Goal: Transaction & Acquisition: Purchase product/service

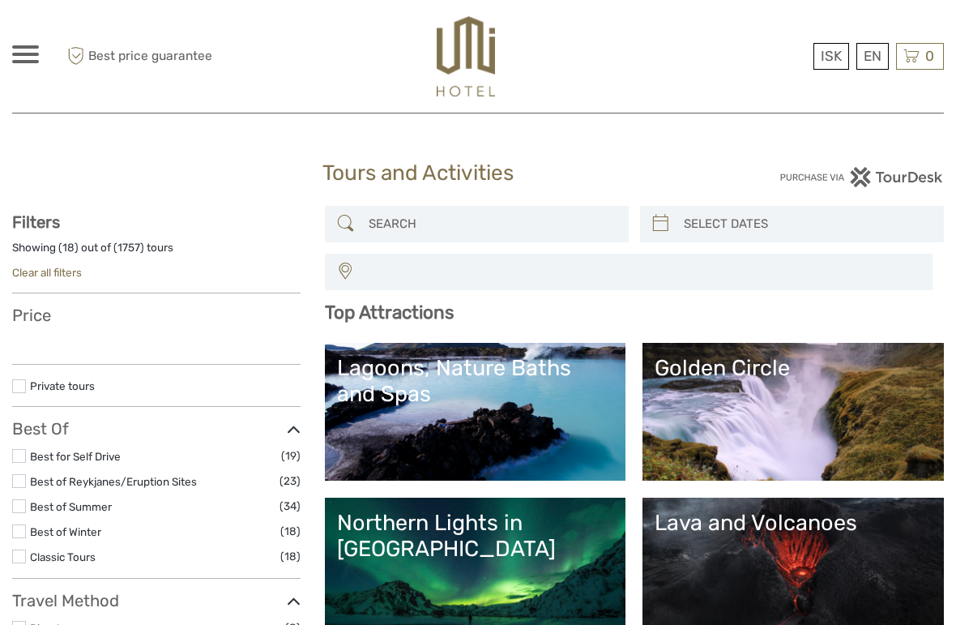
select select
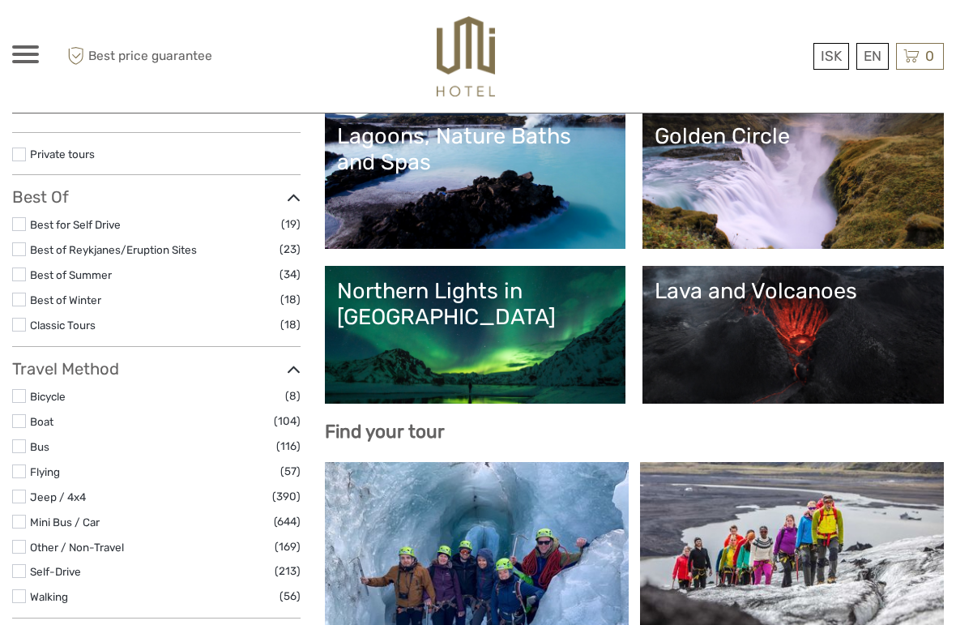
select select
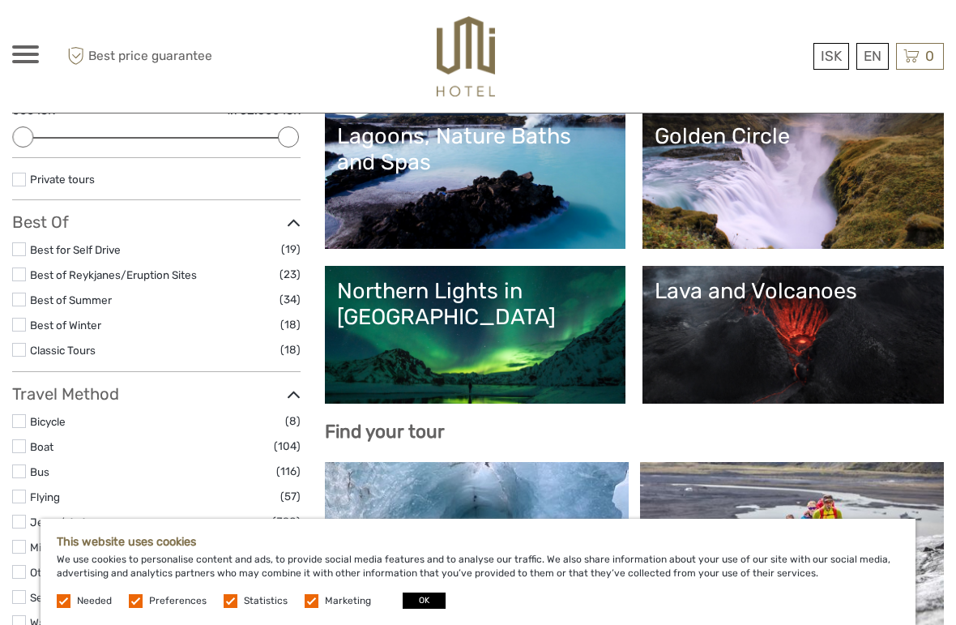
click at [403, 609] on button "OK" at bounding box center [424, 600] width 43 height 16
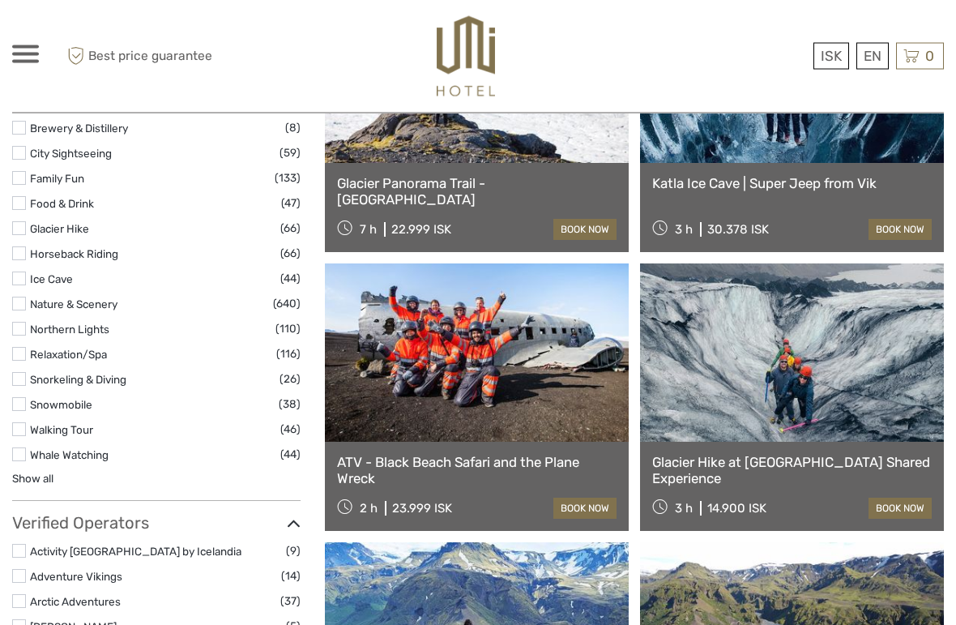
scroll to position [1739, 0]
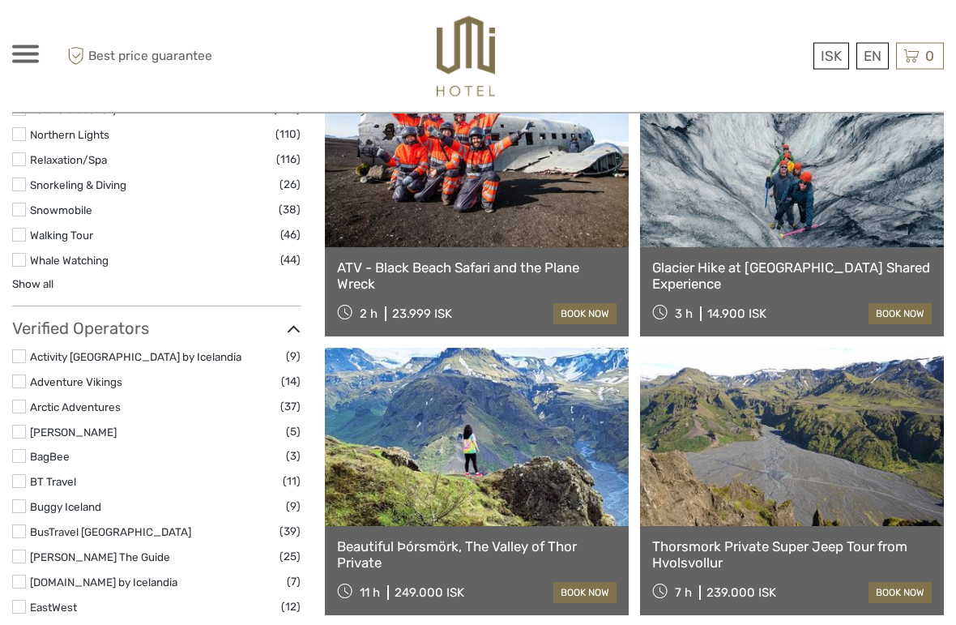
click at [592, 261] on link "ATV - Black Beach Safari and the Plane Wreck" at bounding box center [477, 276] width 280 height 33
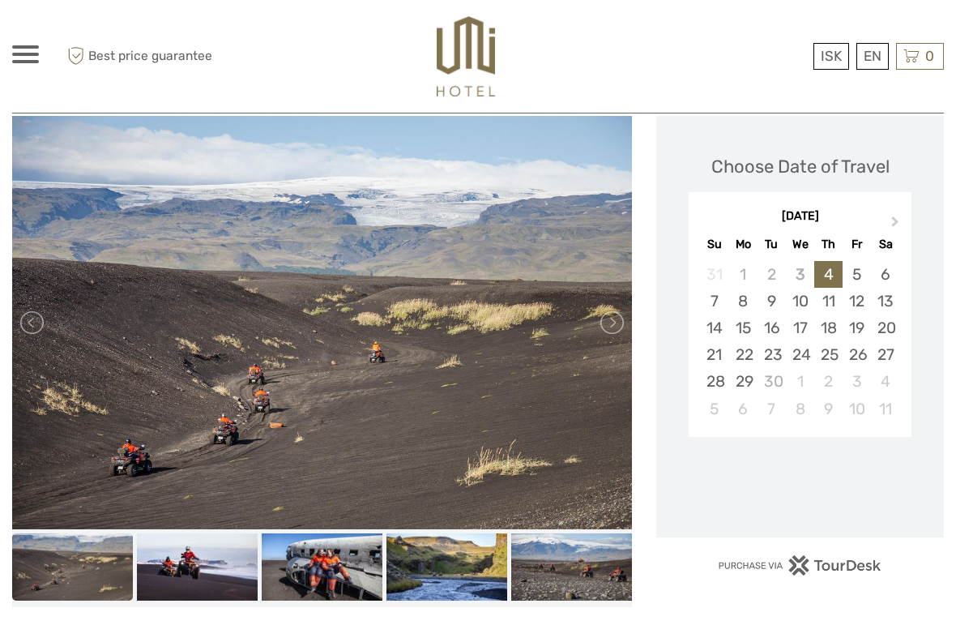
scroll to position [229, 0]
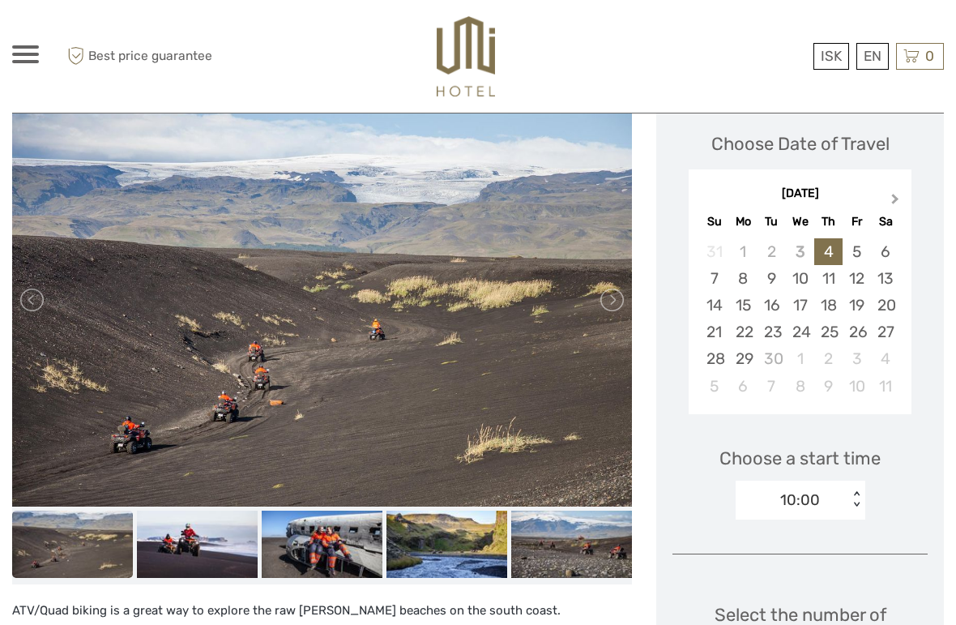
click at [901, 196] on button "Next Month" at bounding box center [897, 203] width 26 height 26
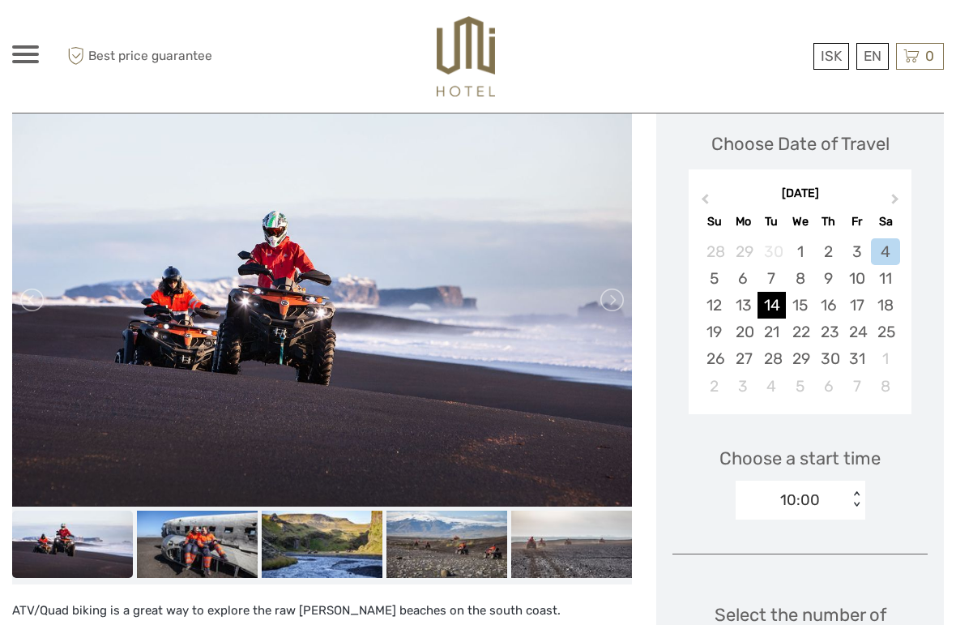
click at [782, 299] on div "14" at bounding box center [772, 305] width 28 height 27
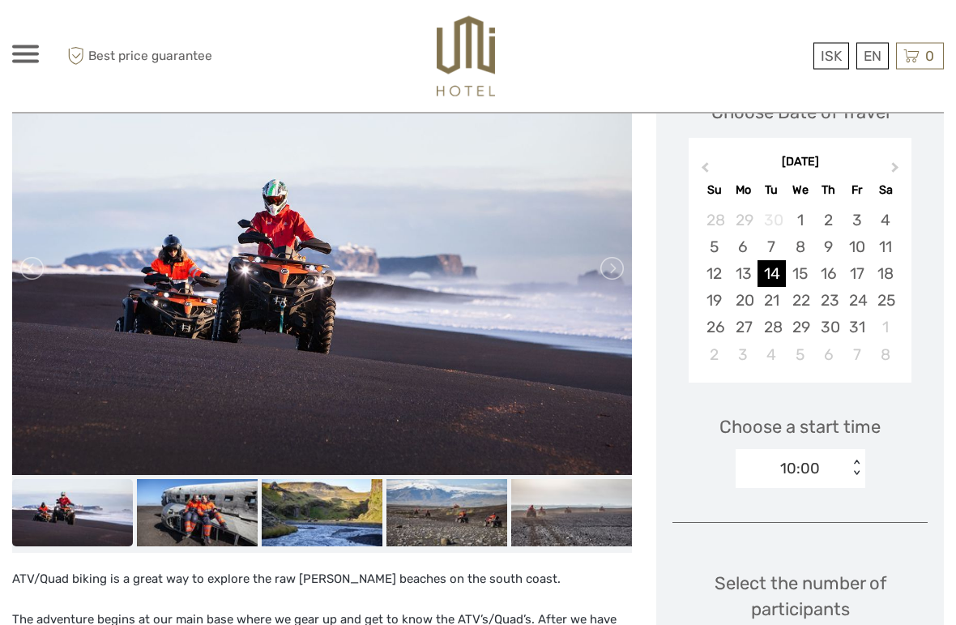
scroll to position [347, 0]
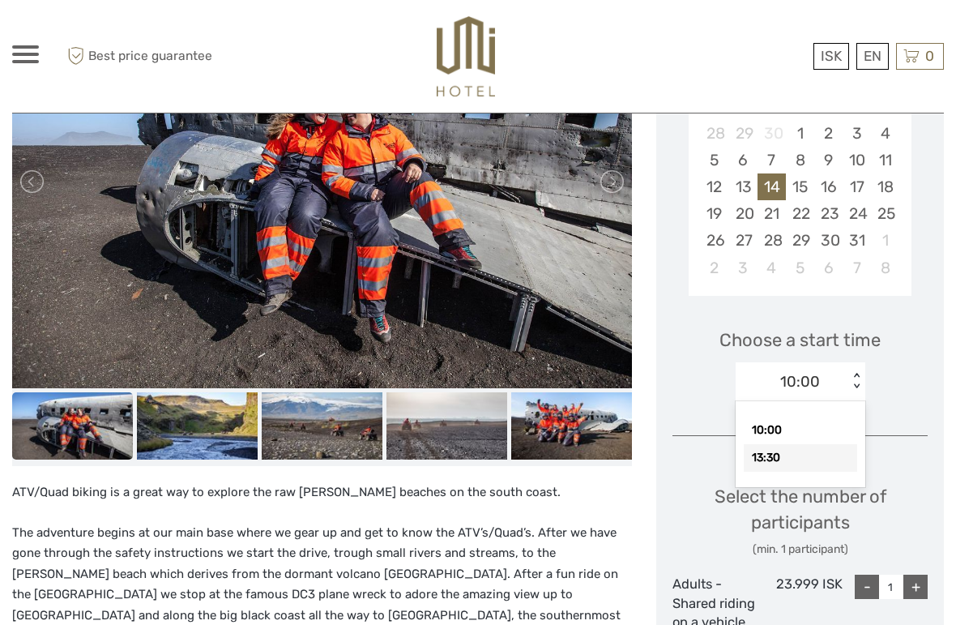
click at [827, 464] on div "13:30" at bounding box center [800, 458] width 113 height 28
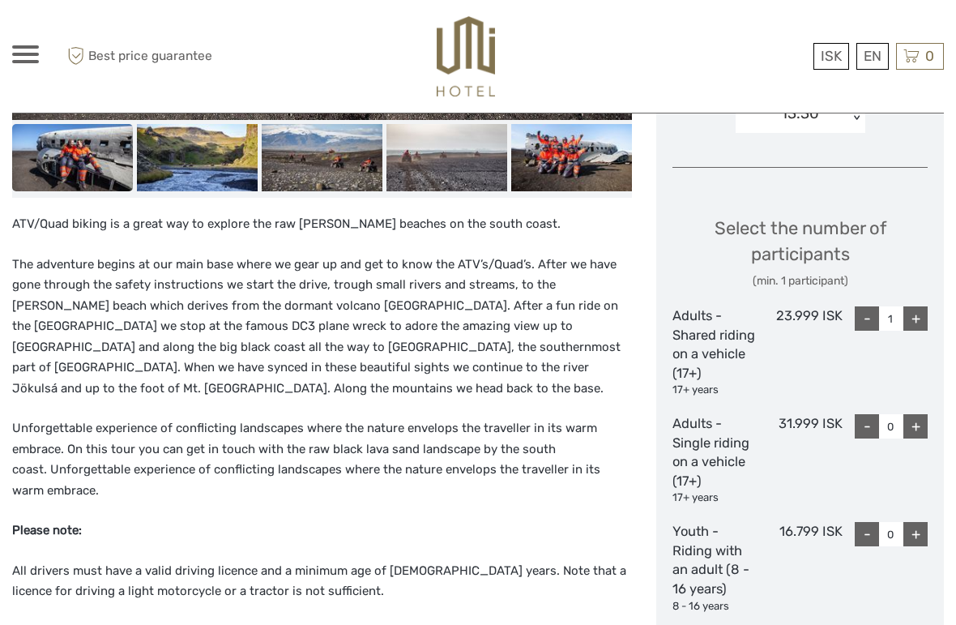
scroll to position [598, 0]
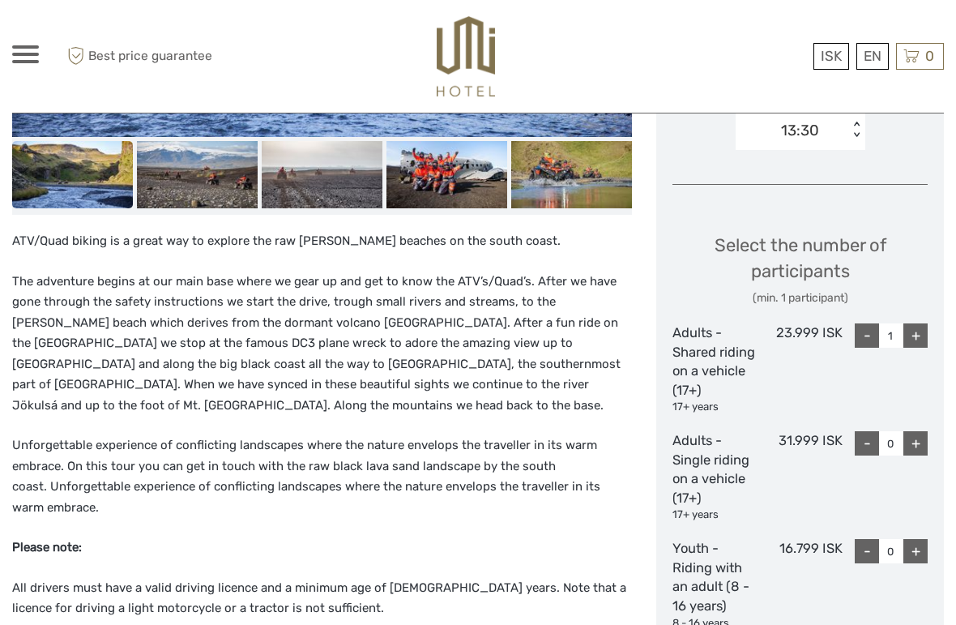
click at [919, 334] on div "+" at bounding box center [916, 335] width 24 height 24
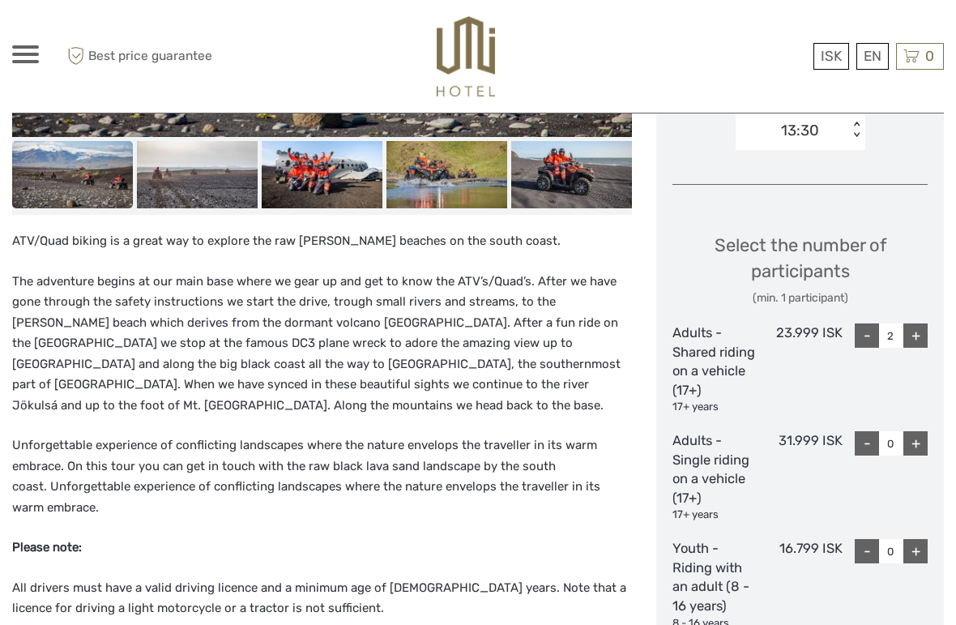
click at [866, 339] on div "-" at bounding box center [867, 335] width 24 height 24
type input "1"
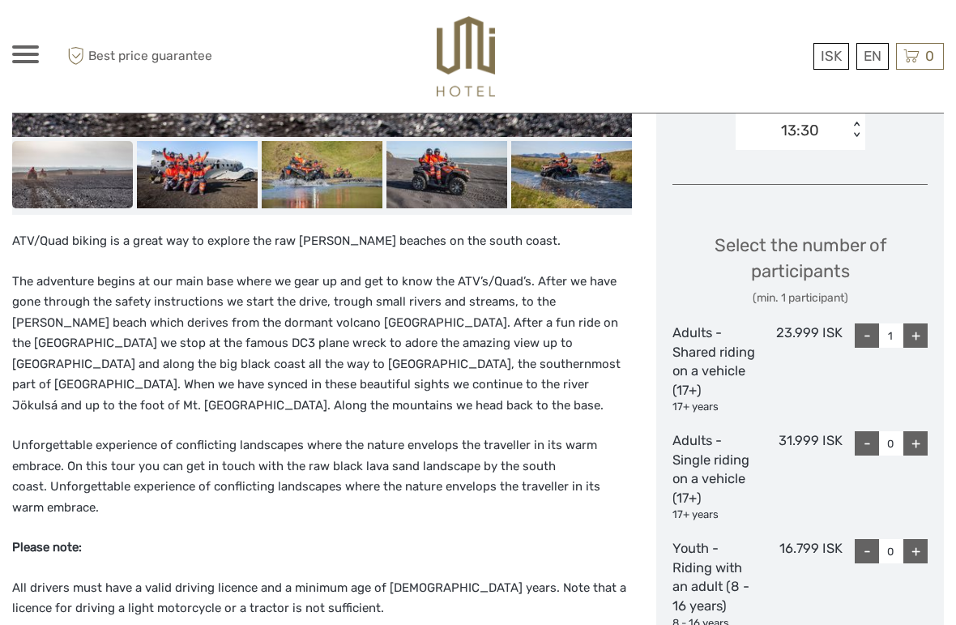
click at [925, 436] on div "+" at bounding box center [916, 443] width 24 height 24
click at [927, 446] on div "+" at bounding box center [916, 443] width 24 height 24
type input "2"
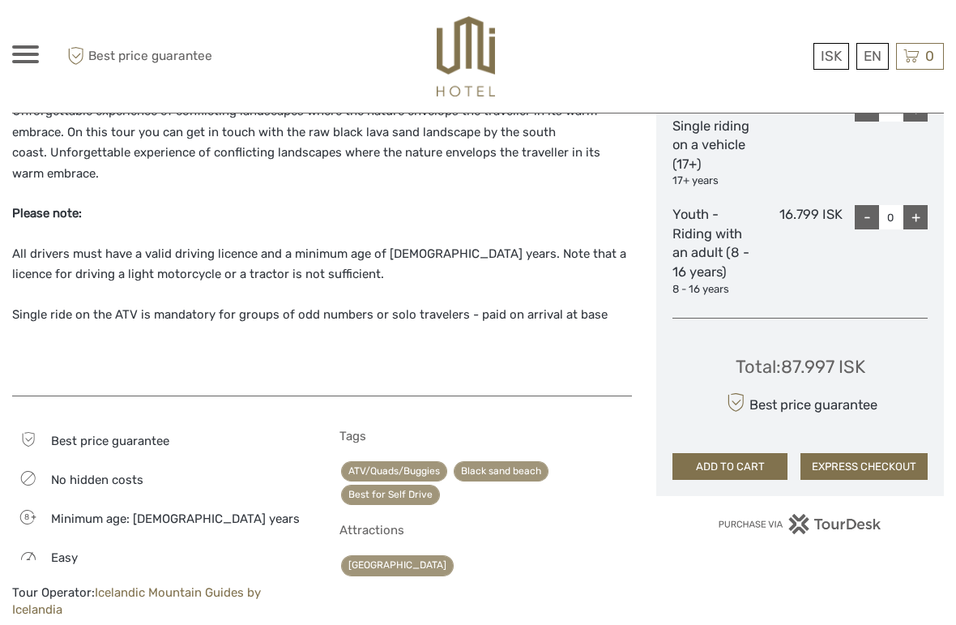
scroll to position [929, 0]
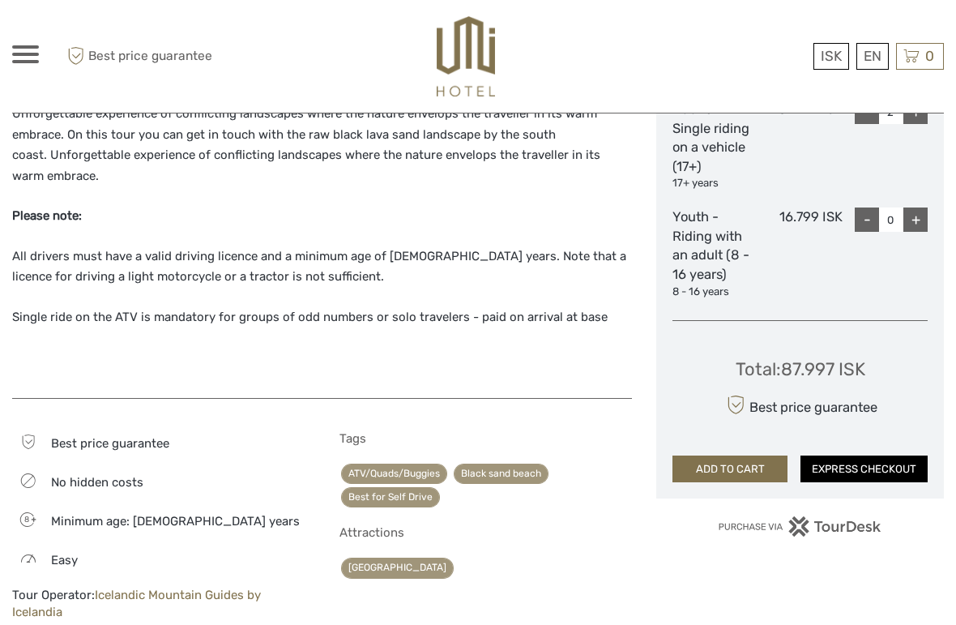
click at [897, 455] on button "EXPRESS CHECKOUT" at bounding box center [864, 469] width 127 height 28
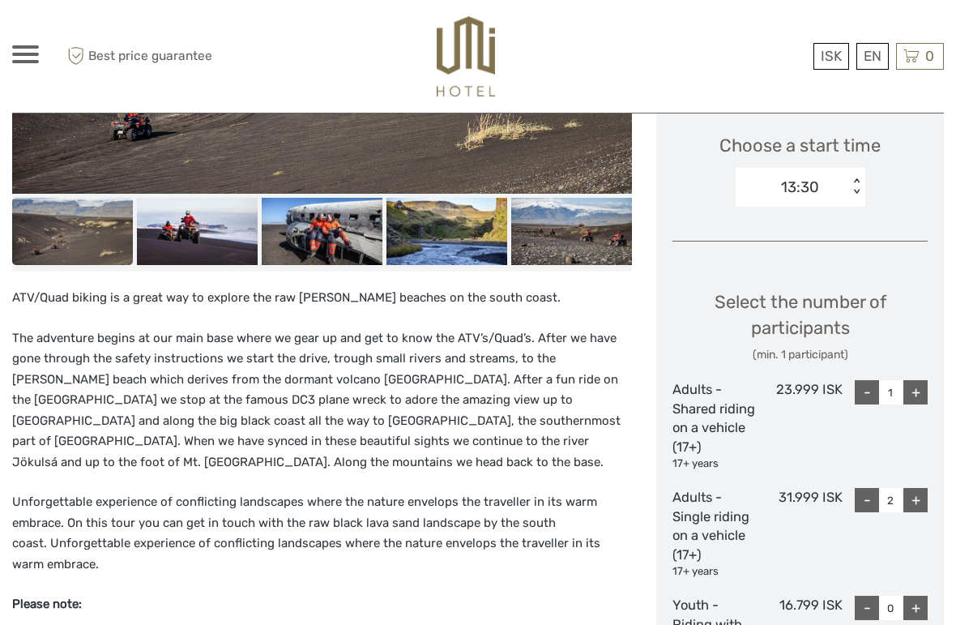
scroll to position [471, 0]
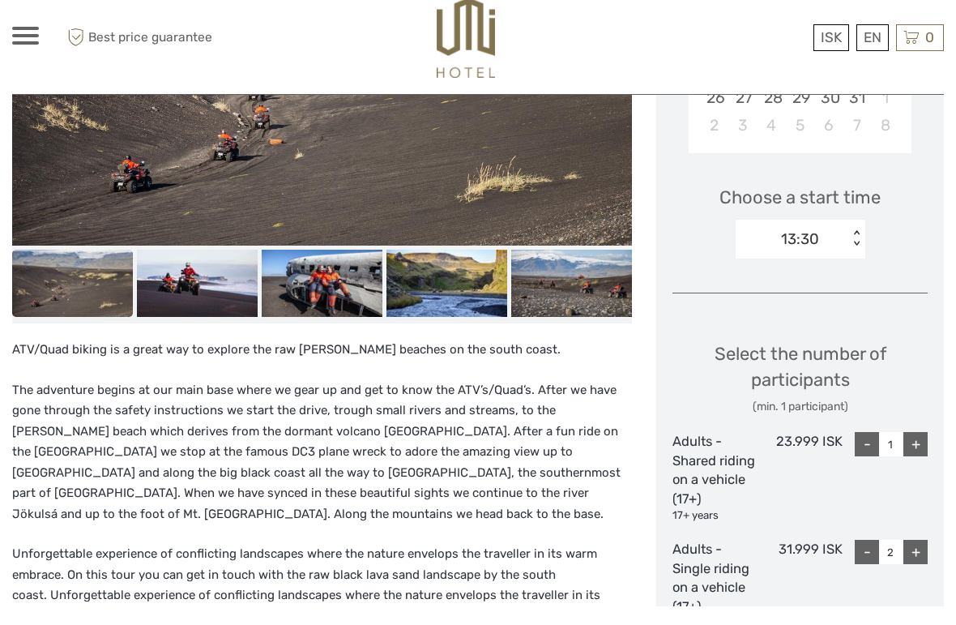
click at [869, 451] on div "-" at bounding box center [867, 463] width 24 height 24
type input "0"
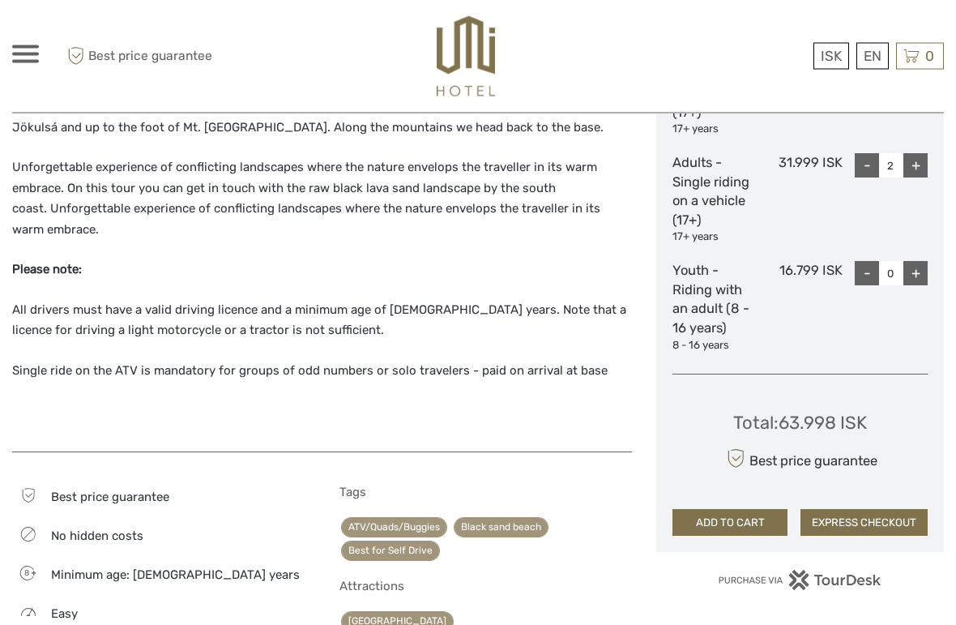
scroll to position [876, 0]
click at [903, 513] on button "EXPRESS CHECKOUT" at bounding box center [864, 523] width 127 height 28
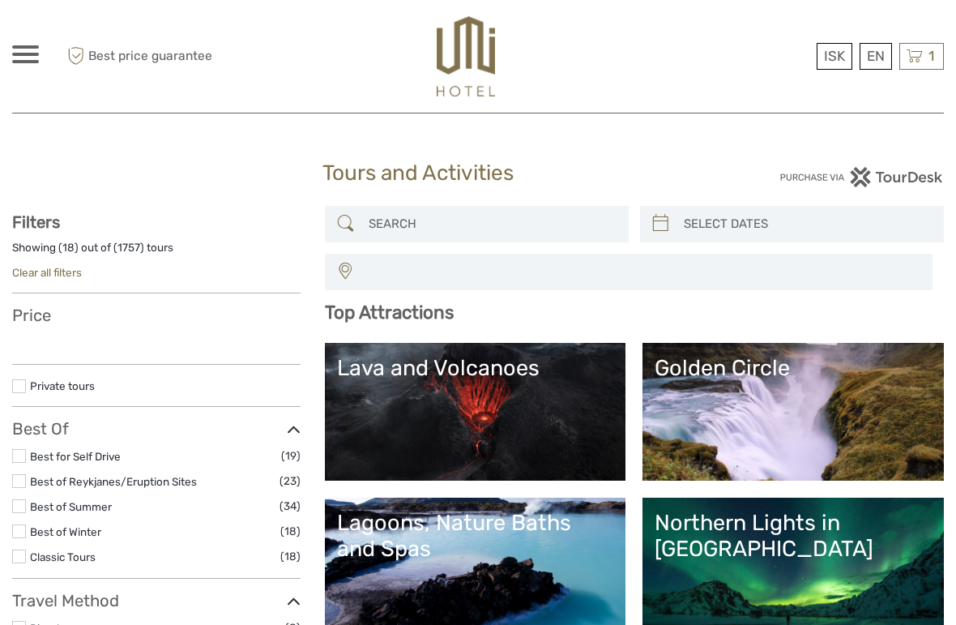
select select
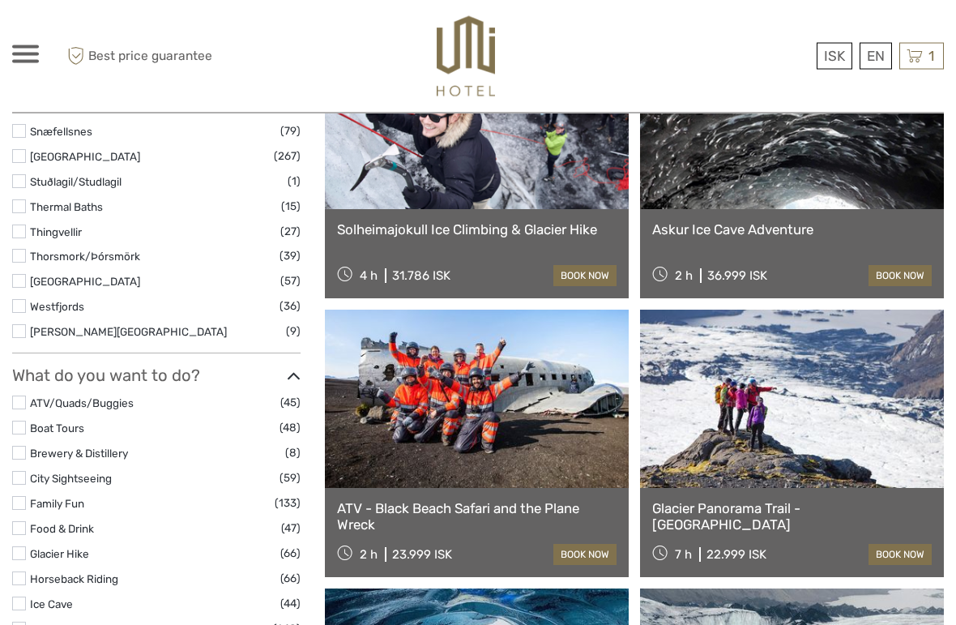
scroll to position [1220, 0]
click at [596, 553] on link "book now" at bounding box center [584, 554] width 63 height 21
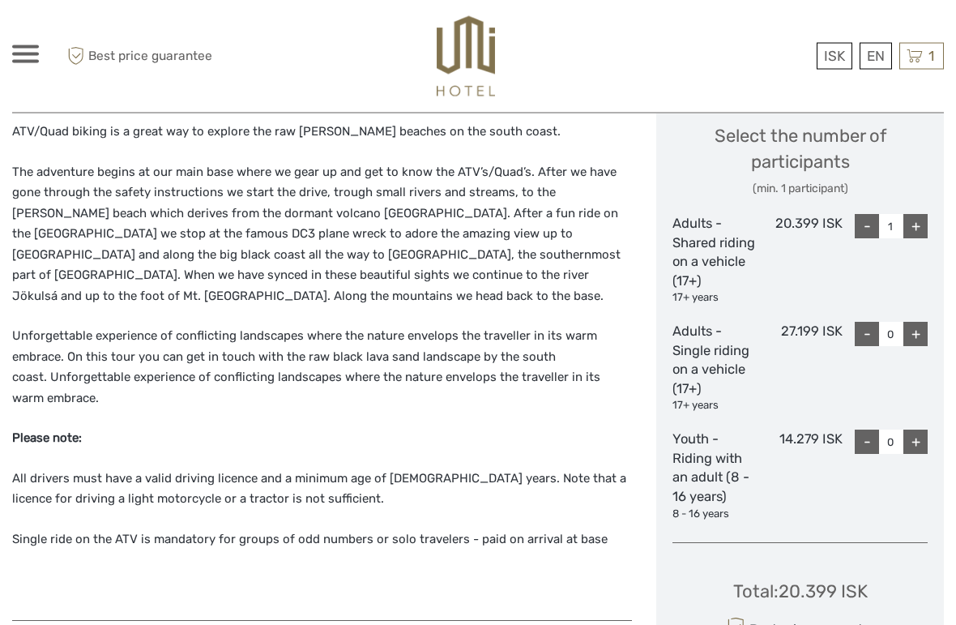
scroll to position [702, 0]
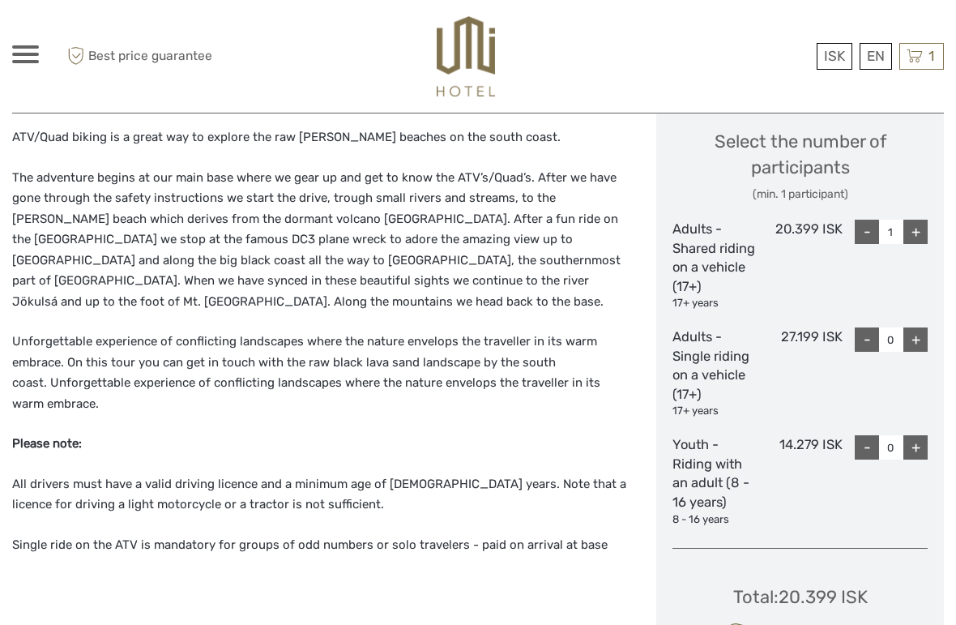
click at [861, 230] on div "-" at bounding box center [867, 232] width 24 height 24
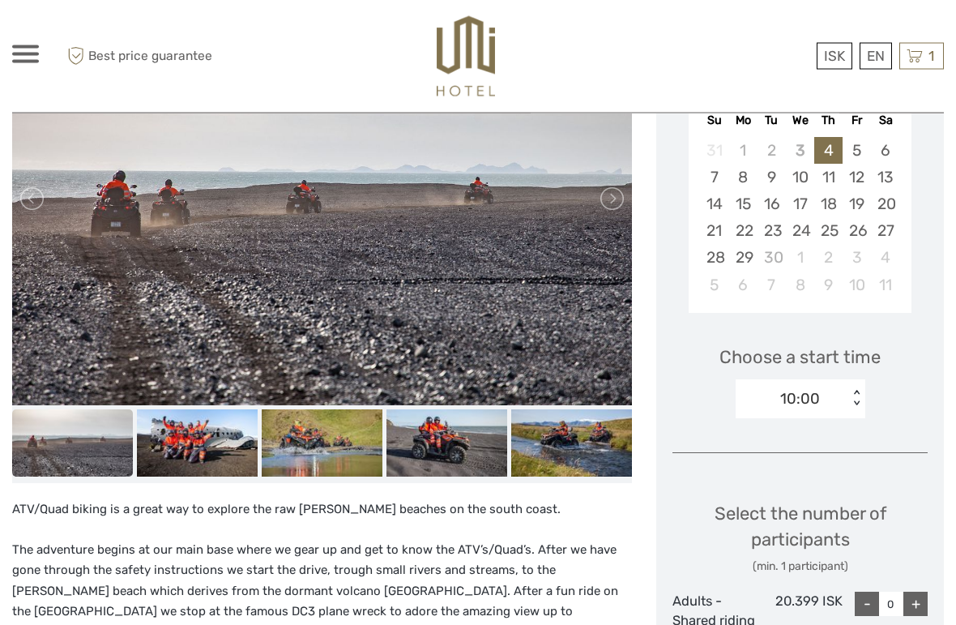
scroll to position [552, 0]
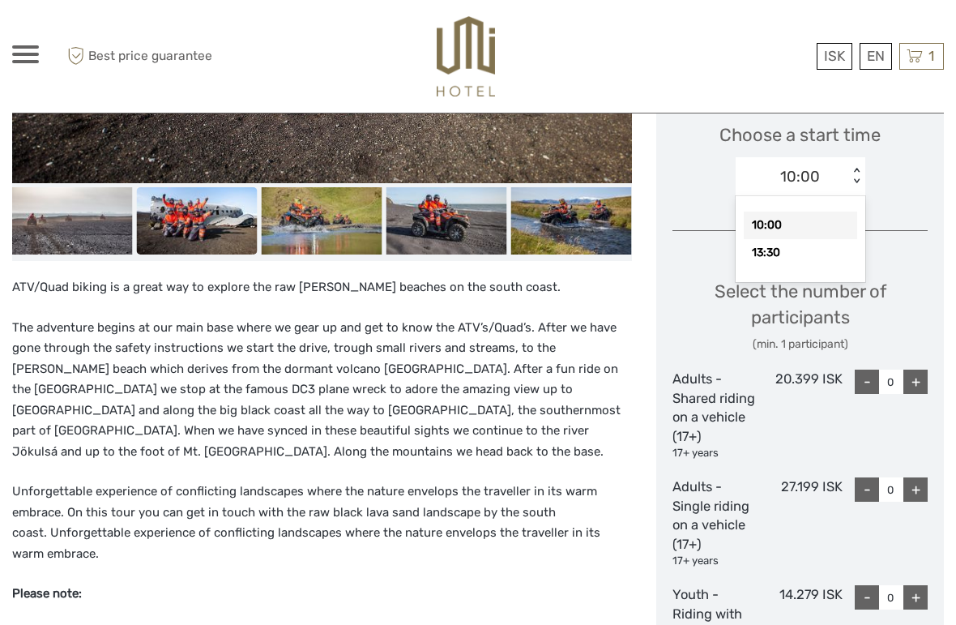
click at [831, 246] on div "13:30" at bounding box center [800, 253] width 113 height 28
type input "1"
click at [924, 485] on div "+" at bounding box center [916, 489] width 24 height 24
click at [922, 490] on div "+" at bounding box center [916, 489] width 24 height 24
type input "2"
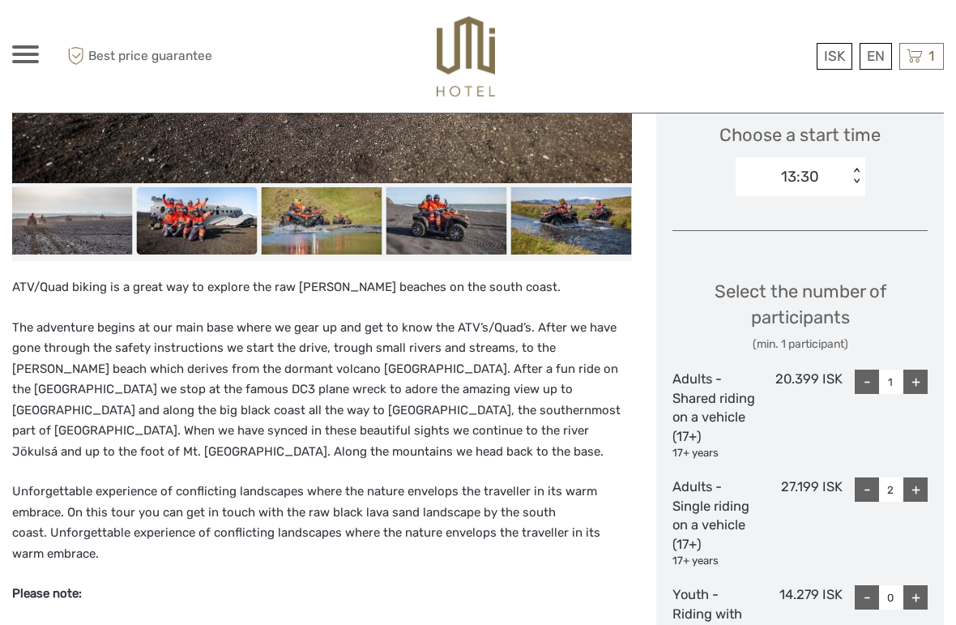
click at [869, 380] on div "-" at bounding box center [867, 382] width 24 height 24
type input "0"
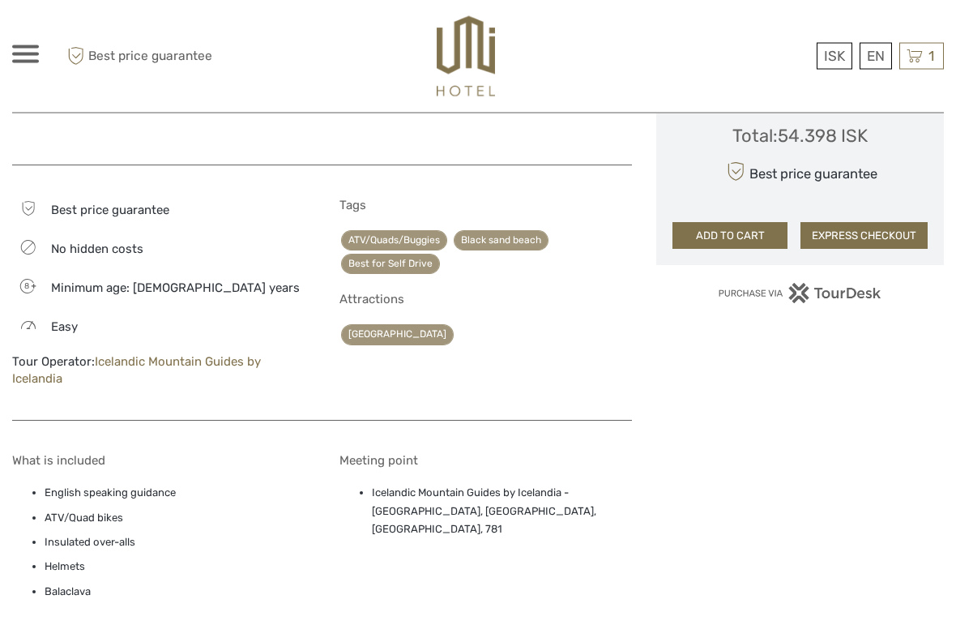
scroll to position [1144, 0]
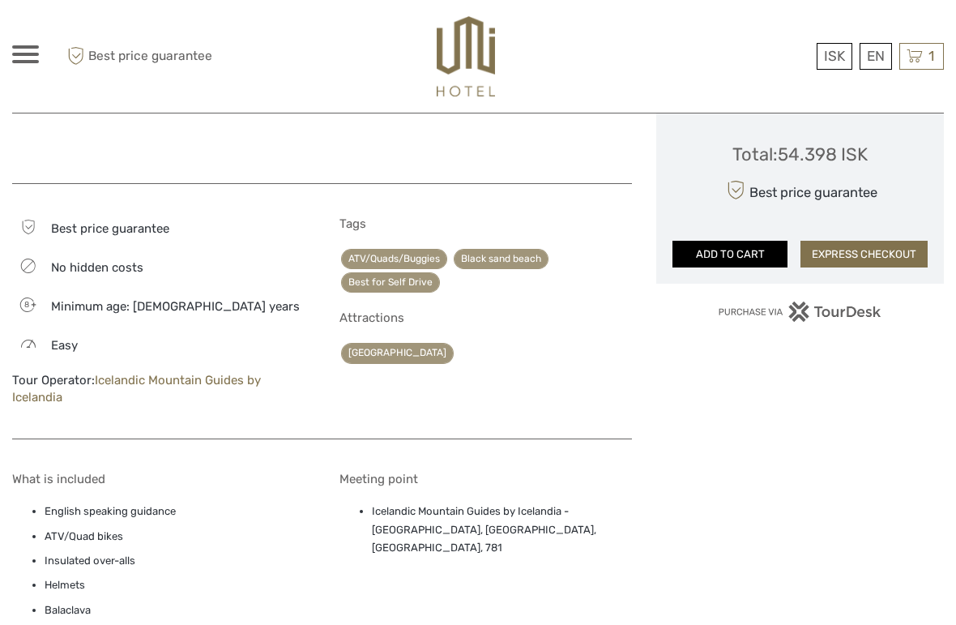
click at [732, 241] on button "ADD TO CART" at bounding box center [730, 255] width 115 height 28
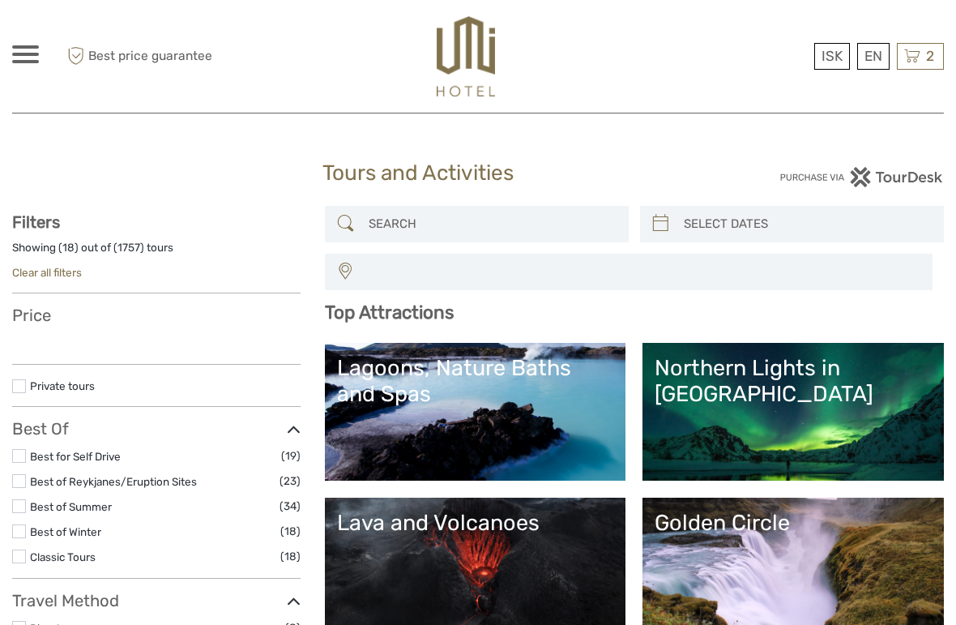
select select
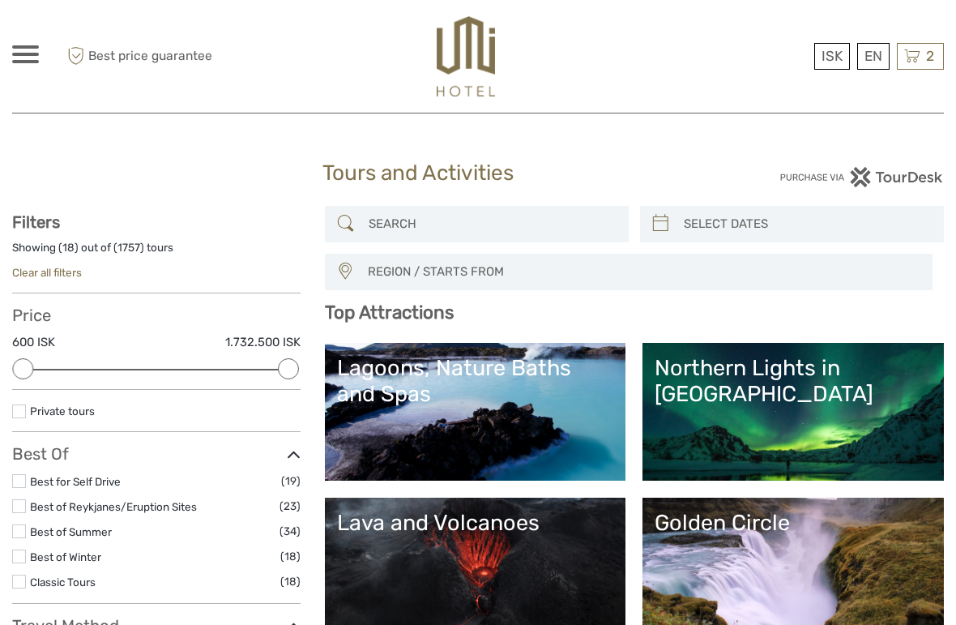
click at [523, 391] on div "Lagoons, Nature Baths and Spas" at bounding box center [475, 381] width 277 height 53
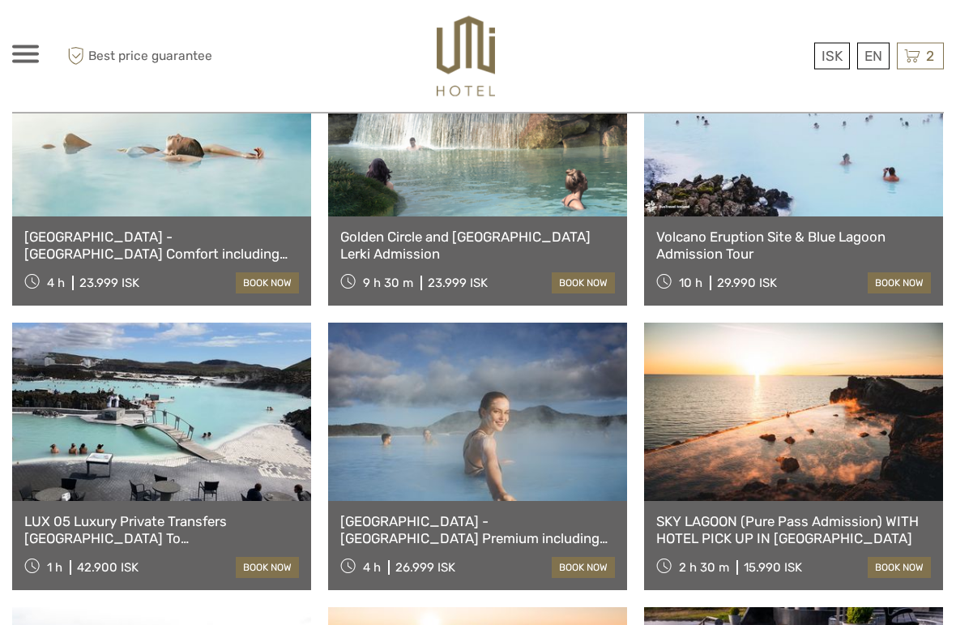
scroll to position [1060, 0]
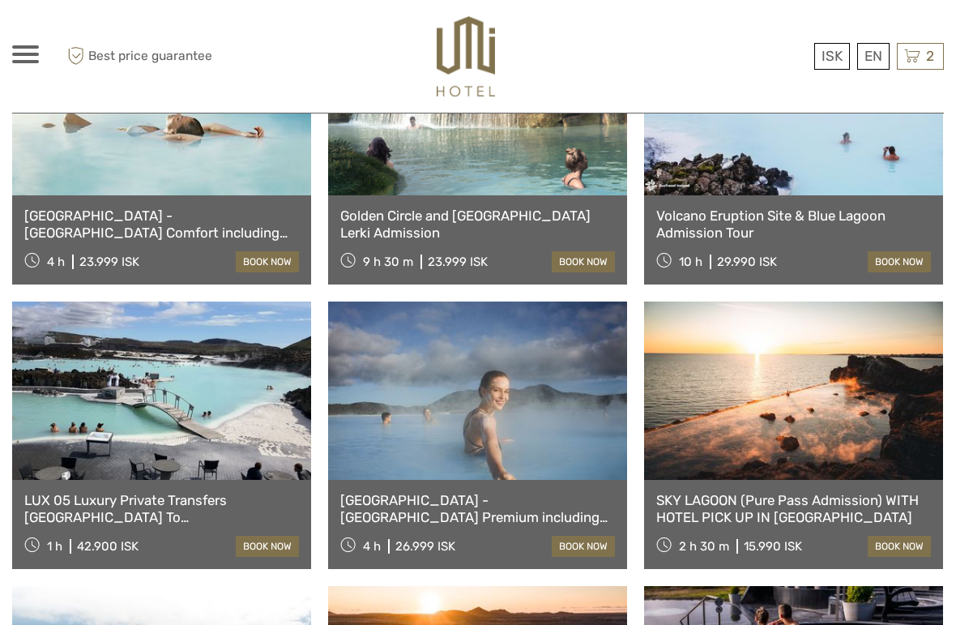
click at [507, 453] on link at bounding box center [477, 390] width 299 height 178
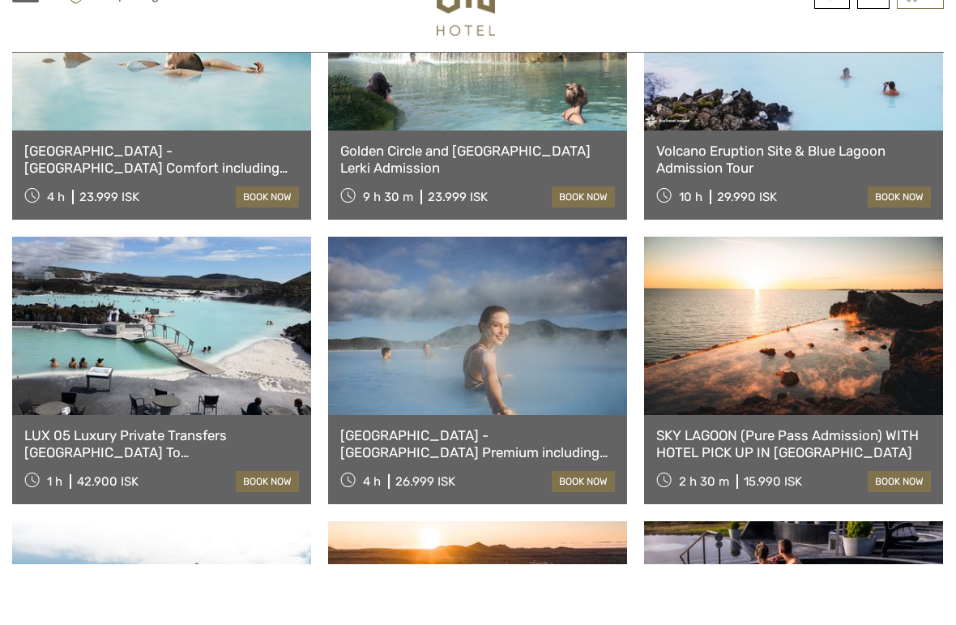
click at [909, 412] on link at bounding box center [793, 386] width 299 height 178
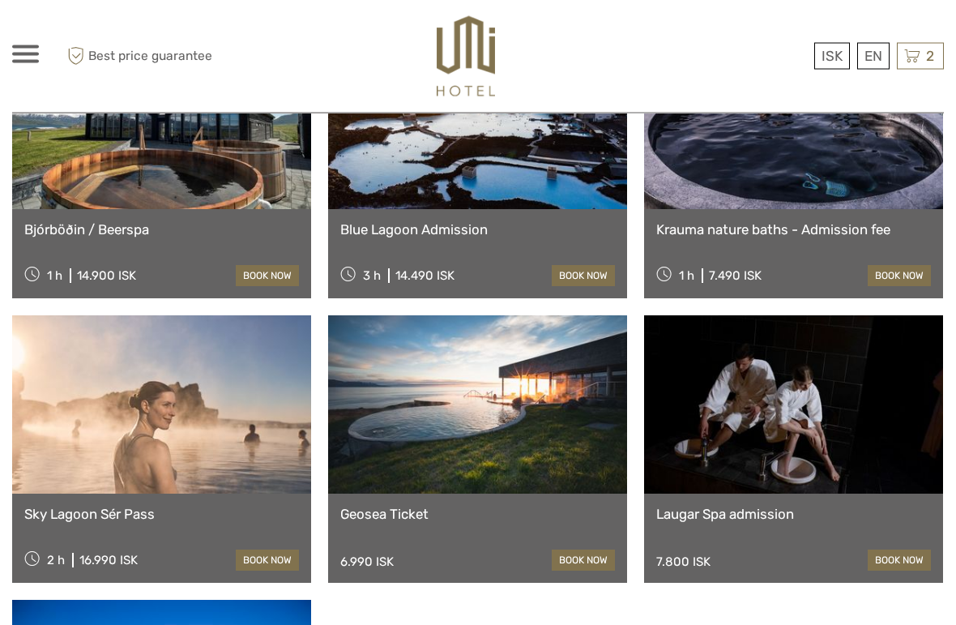
scroll to position [1616, 0]
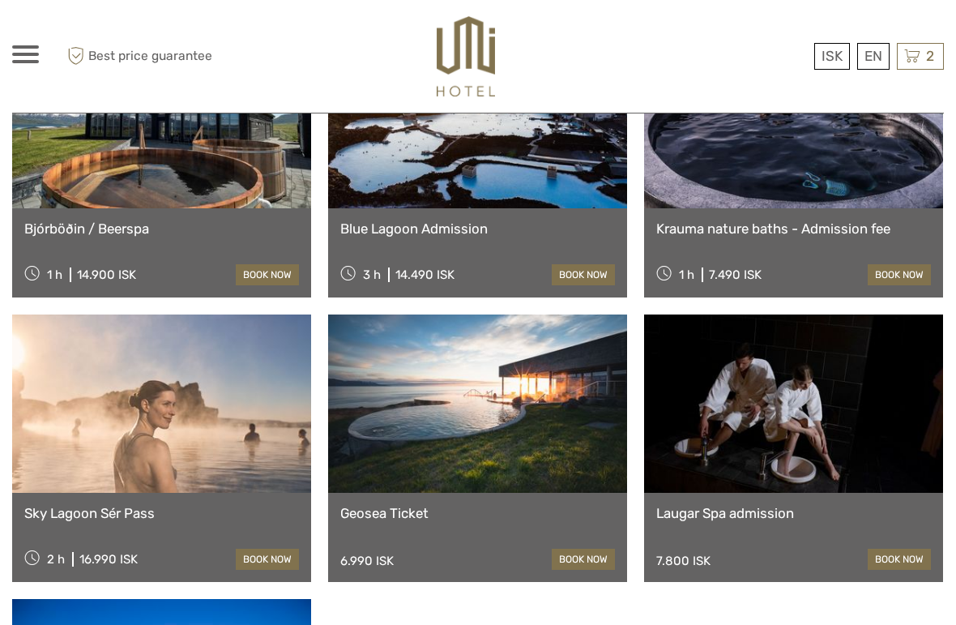
click at [549, 446] on link at bounding box center [477, 403] width 299 height 178
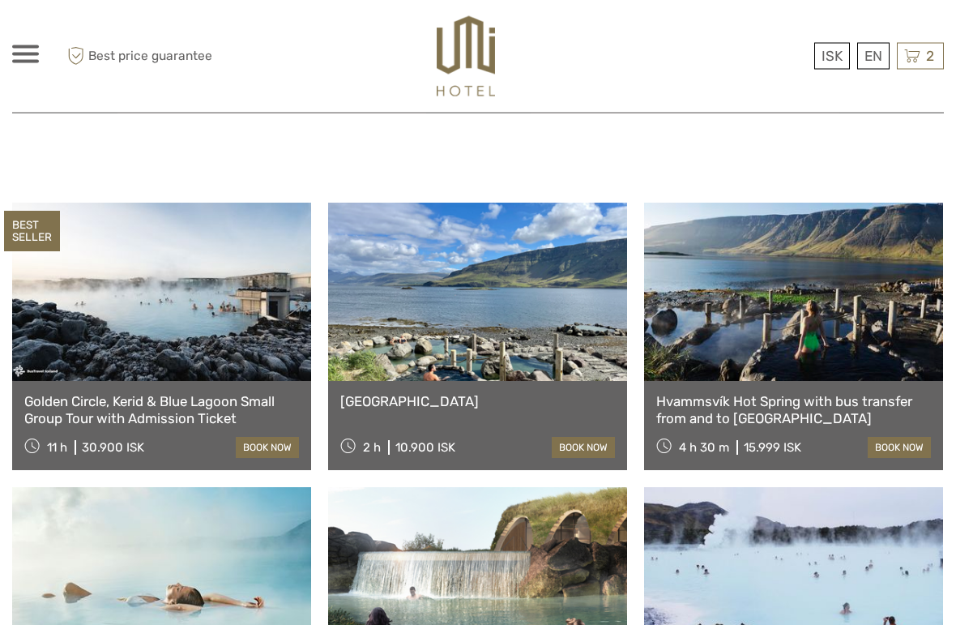
scroll to position [576, 0]
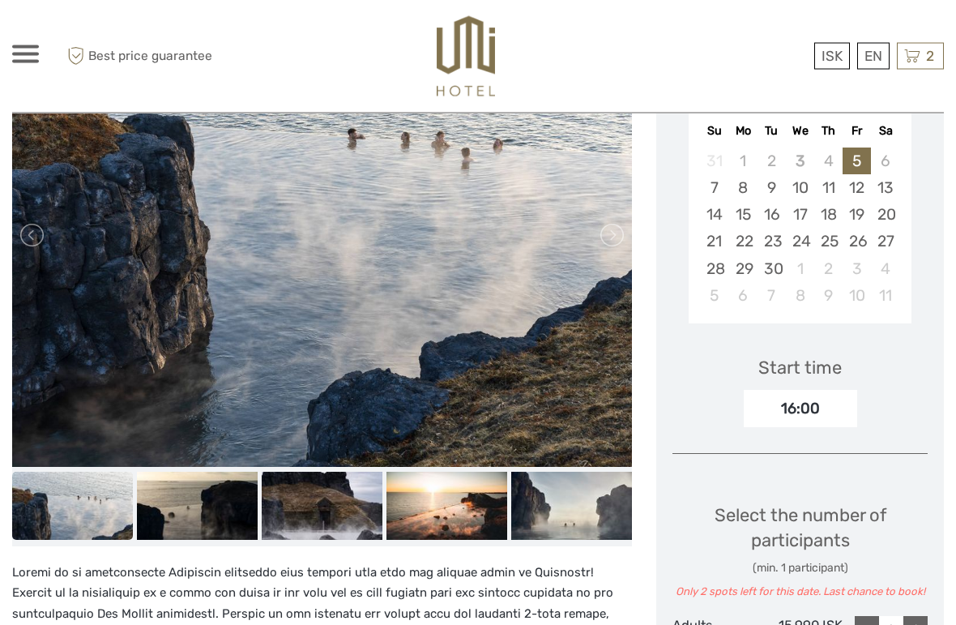
scroll to position [371, 0]
click at [604, 487] on img at bounding box center [571, 506] width 121 height 68
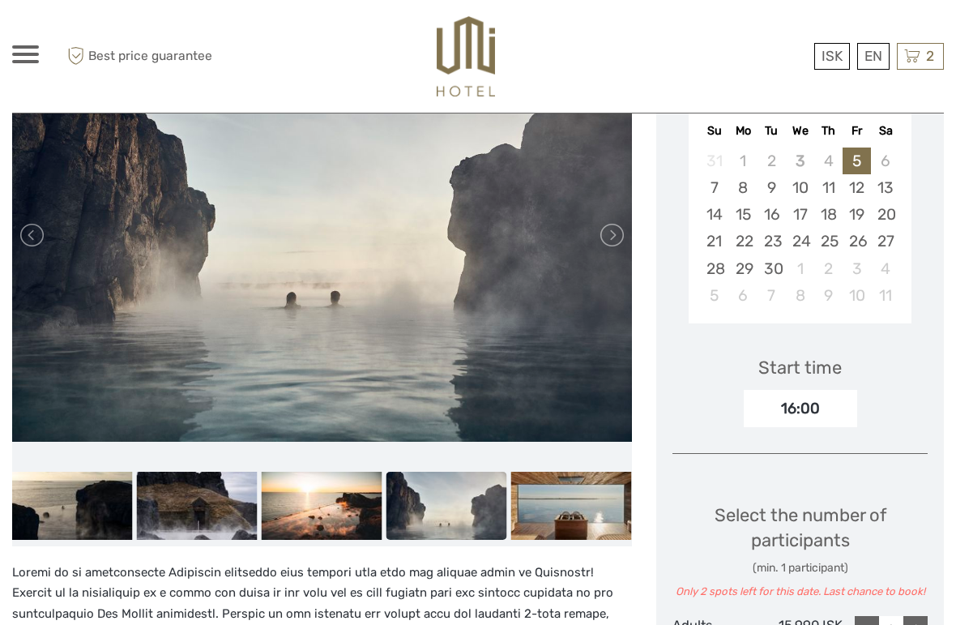
click at [477, 481] on img at bounding box center [447, 506] width 121 height 68
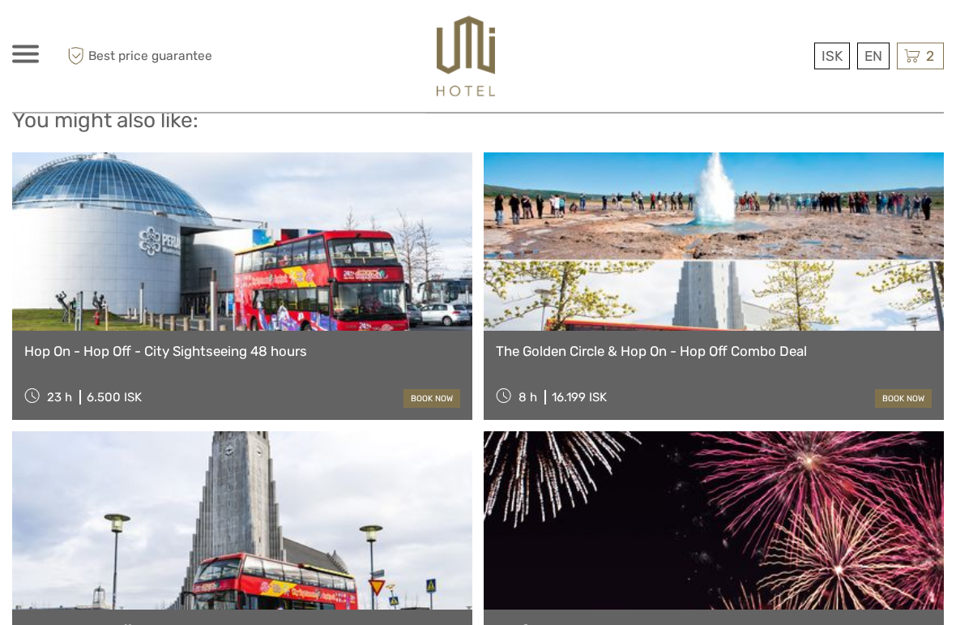
scroll to position [1725, 0]
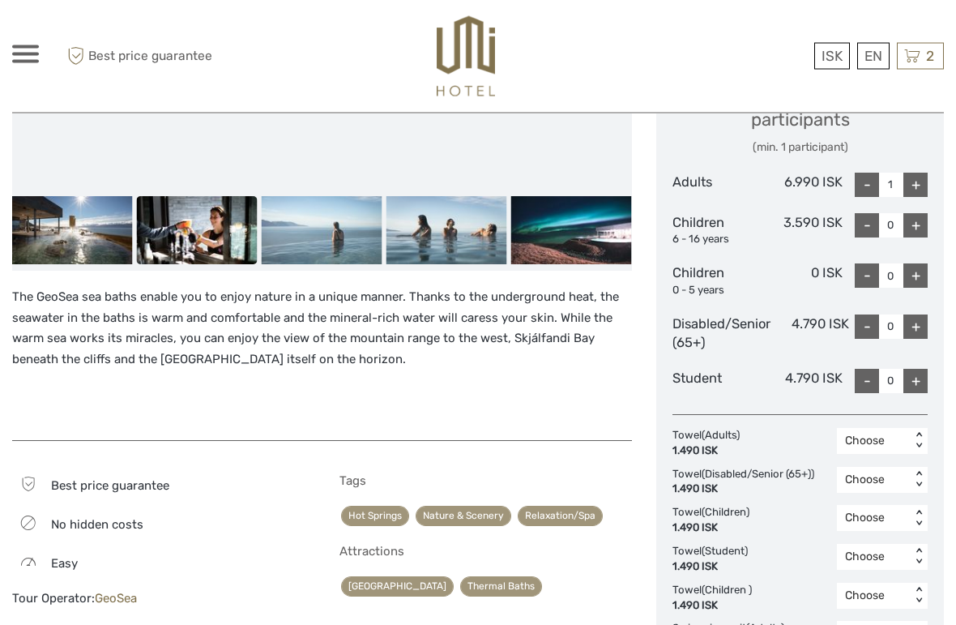
scroll to position [769, 0]
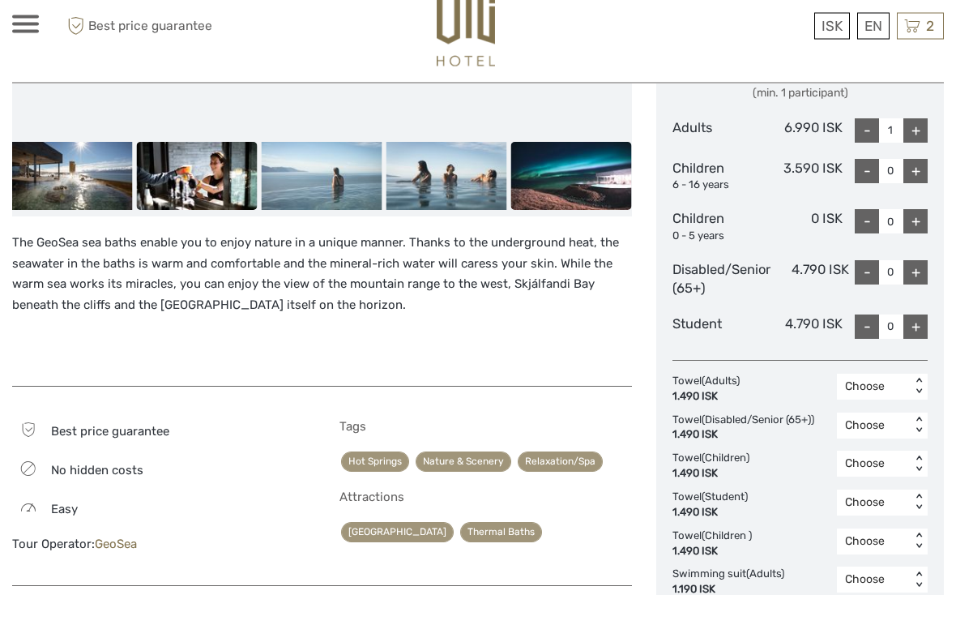
click at [609, 173] on img at bounding box center [571, 207] width 121 height 68
click at [583, 179] on img at bounding box center [571, 207] width 121 height 68
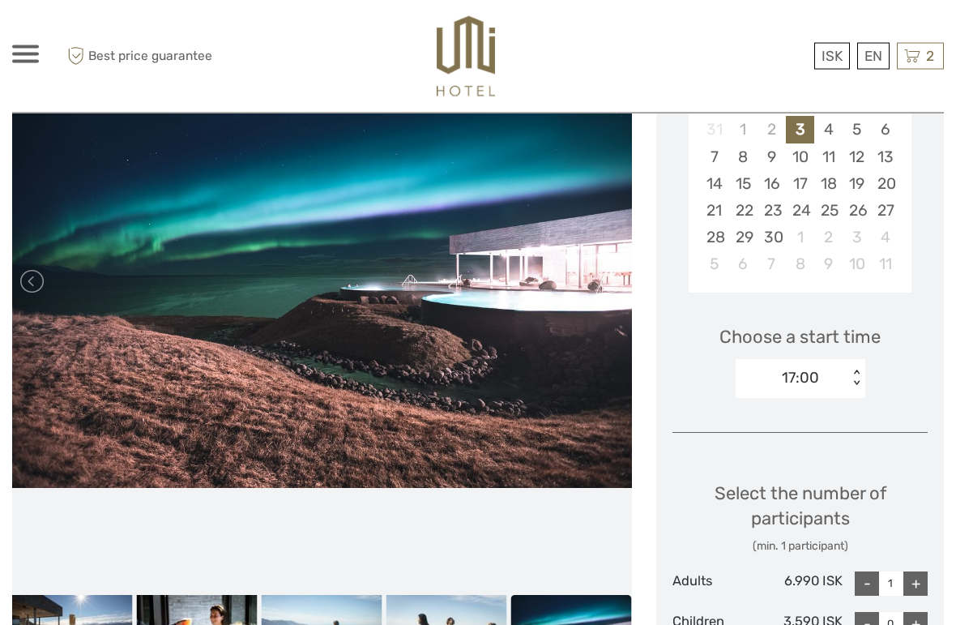
scroll to position [187, 0]
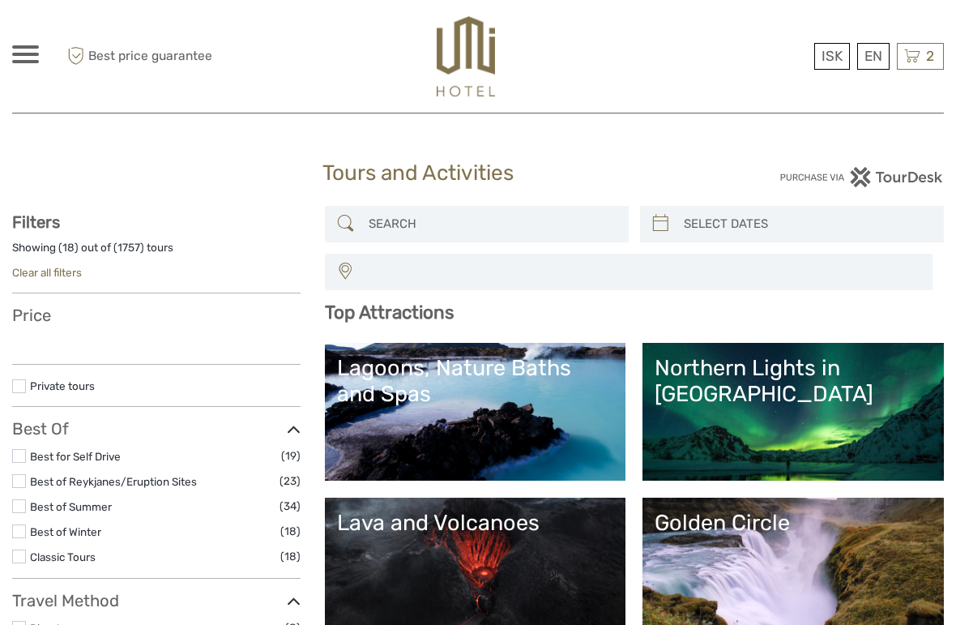
select select
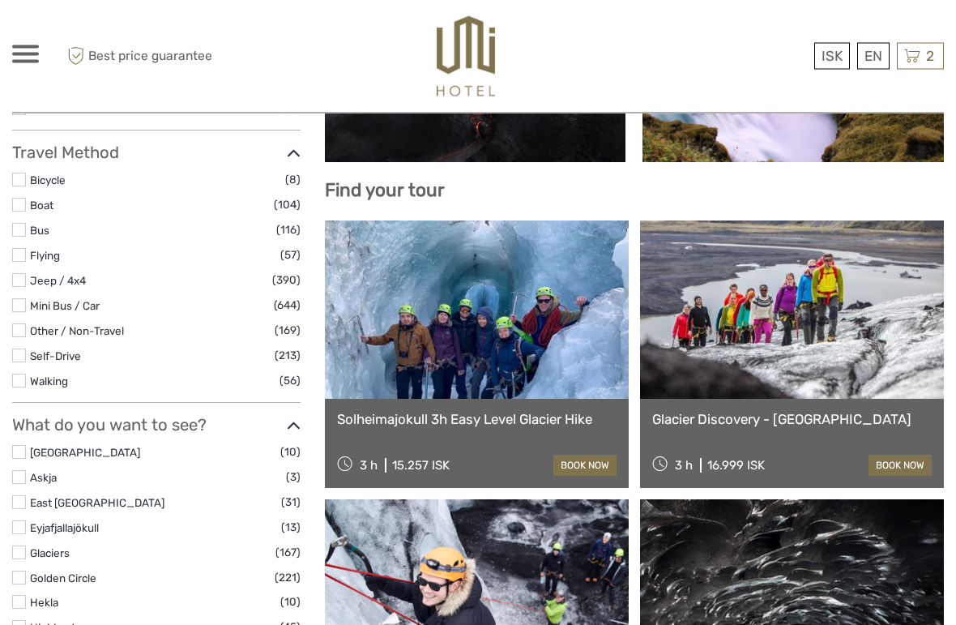
scroll to position [473, 0]
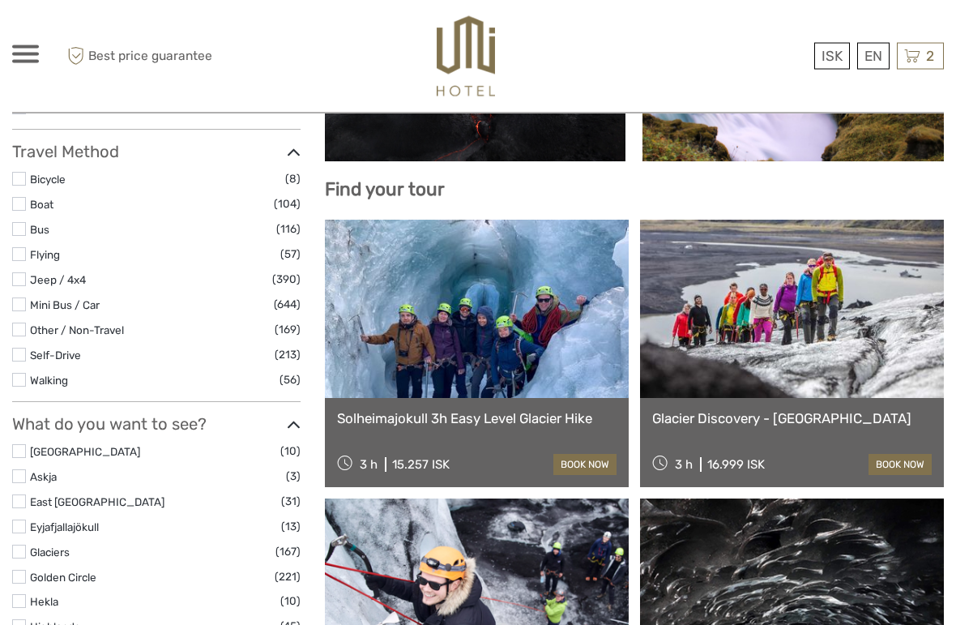
click at [575, 411] on link "Solheimajokull 3h Easy Level Glacier Hike" at bounding box center [477, 419] width 280 height 16
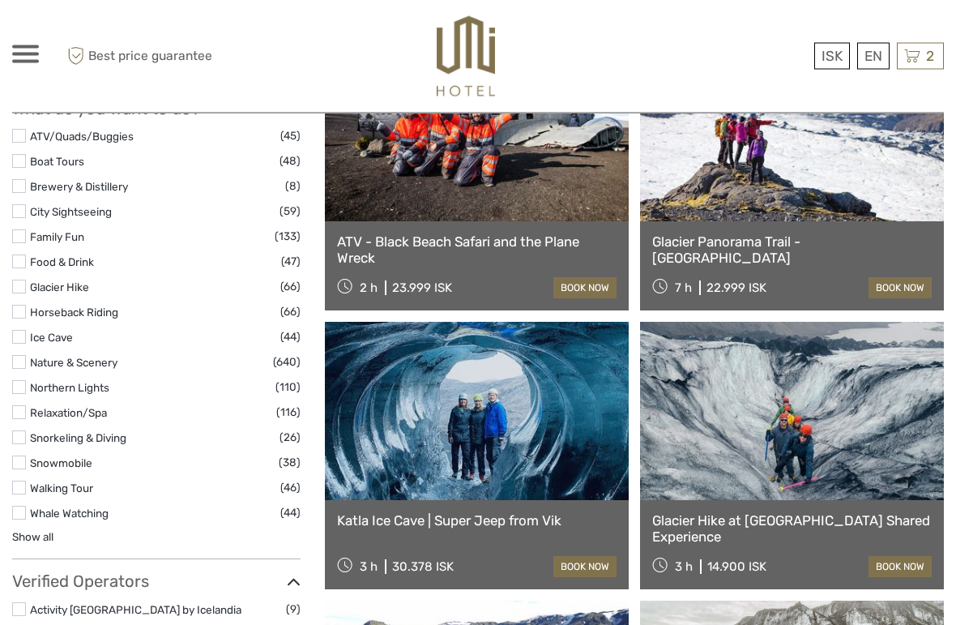
scroll to position [1502, 0]
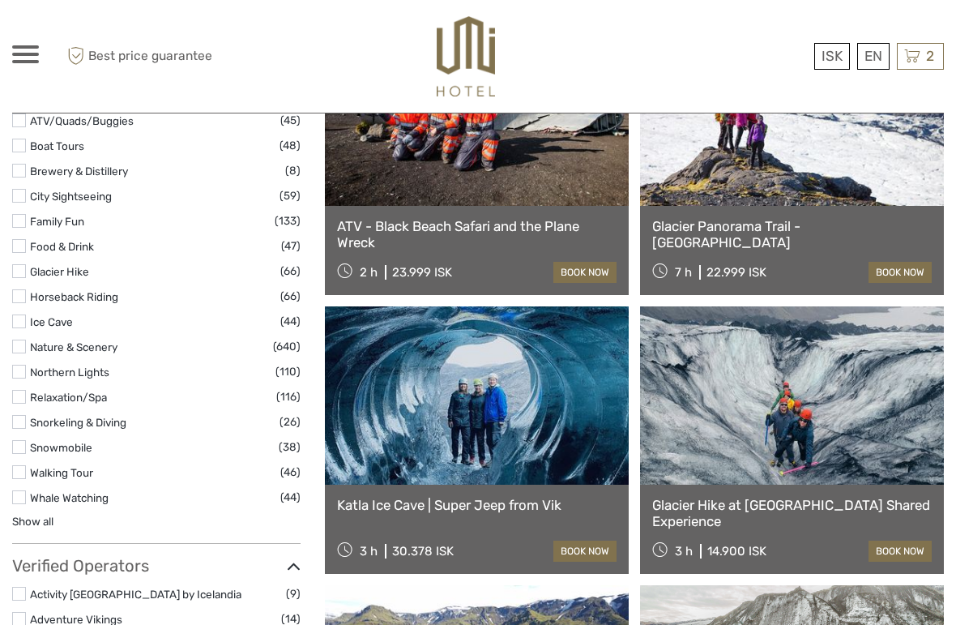
click at [553, 449] on link at bounding box center [477, 395] width 304 height 178
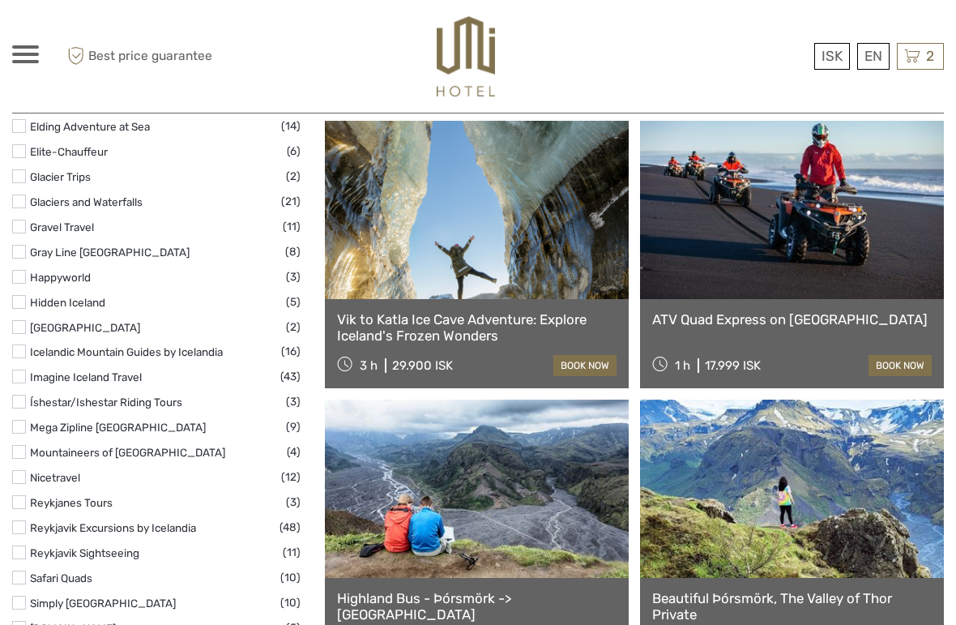
scroll to position [2311, 0]
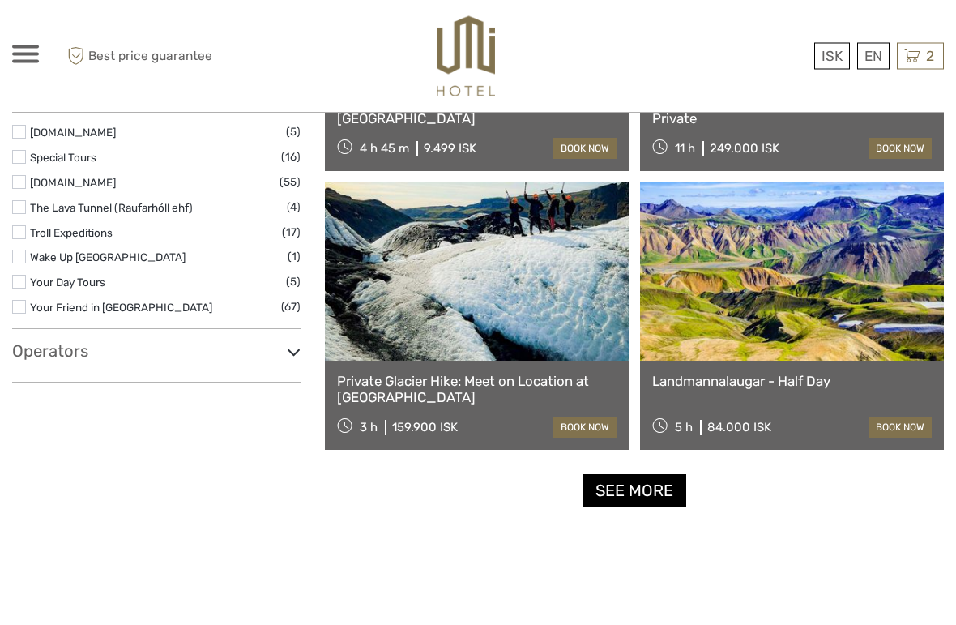
click at [646, 491] on link "See more" at bounding box center [635, 491] width 104 height 33
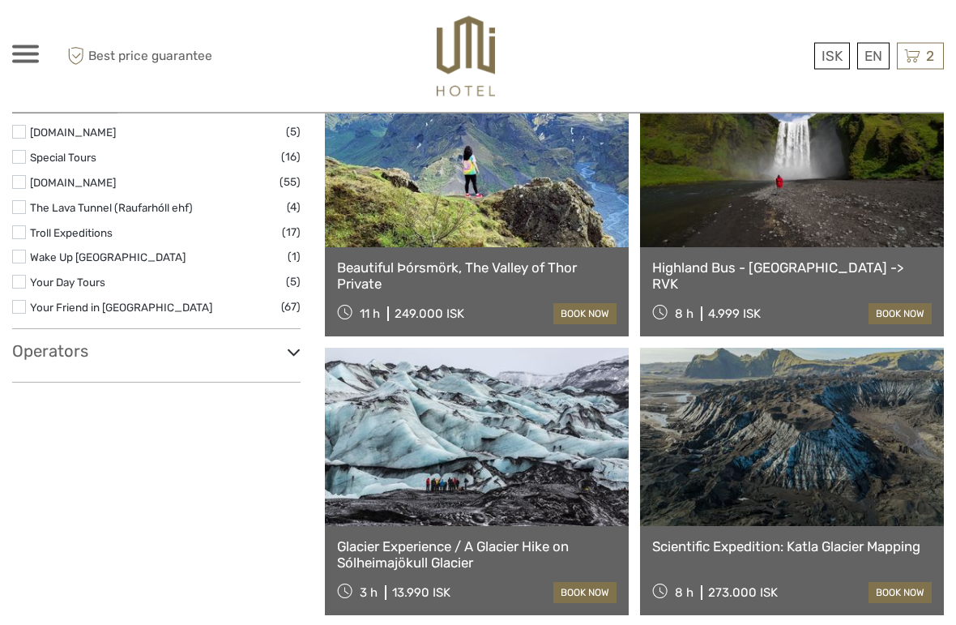
scroll to position [2739, 0]
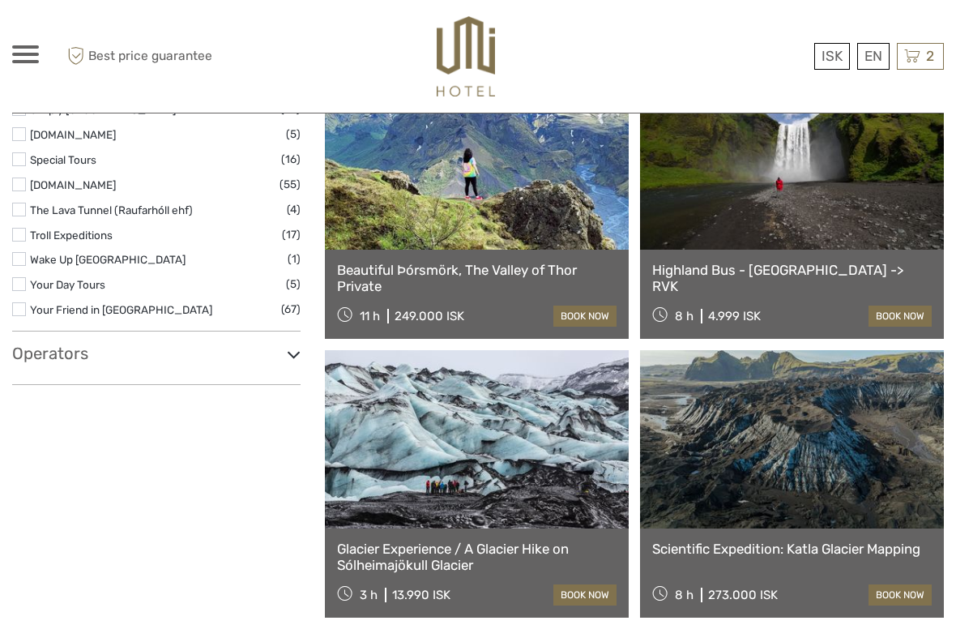
click at [741, 226] on link at bounding box center [792, 160] width 304 height 178
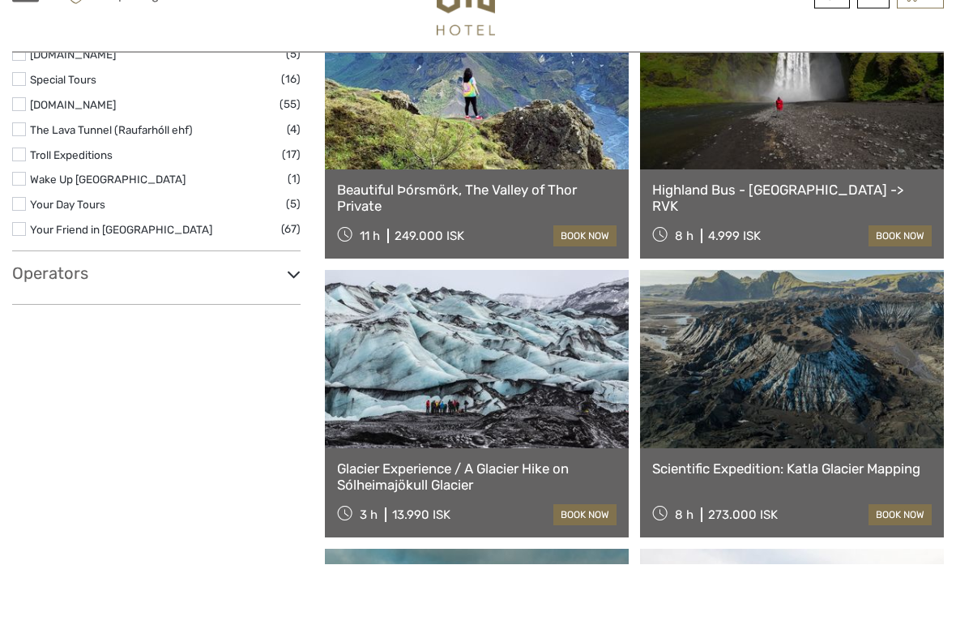
scroll to position [2758, 0]
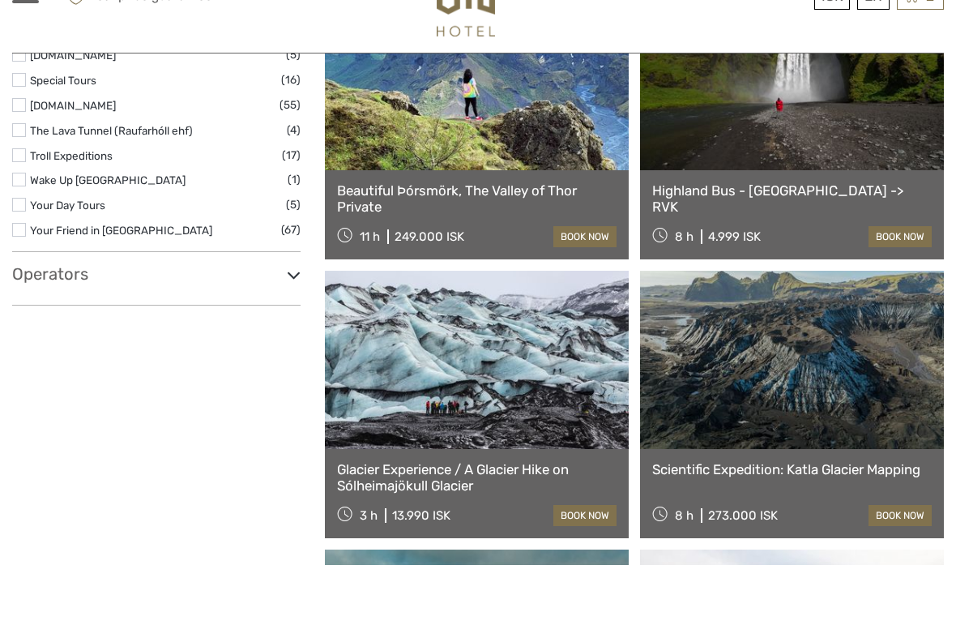
click at [698, 408] on link at bounding box center [792, 420] width 304 height 178
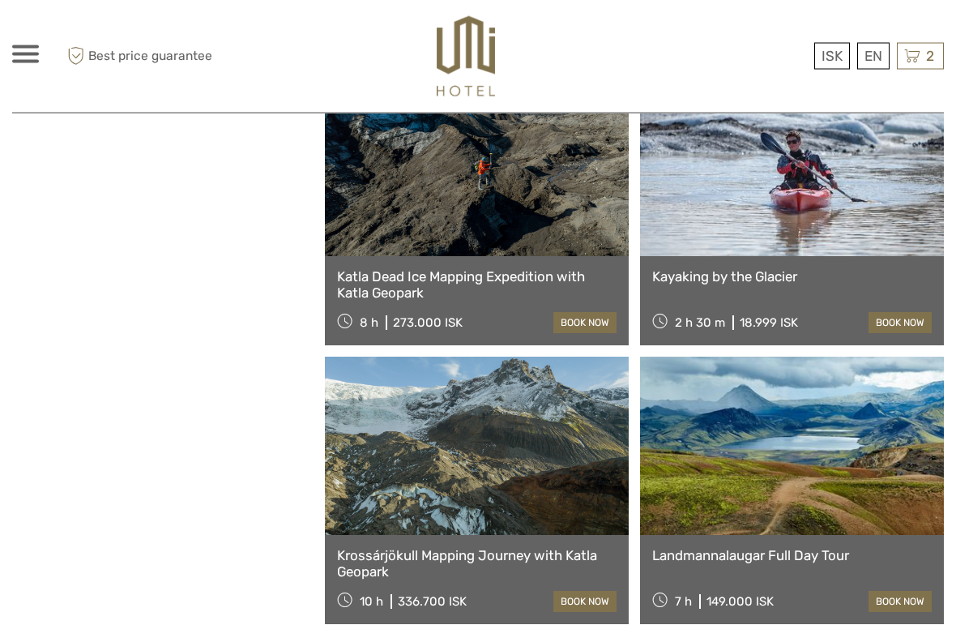
scroll to position [4126, 0]
click at [728, 454] on link at bounding box center [792, 446] width 304 height 178
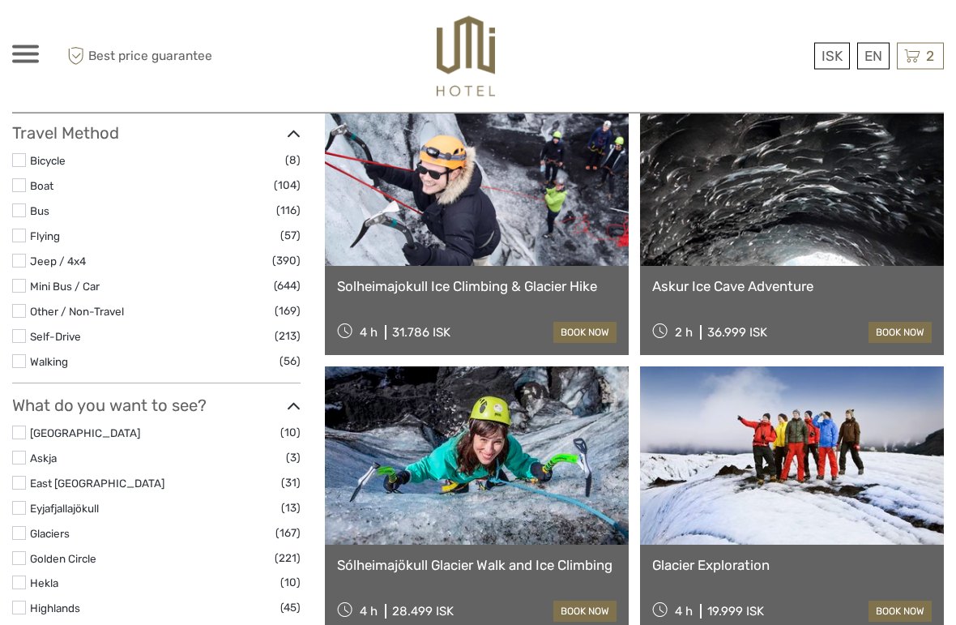
scroll to position [493, 0]
click at [660, 228] on link at bounding box center [792, 177] width 304 height 178
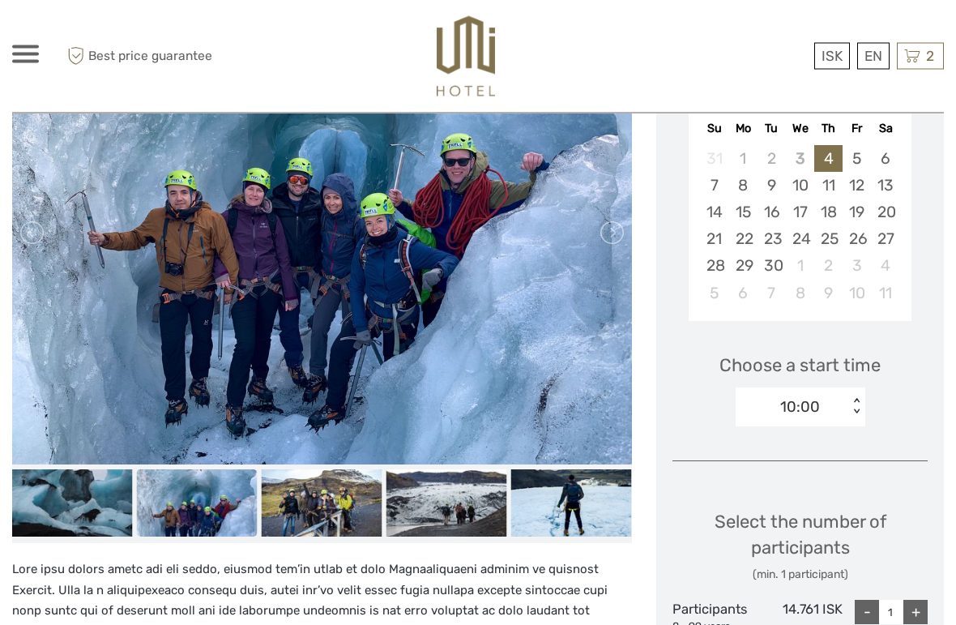
scroll to position [319, 0]
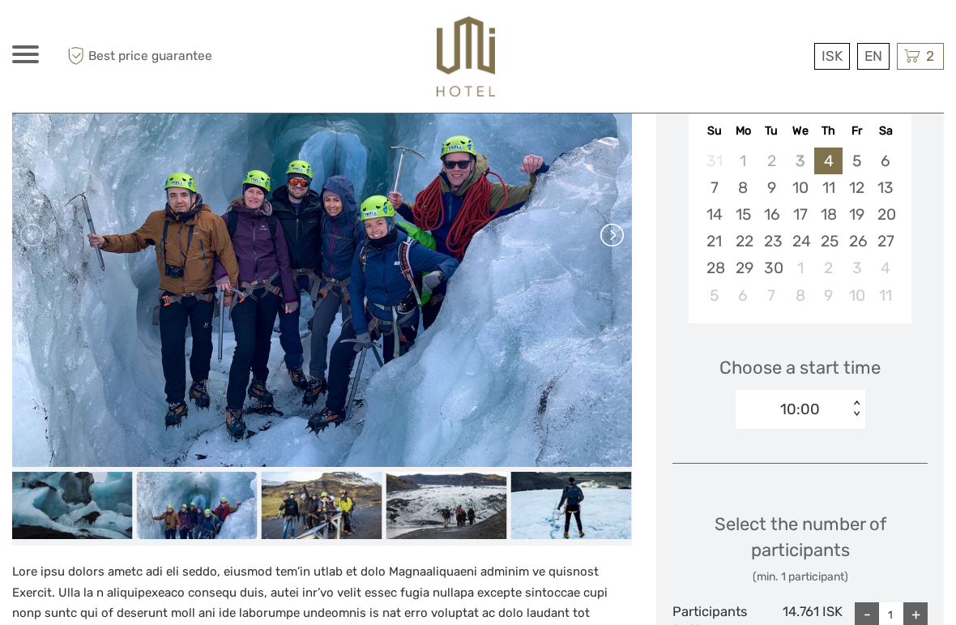
click at [622, 243] on link at bounding box center [611, 235] width 26 height 26
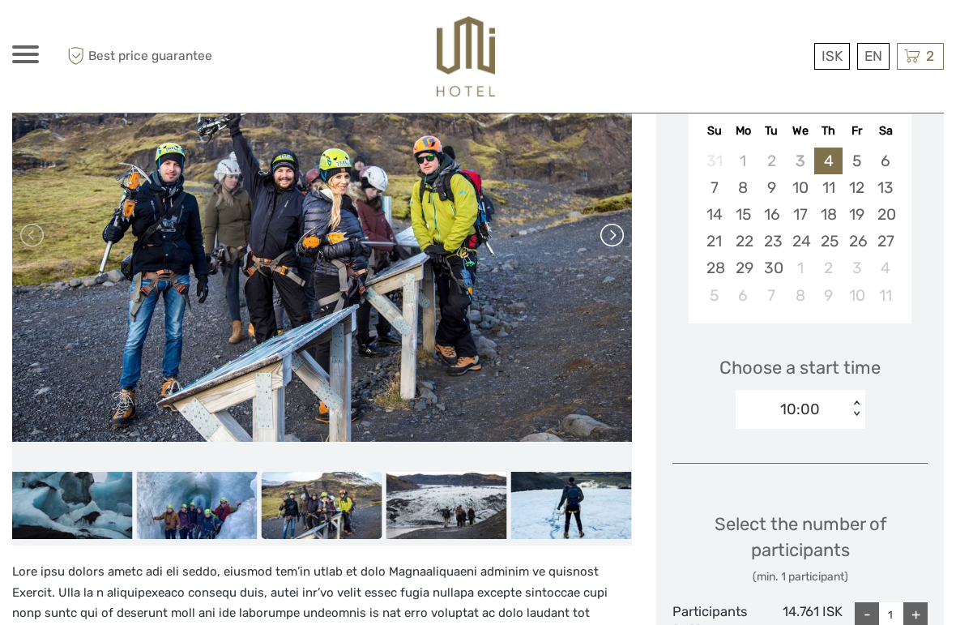
click at [622, 245] on link at bounding box center [611, 235] width 26 height 26
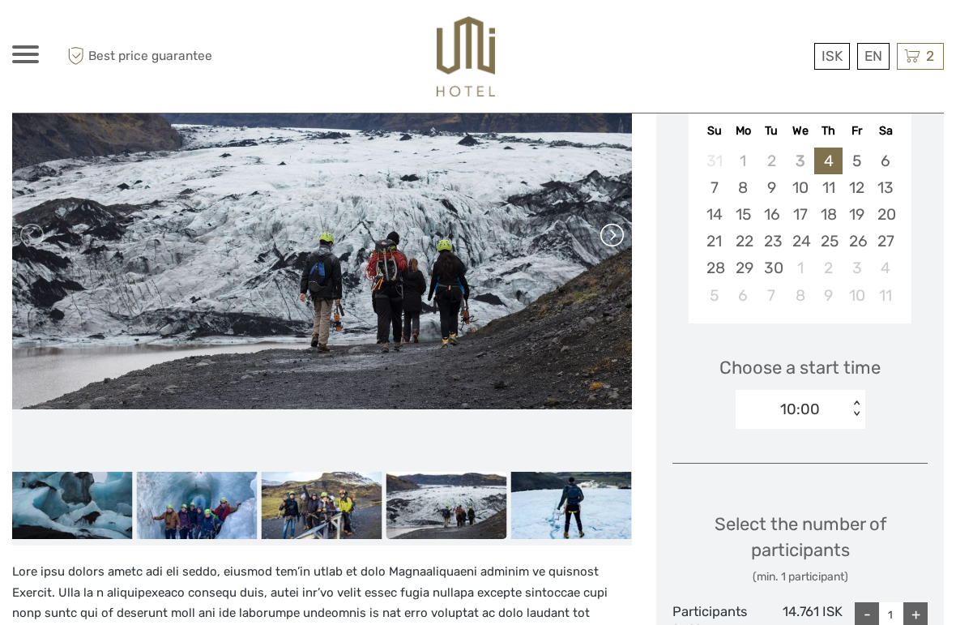
click at [610, 241] on link at bounding box center [611, 235] width 26 height 26
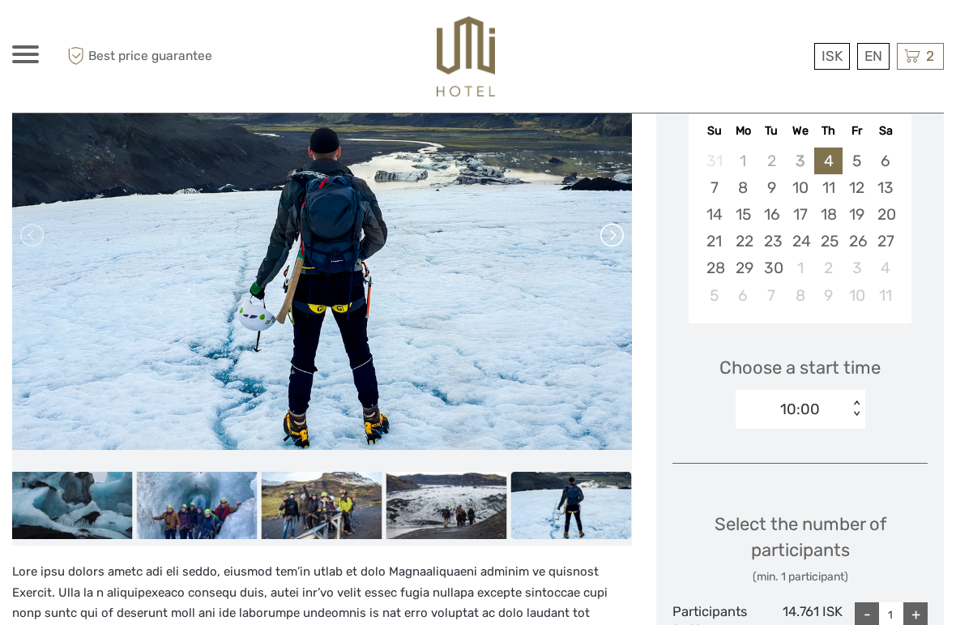
click at [615, 246] on link at bounding box center [611, 235] width 26 height 26
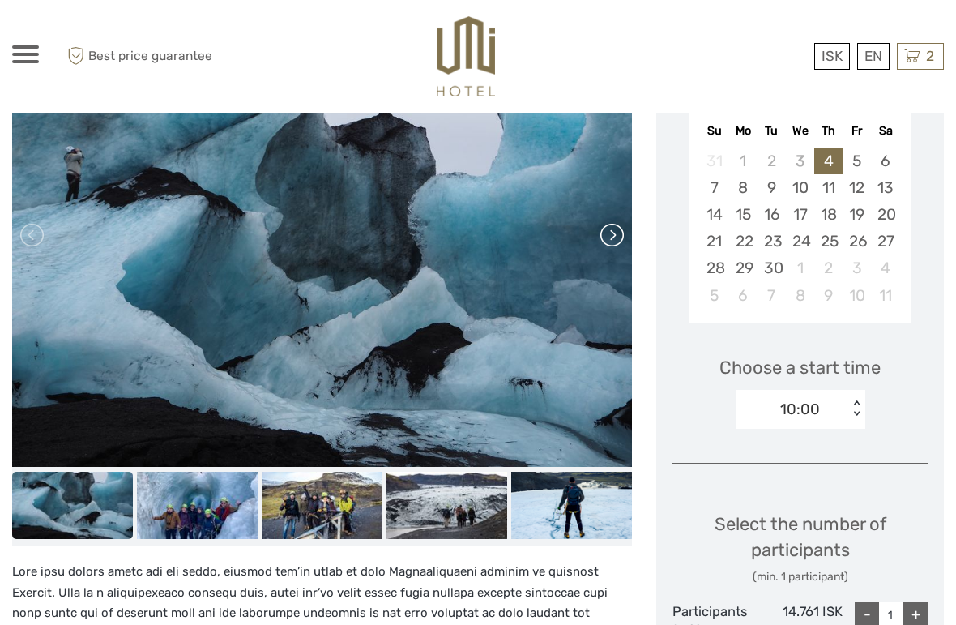
click at [610, 246] on link at bounding box center [611, 235] width 26 height 26
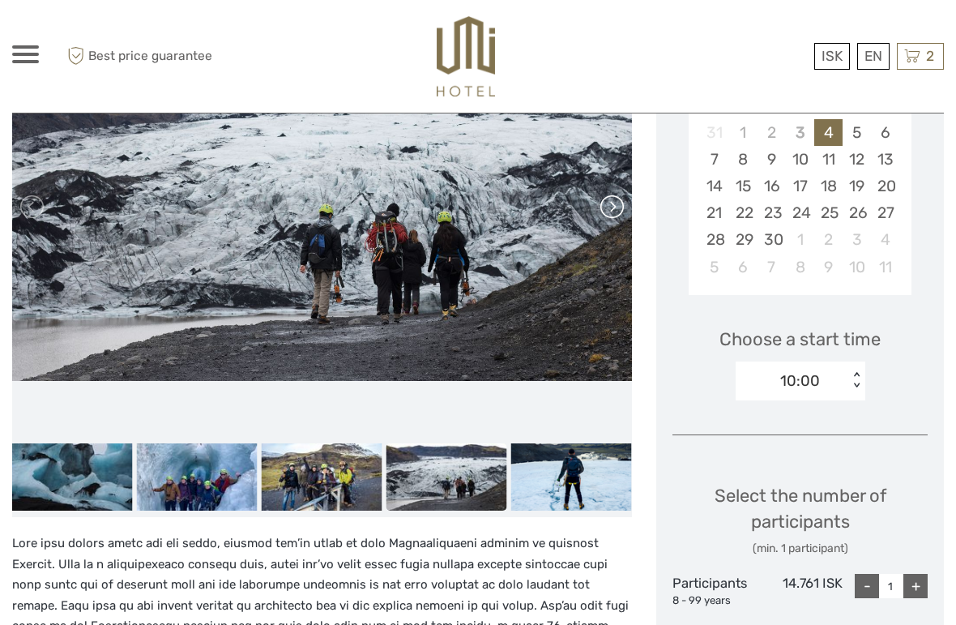
scroll to position [347, 0]
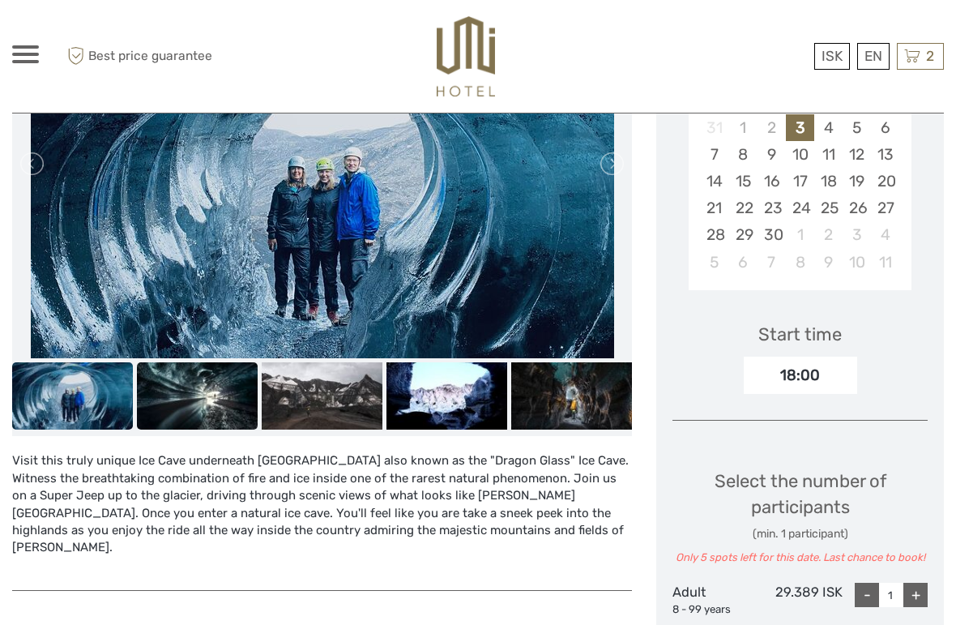
click at [203, 382] on img at bounding box center [197, 396] width 121 height 68
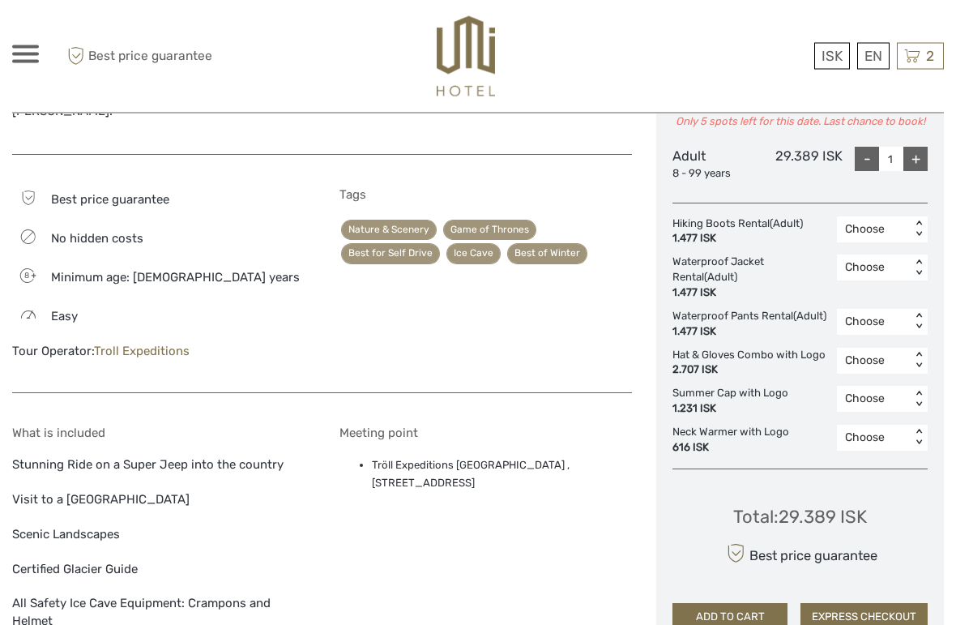
scroll to position [788, 0]
click at [417, 496] on div "Meeting point Tröll Expeditions [GEOGRAPHIC_DATA] , [STREET_ADDRESS]" at bounding box center [486, 527] width 293 height 204
click at [253, 265] on div "8 Minimum age: [DEMOGRAPHIC_DATA] years" at bounding box center [158, 276] width 293 height 23
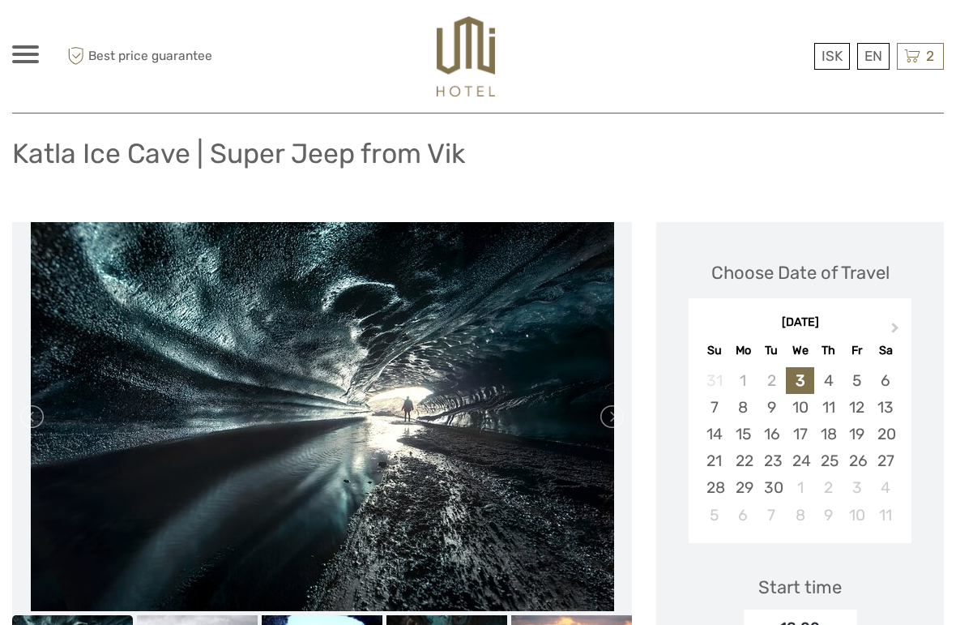
scroll to position [97, 0]
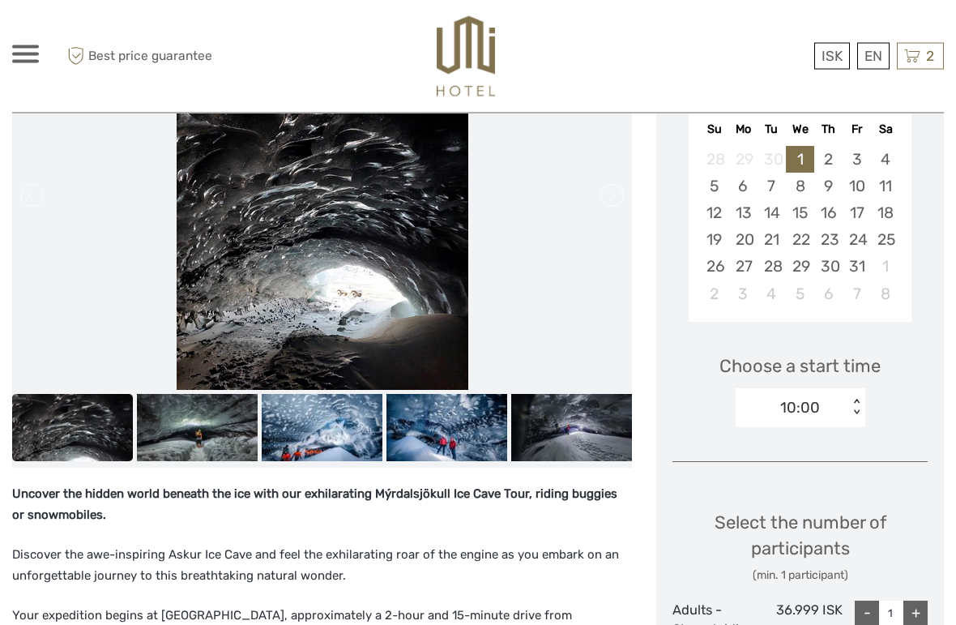
scroll to position [333, 0]
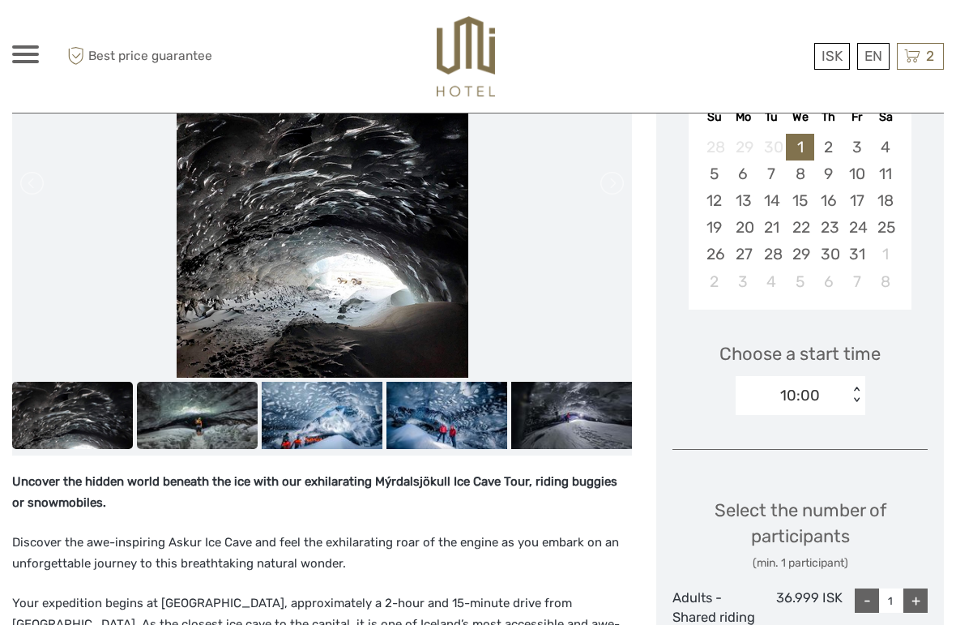
click at [186, 405] on img at bounding box center [197, 416] width 121 height 68
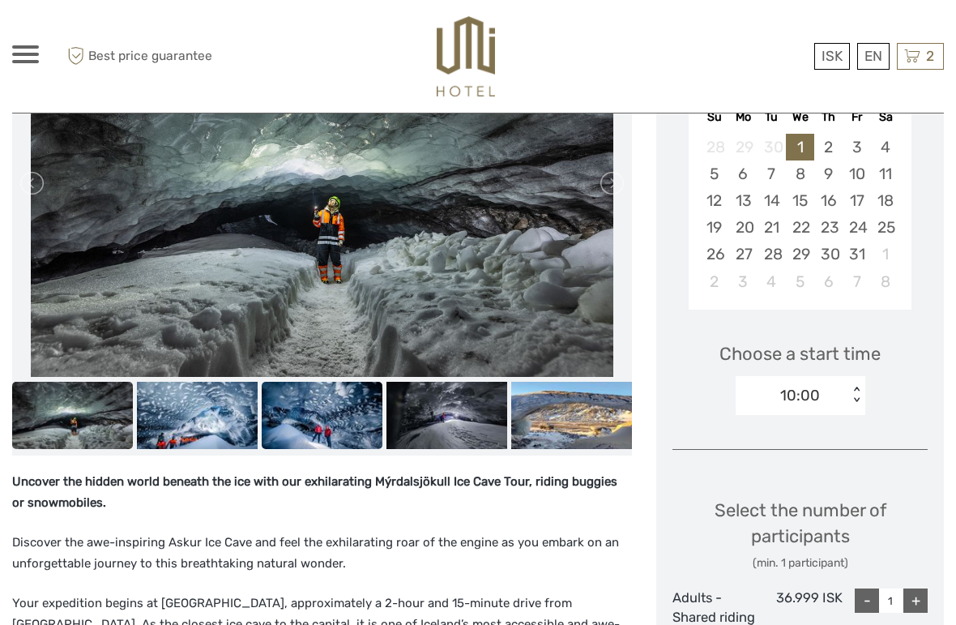
click at [335, 441] on img at bounding box center [322, 416] width 121 height 68
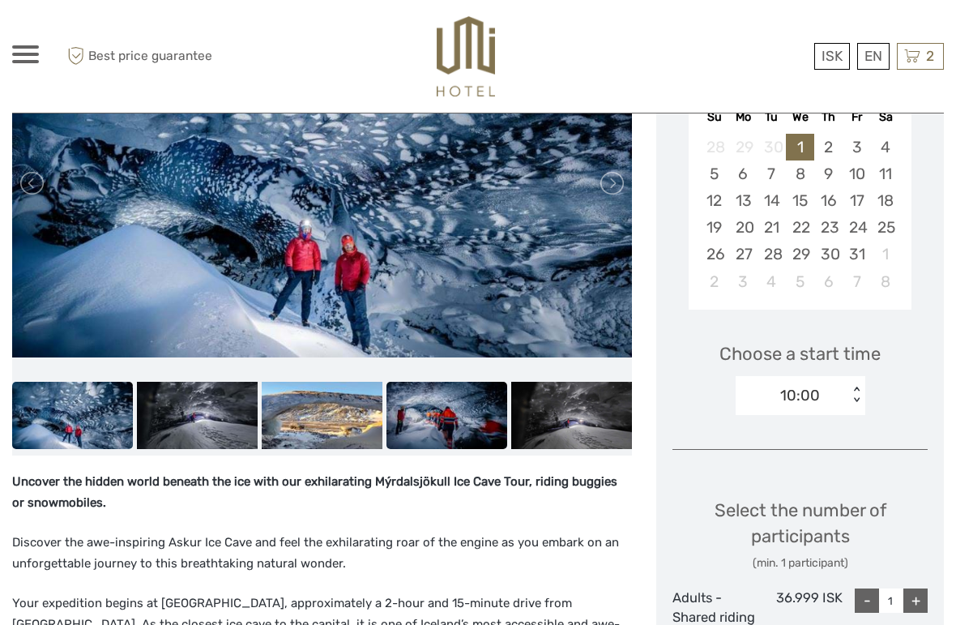
click at [434, 422] on img at bounding box center [447, 416] width 121 height 68
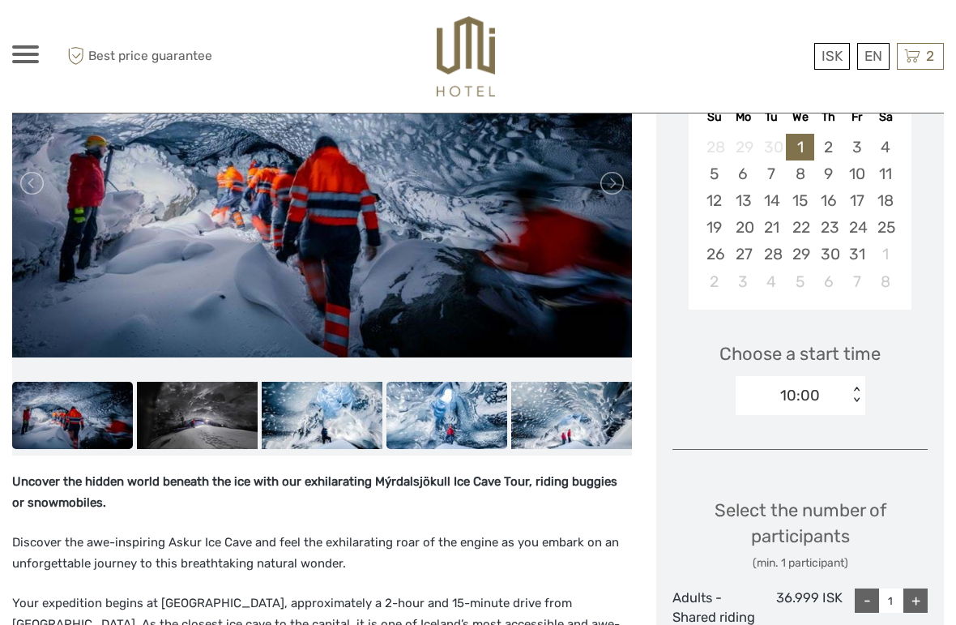
click at [446, 414] on img at bounding box center [447, 416] width 121 height 68
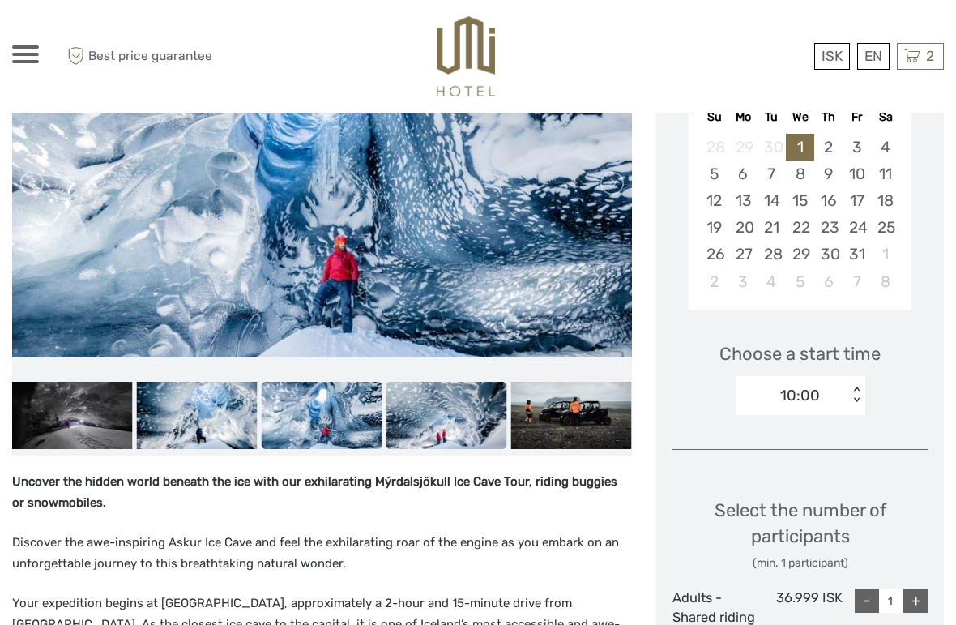
click at [421, 422] on img at bounding box center [447, 416] width 121 height 68
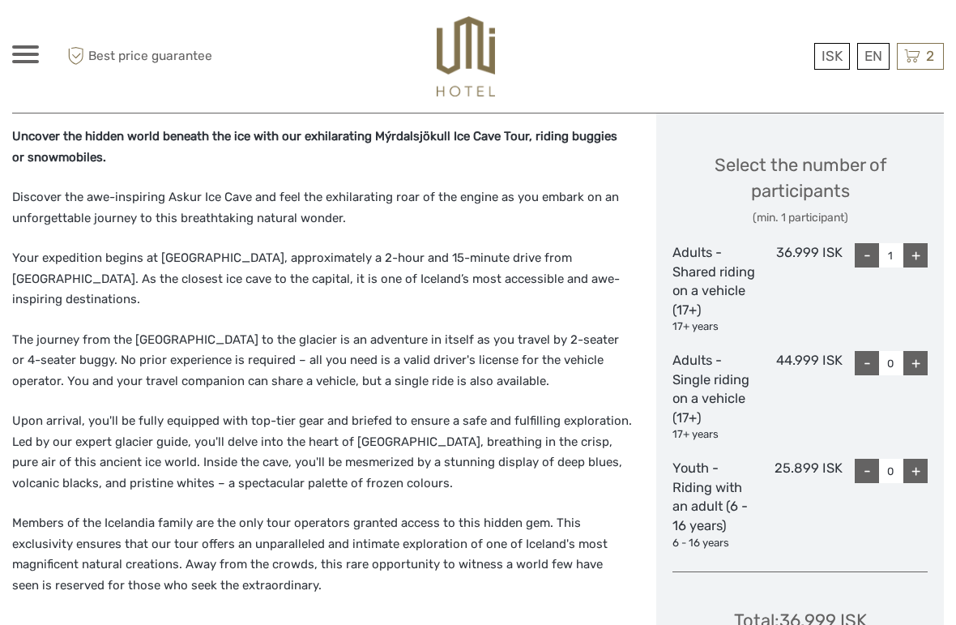
scroll to position [554, 0]
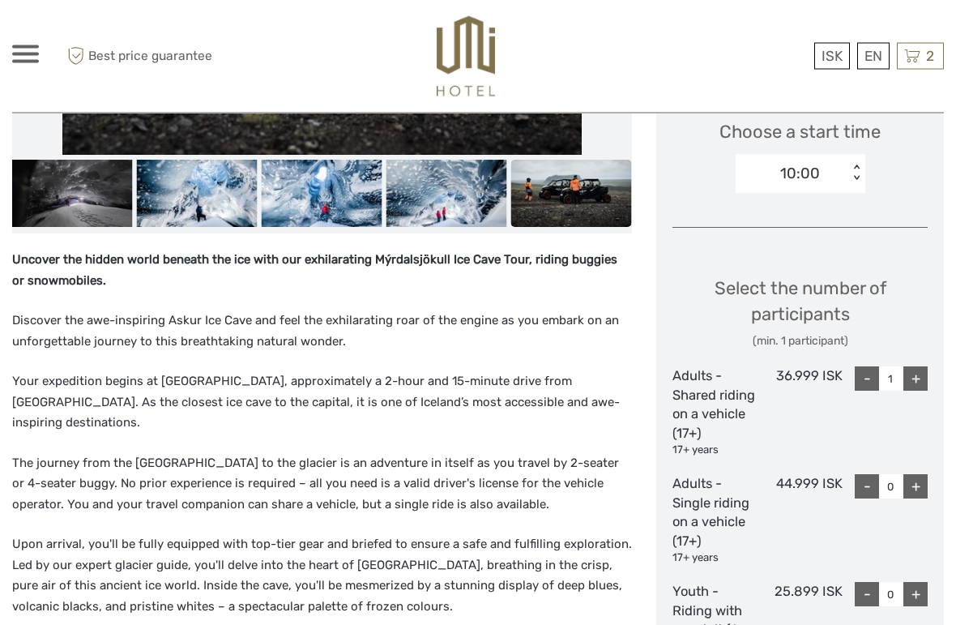
click at [578, 203] on img at bounding box center [571, 194] width 121 height 68
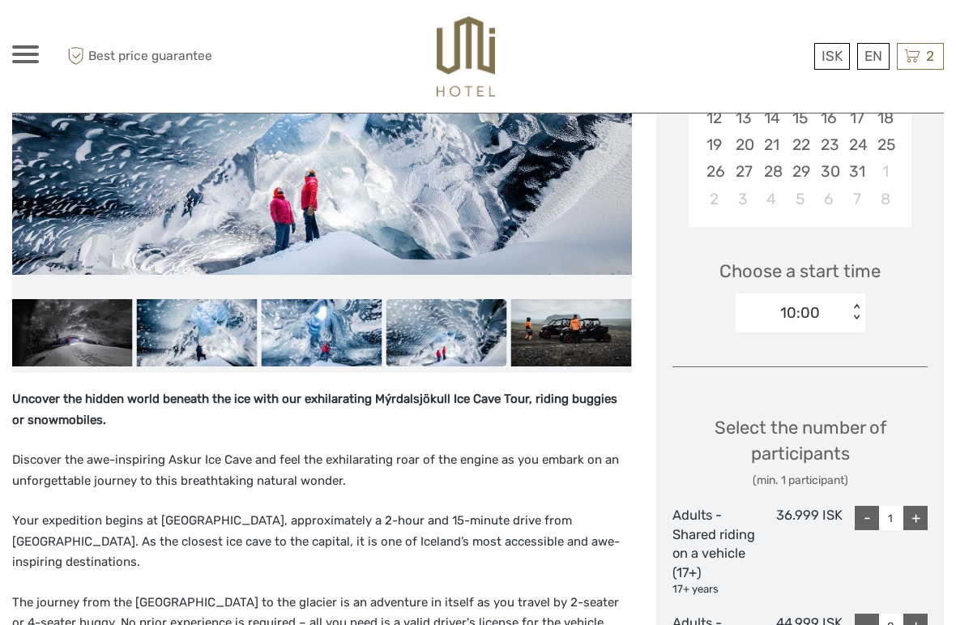
scroll to position [414, 0]
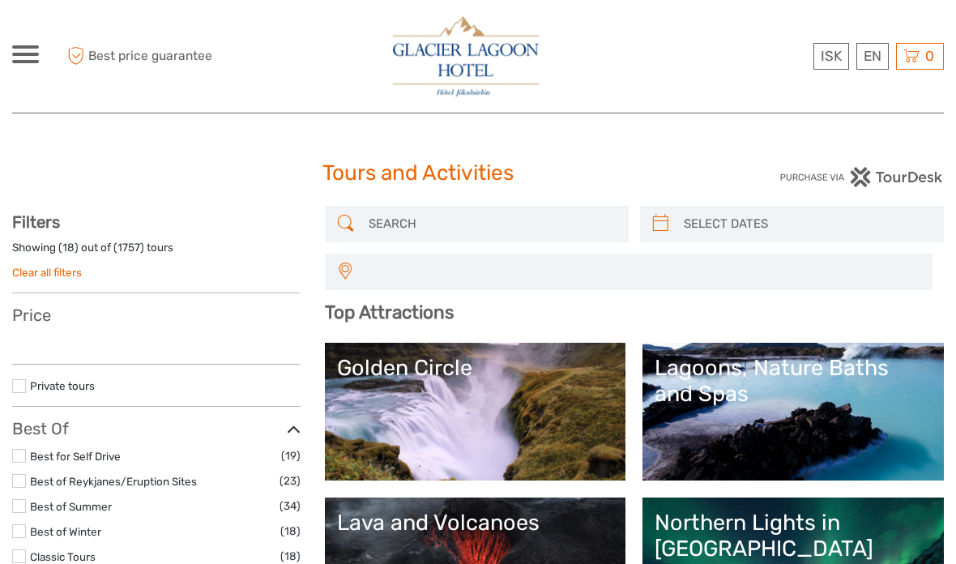
select select
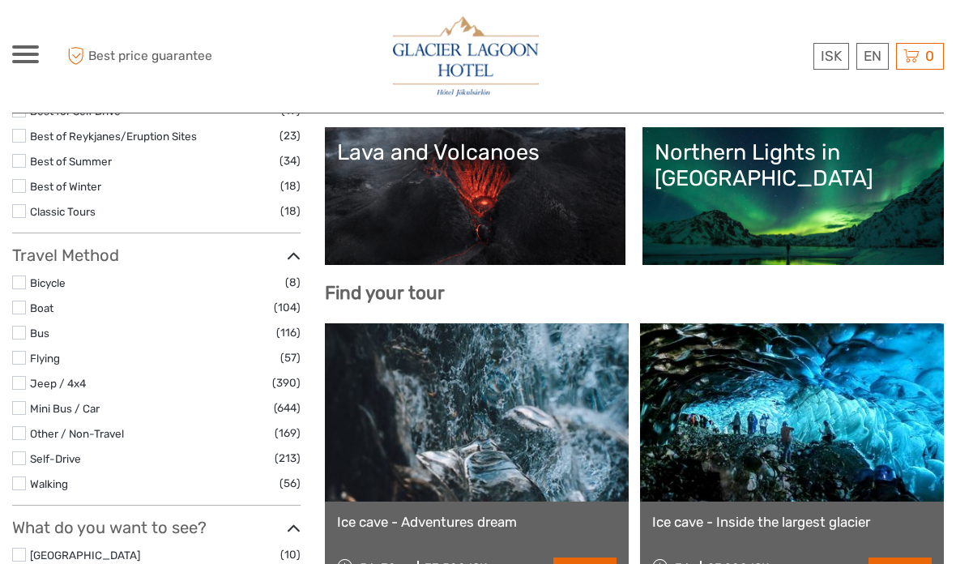
scroll to position [374, 0]
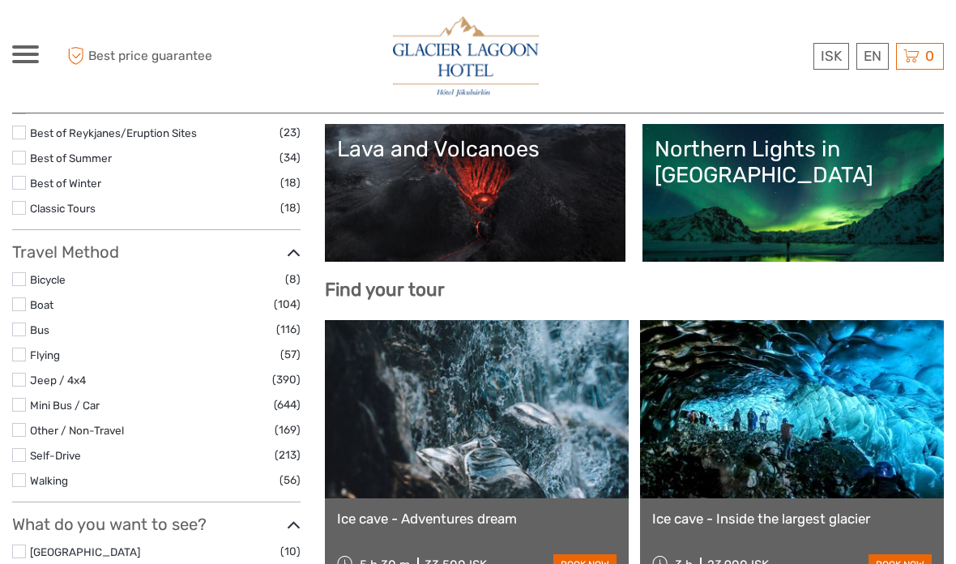
click at [854, 222] on link "Northern Lights in [GEOGRAPHIC_DATA]" at bounding box center [793, 192] width 277 height 113
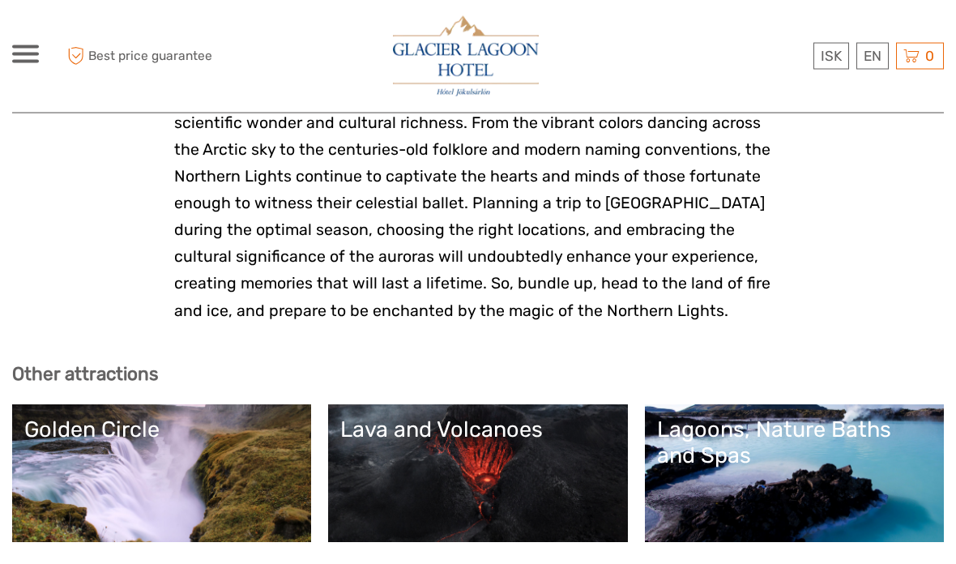
scroll to position [3830, 0]
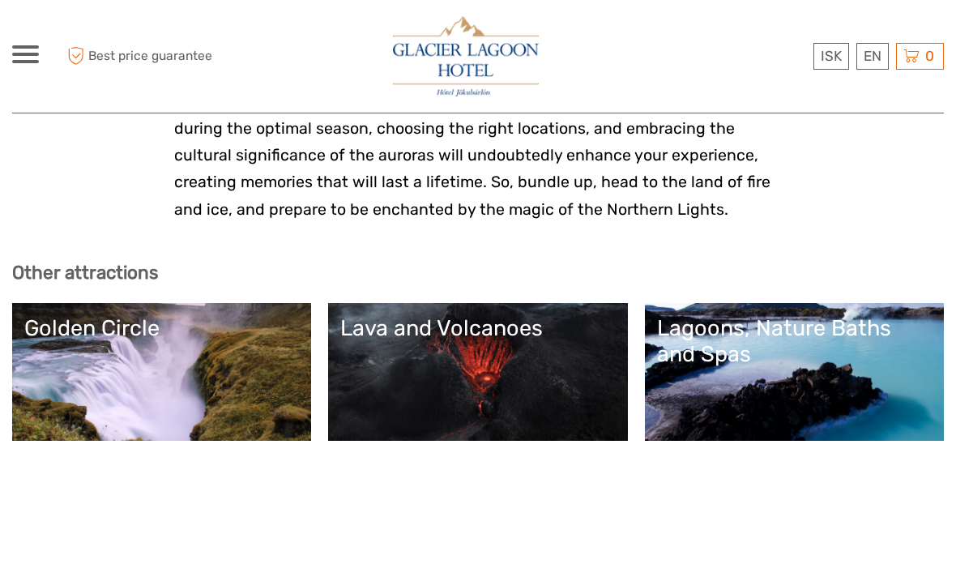
click at [421, 315] on link "Lava and Volcanoes" at bounding box center [477, 371] width 275 height 113
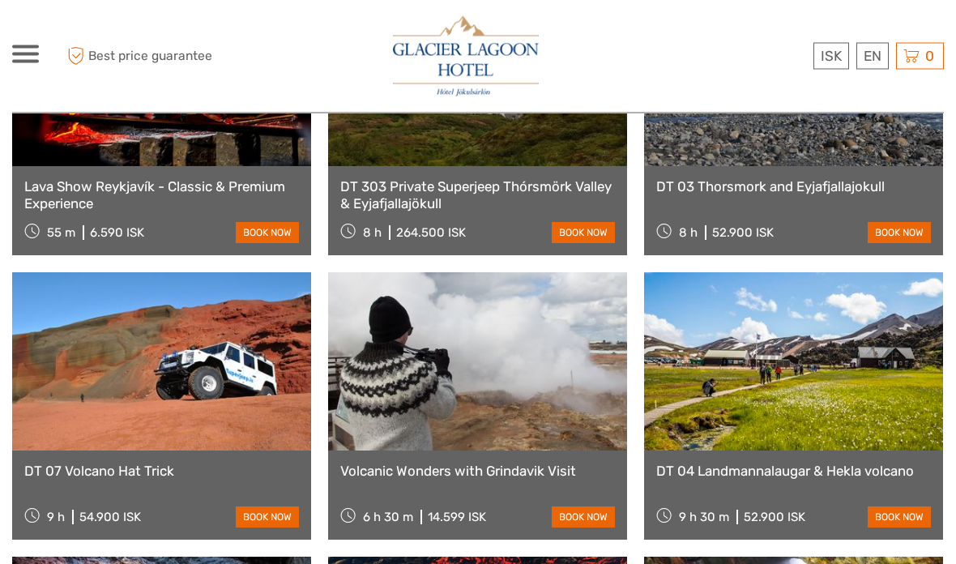
scroll to position [1331, 0]
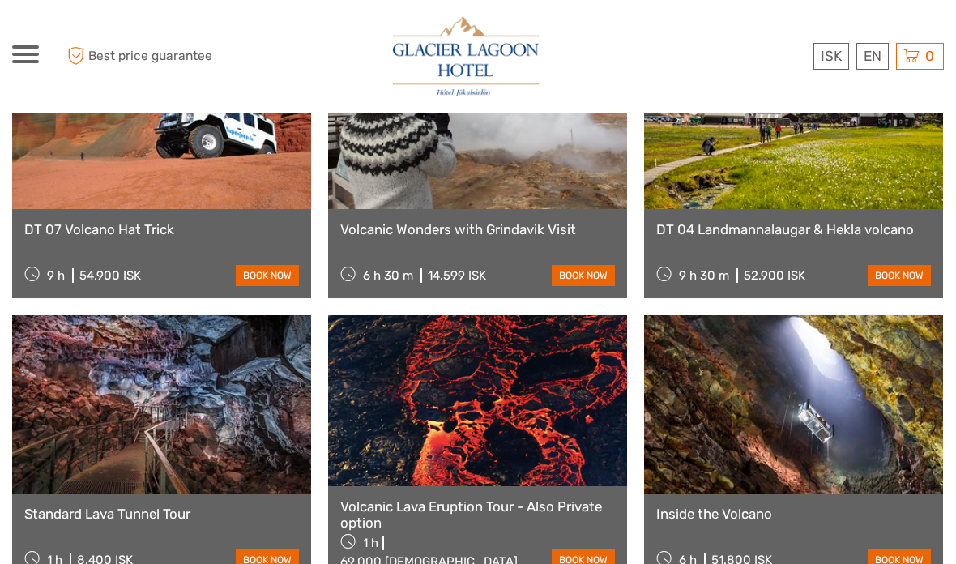
click at [912, 513] on div "Inside the Volcano 6 h 51.800 ISK book now" at bounding box center [793, 537] width 299 height 89
click at [882, 435] on link at bounding box center [793, 404] width 299 height 178
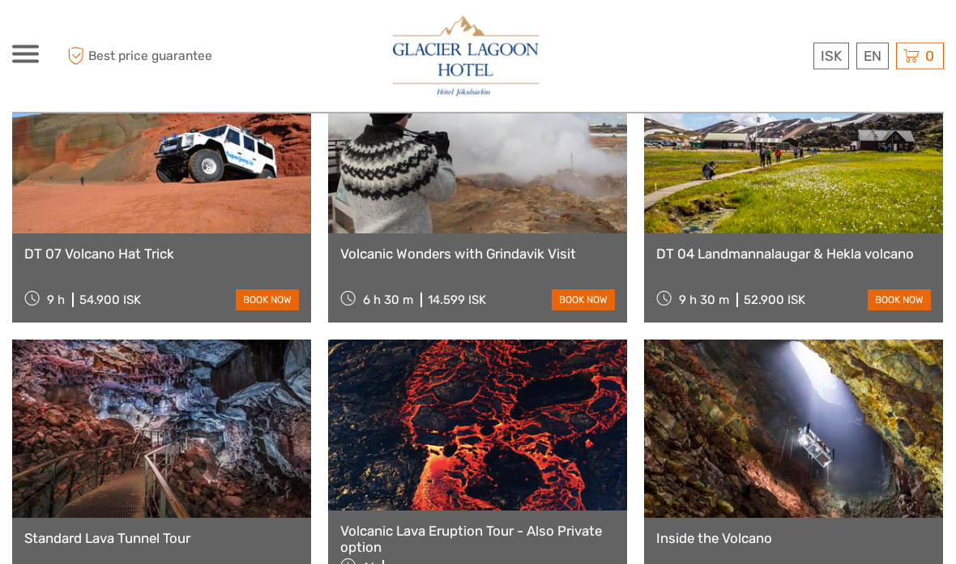
scroll to position [1424, 0]
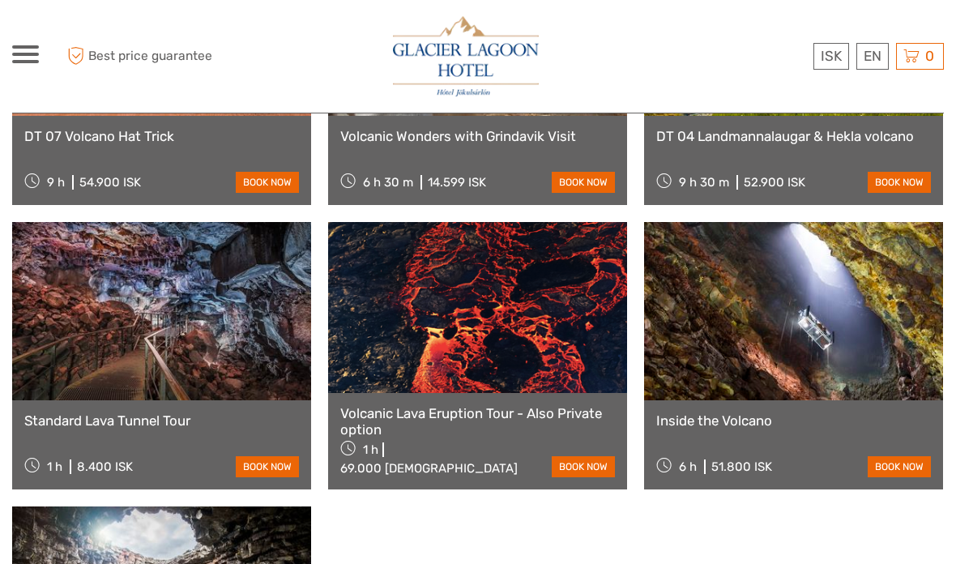
click at [758, 412] on link "Inside the Volcano" at bounding box center [793, 420] width 275 height 16
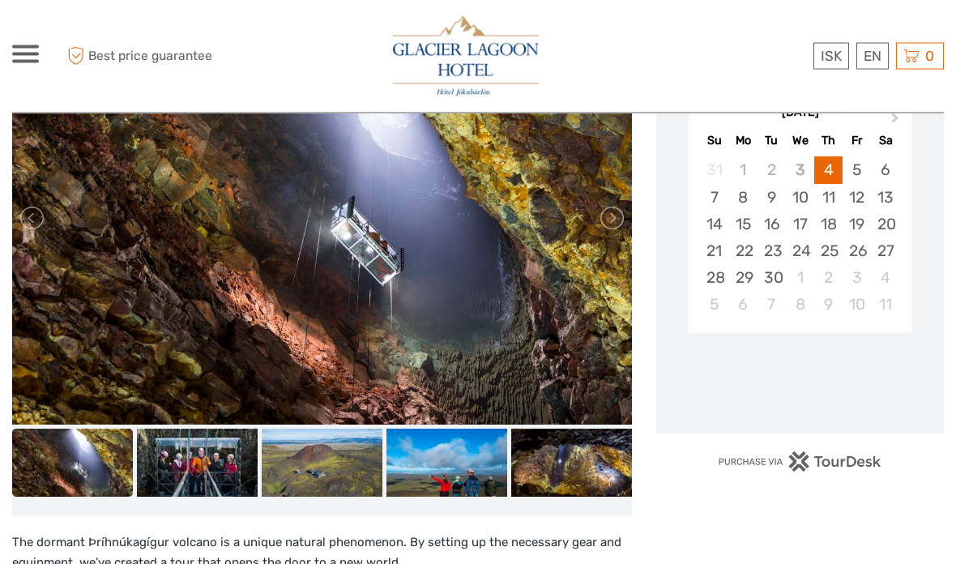
scroll to position [455, 0]
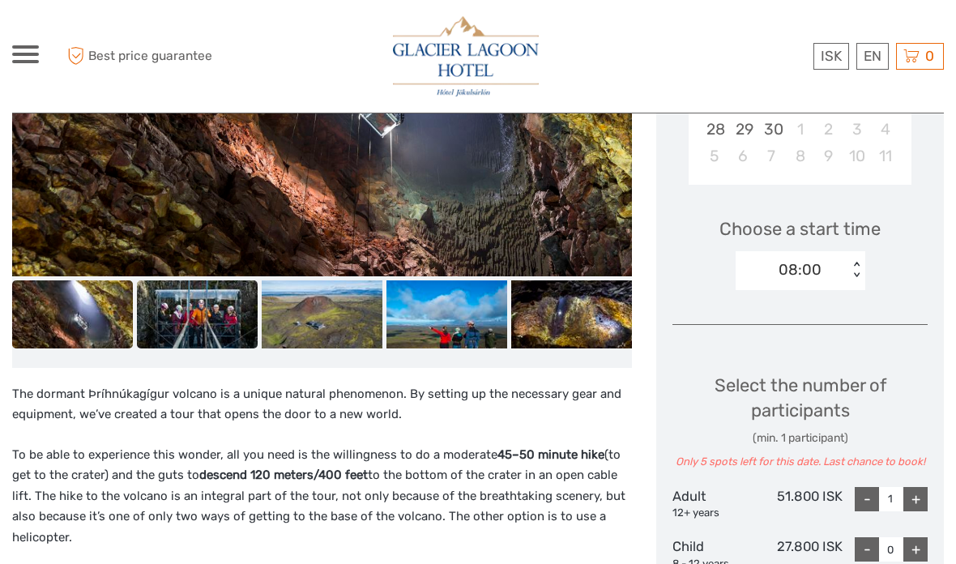
click at [211, 300] on img at bounding box center [197, 314] width 121 height 68
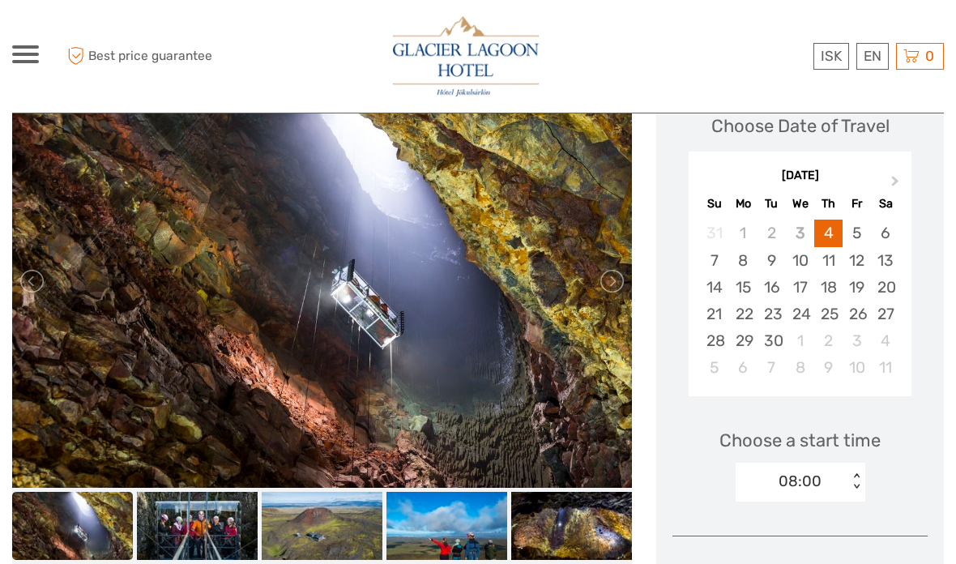
scroll to position [242, 0]
click at [609, 279] on link at bounding box center [611, 282] width 26 height 26
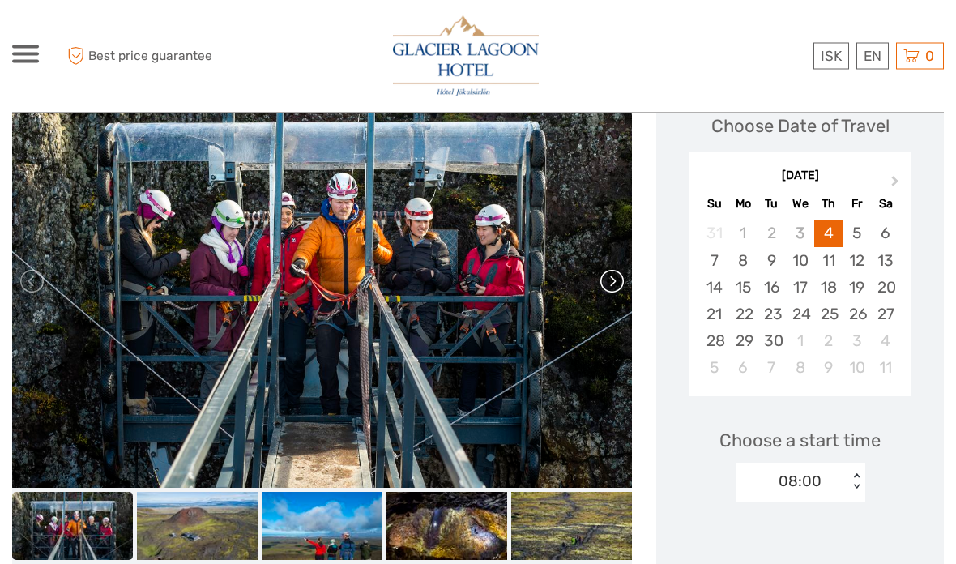
scroll to position [243, 0]
click at [622, 284] on link at bounding box center [611, 281] width 26 height 26
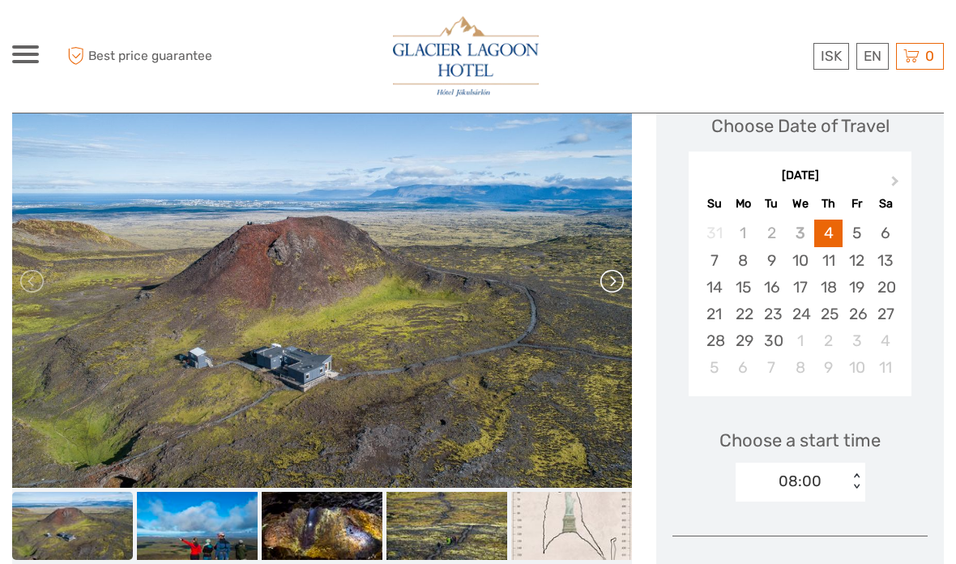
click at [613, 283] on link at bounding box center [611, 281] width 26 height 26
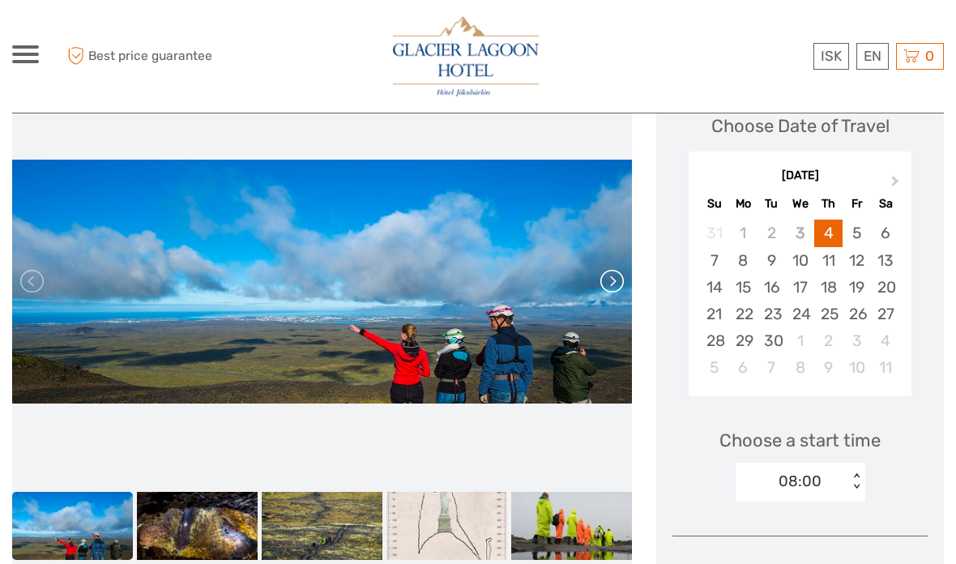
click at [615, 289] on link at bounding box center [611, 281] width 26 height 26
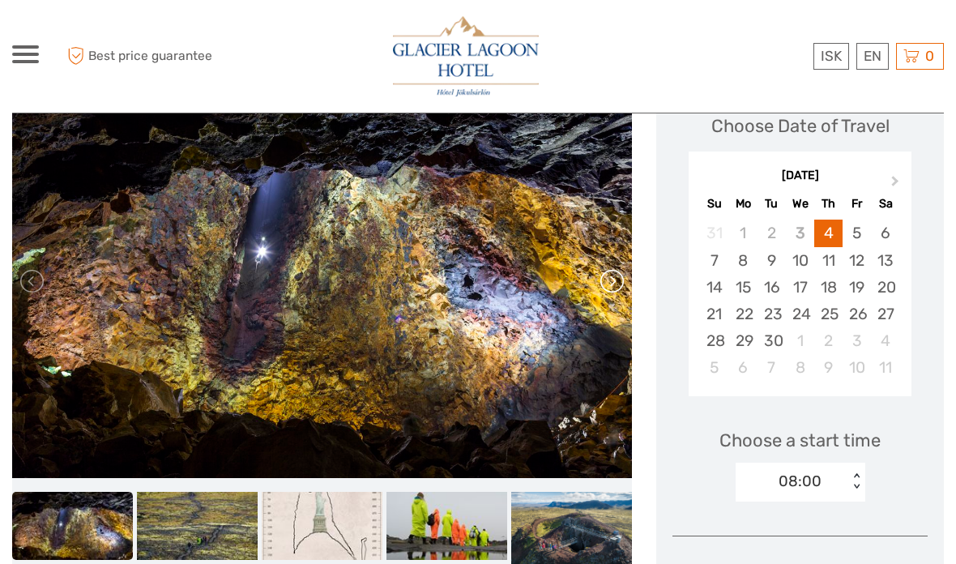
click at [609, 284] on link at bounding box center [611, 281] width 26 height 26
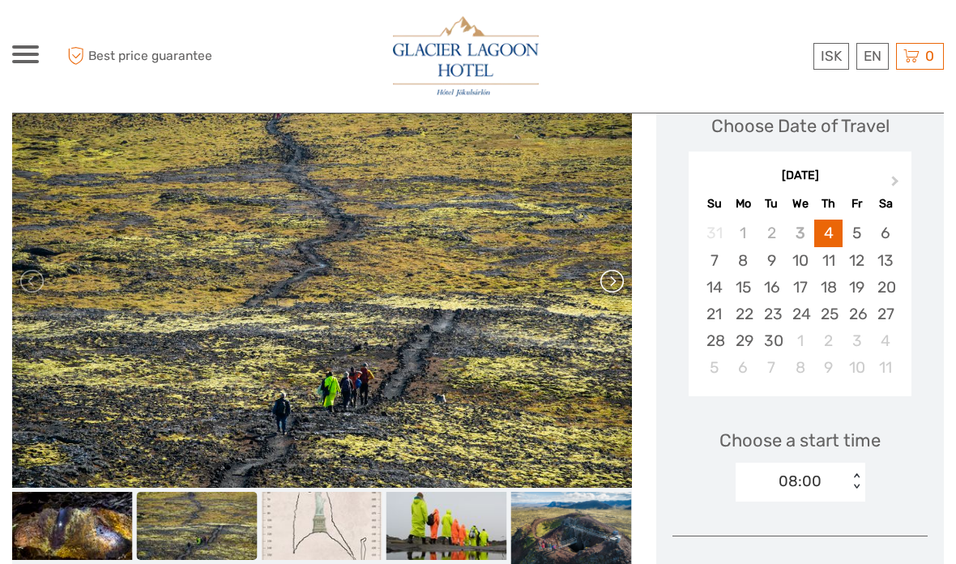
click at [609, 284] on link at bounding box center [611, 281] width 26 height 26
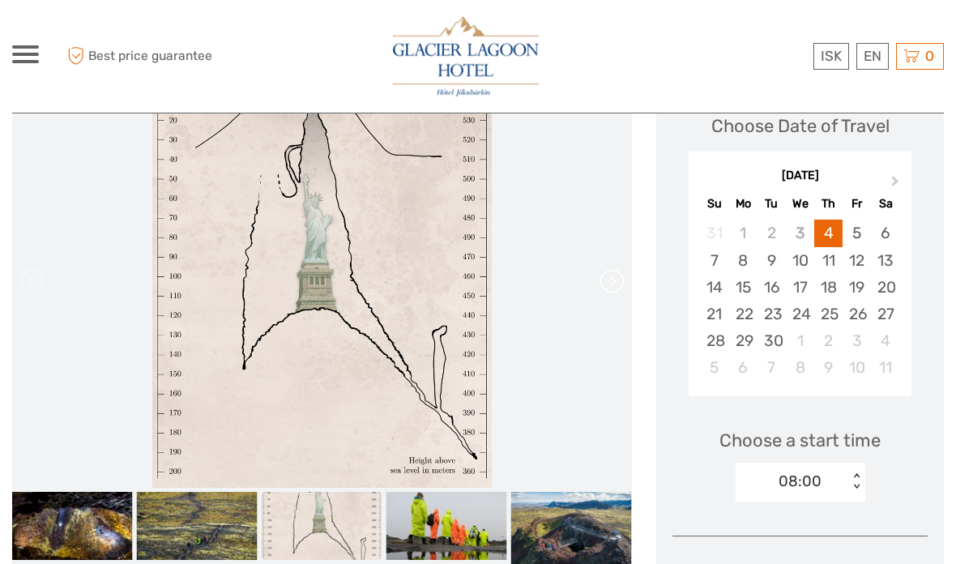
click at [613, 280] on link at bounding box center [611, 281] width 26 height 26
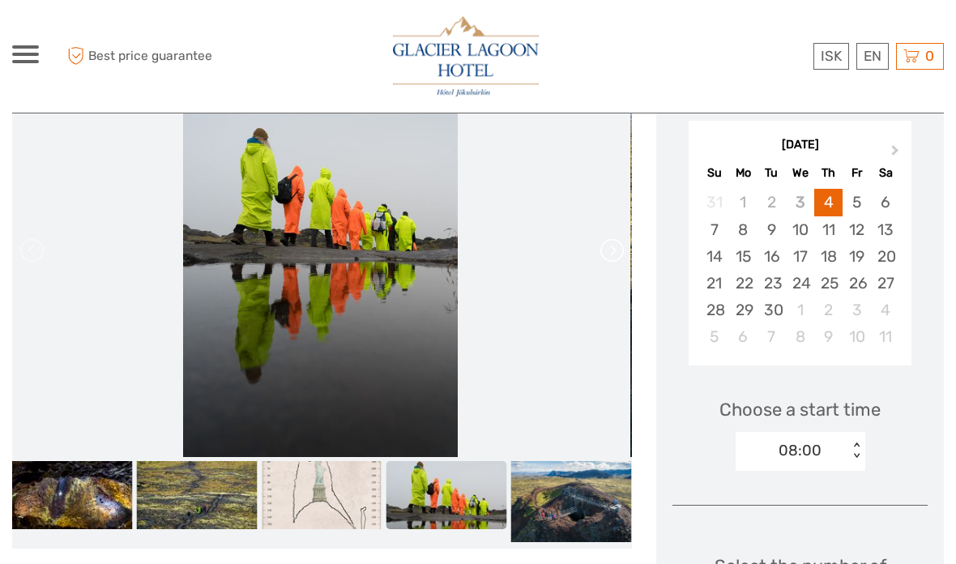
scroll to position [271, 0]
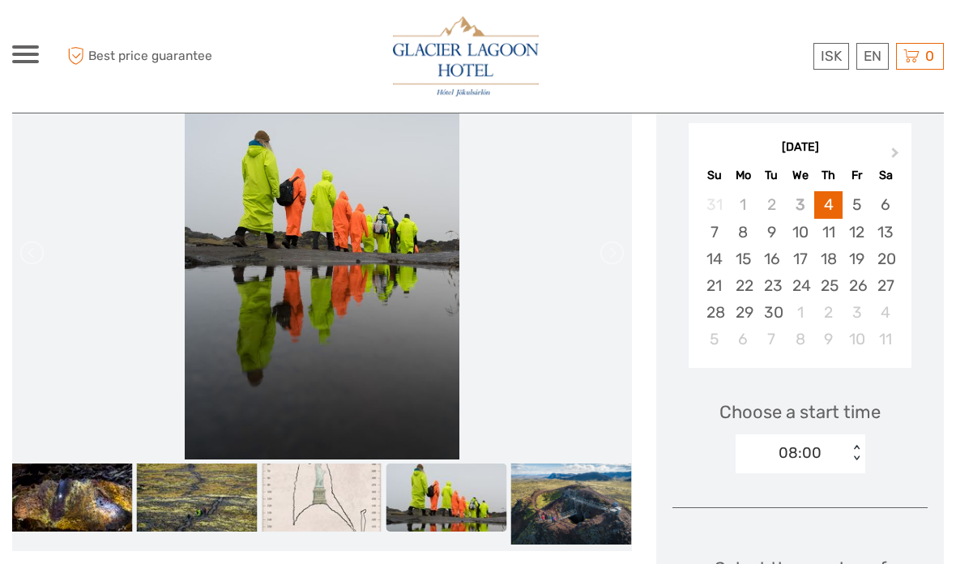
click at [597, 308] on li at bounding box center [322, 252] width 620 height 413
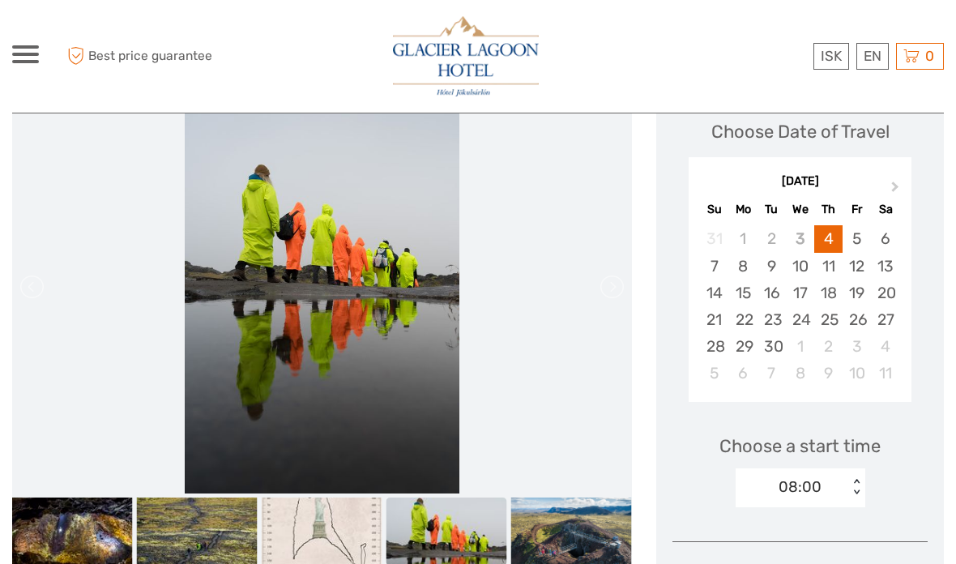
scroll to position [241, 0]
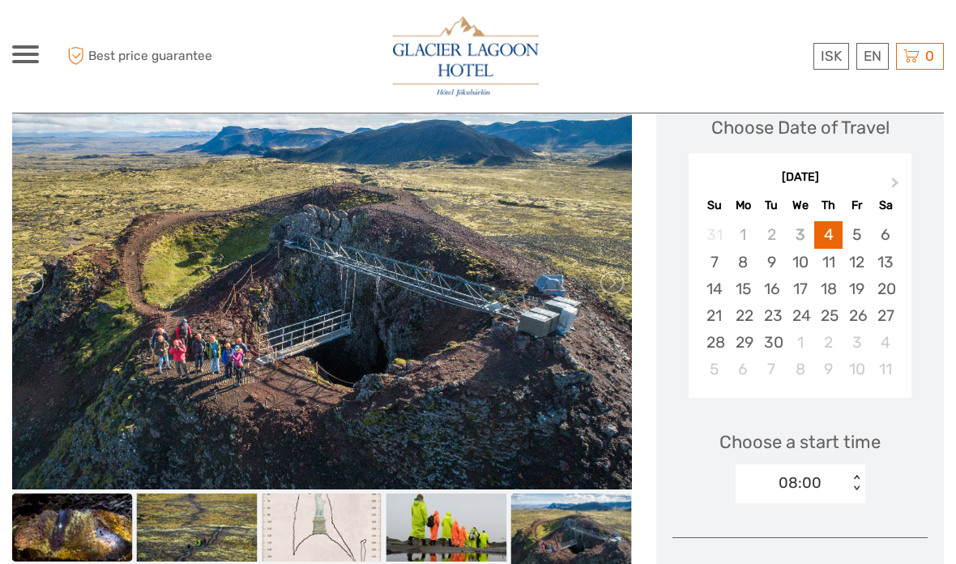
click at [64, 509] on img at bounding box center [72, 527] width 121 height 68
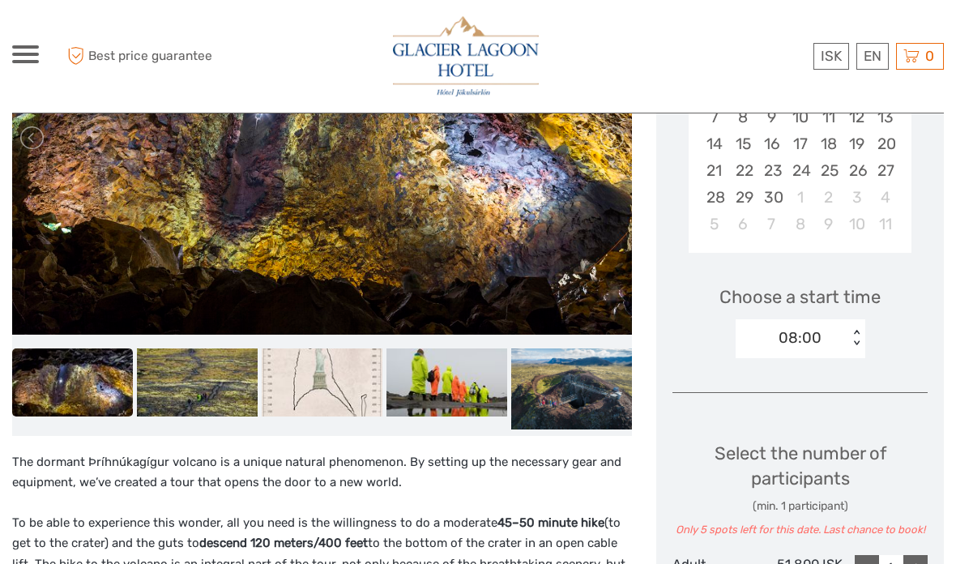
scroll to position [386, 0]
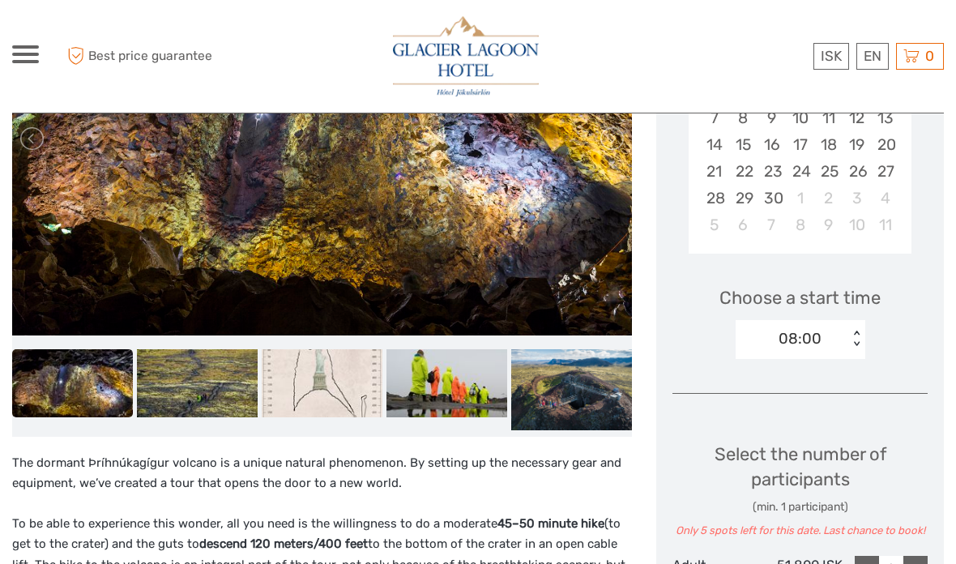
click at [933, 359] on div "Choose Date of Travel Next Month September 2025 Su Mo Tu We Th Fr Sa 31 1 2 3 4…" at bounding box center [800, 418] width 288 height 972
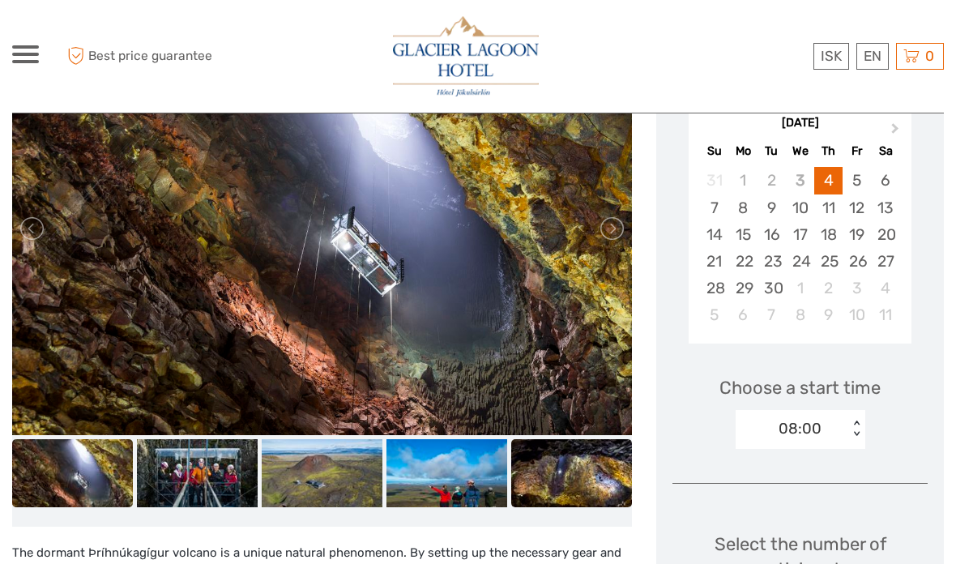
click at [588, 479] on img at bounding box center [571, 473] width 121 height 68
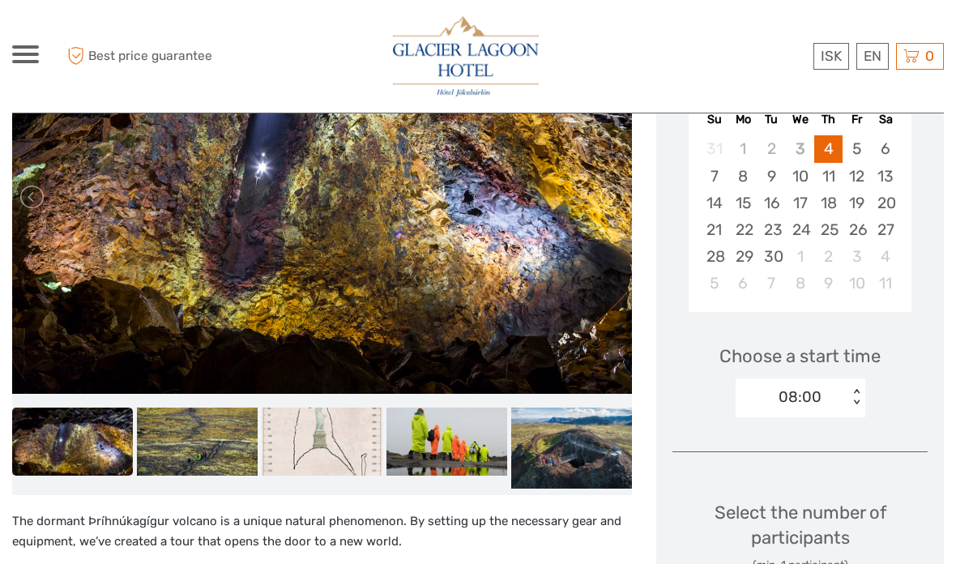
scroll to position [276, 0]
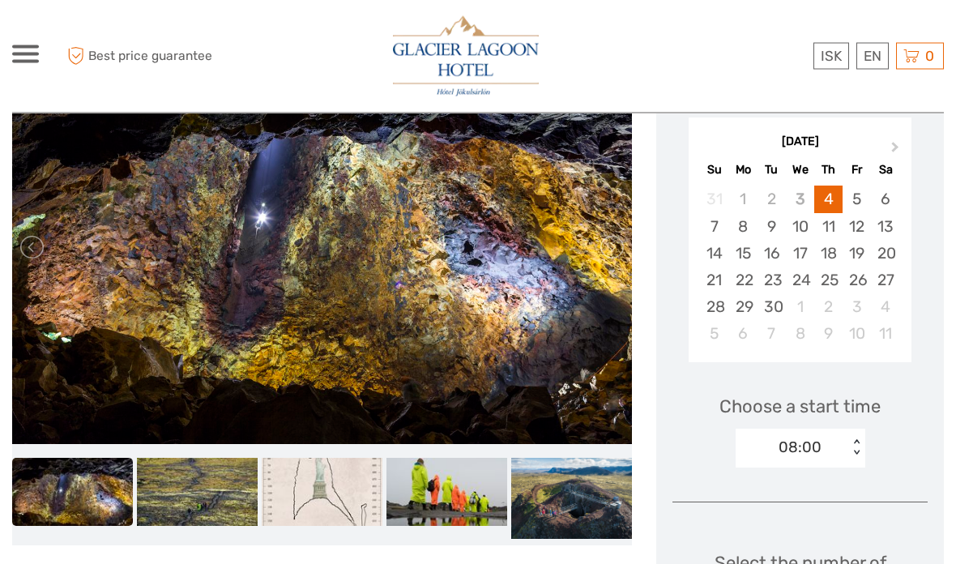
click at [105, 490] on img at bounding box center [72, 493] width 121 height 68
click at [219, 518] on img at bounding box center [197, 493] width 121 height 68
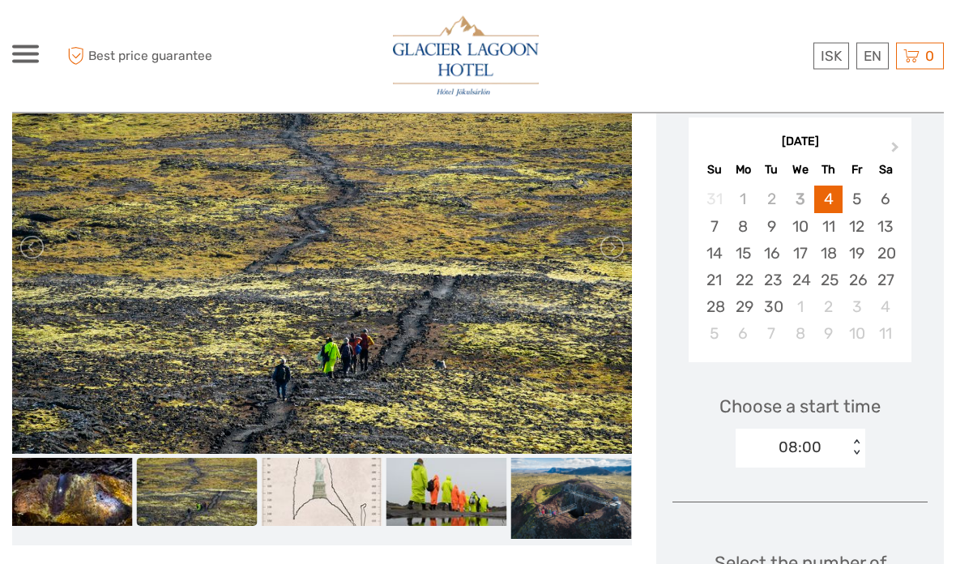
scroll to position [277, 0]
click at [365, 498] on img at bounding box center [322, 492] width 121 height 68
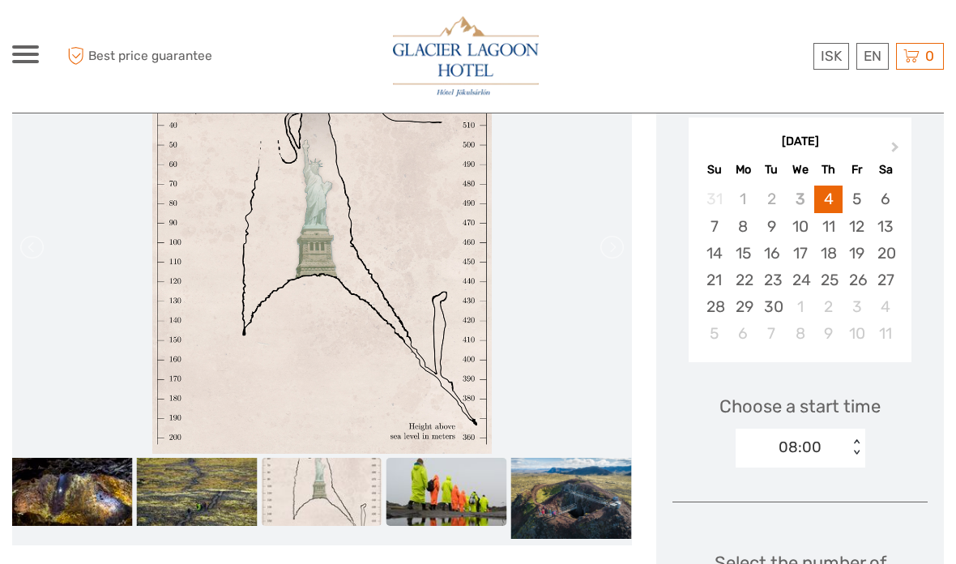
click at [453, 493] on img at bounding box center [447, 492] width 121 height 68
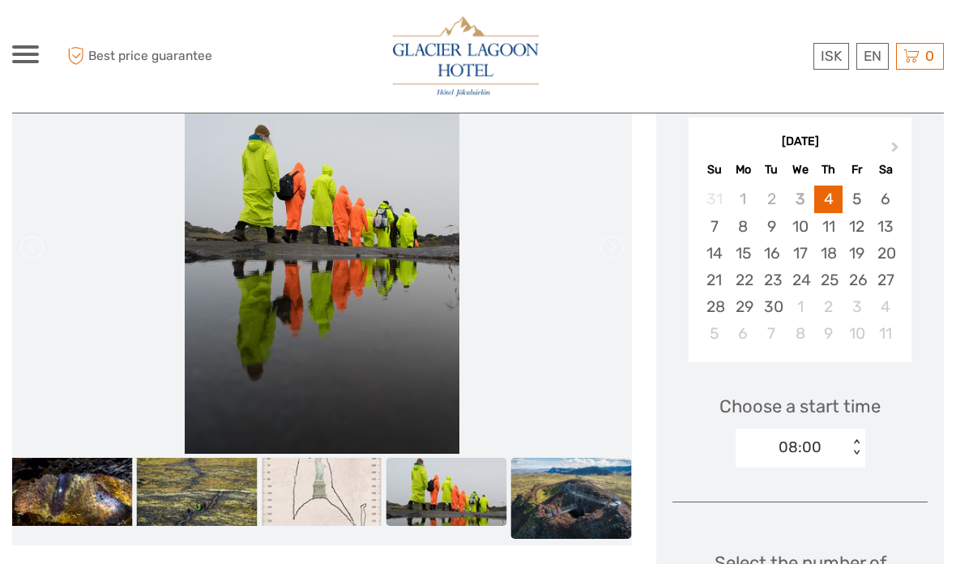
click at [569, 502] on img at bounding box center [571, 498] width 121 height 80
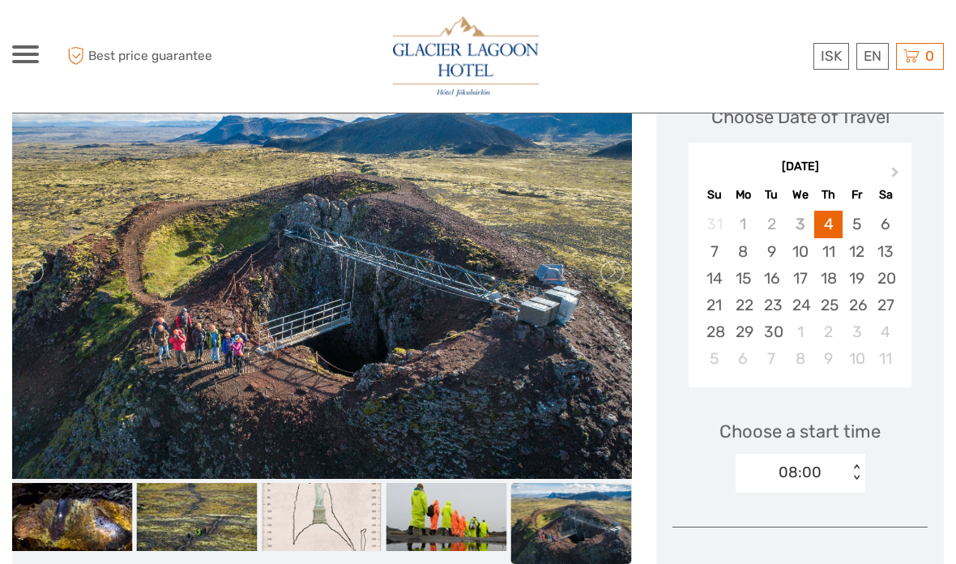
scroll to position [249, 0]
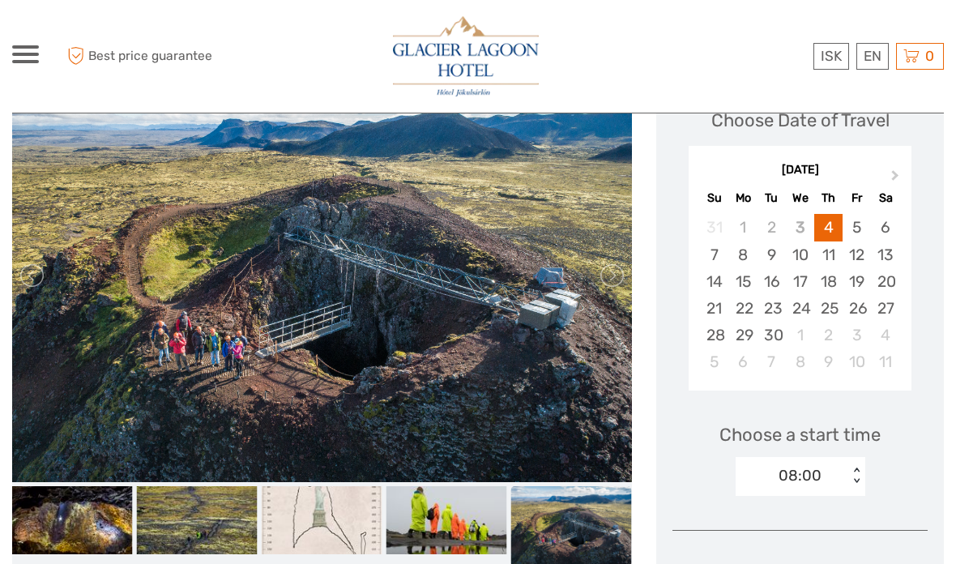
click at [594, 529] on img at bounding box center [571, 526] width 121 height 80
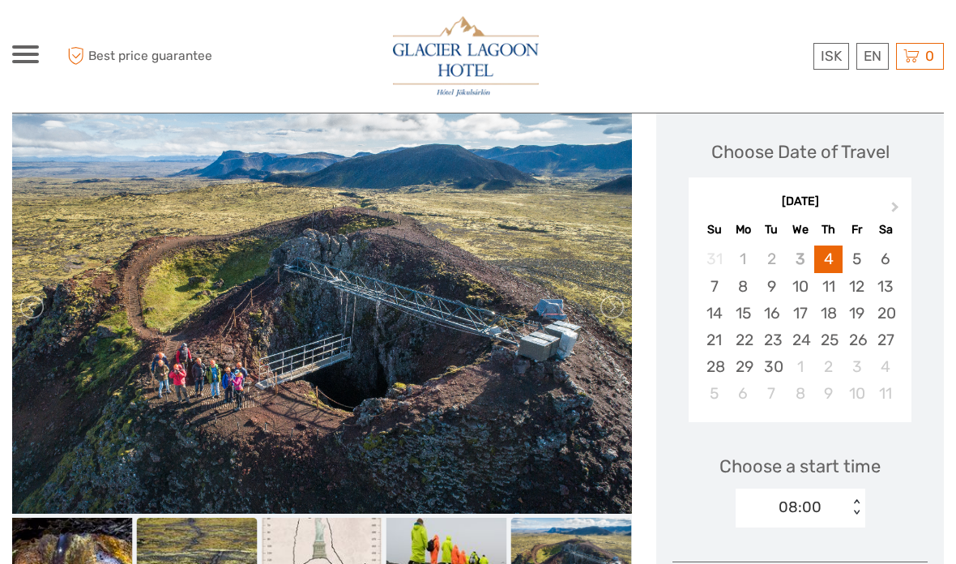
click at [142, 552] on img at bounding box center [197, 552] width 121 height 68
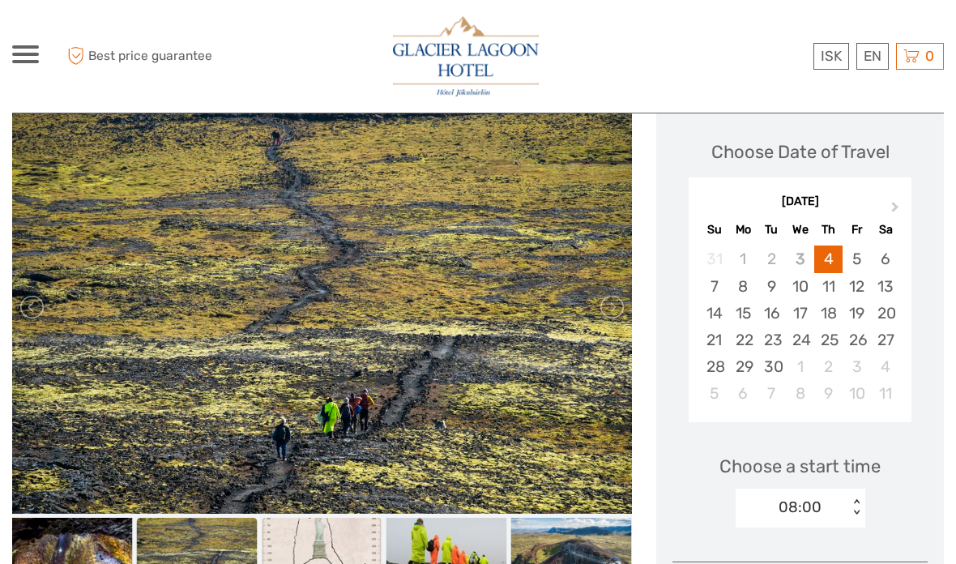
click at [341, 563] on img at bounding box center [322, 552] width 121 height 68
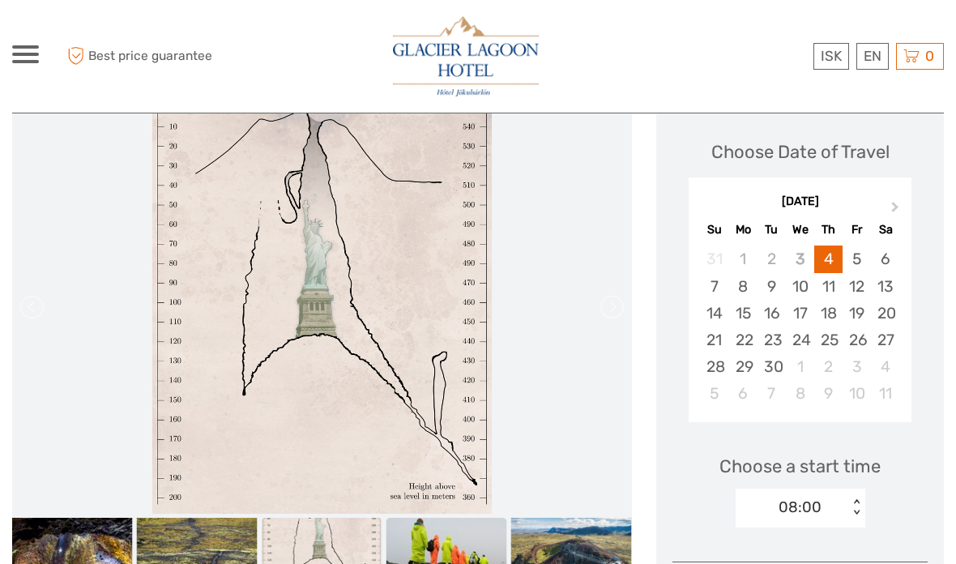
click at [446, 563] on img at bounding box center [447, 552] width 121 height 68
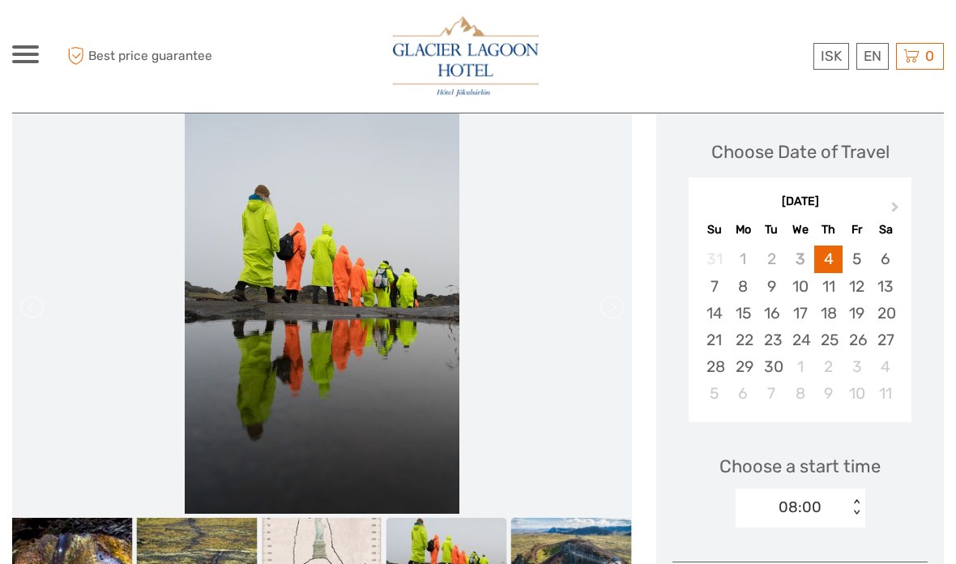
click at [583, 563] on img at bounding box center [571, 558] width 121 height 80
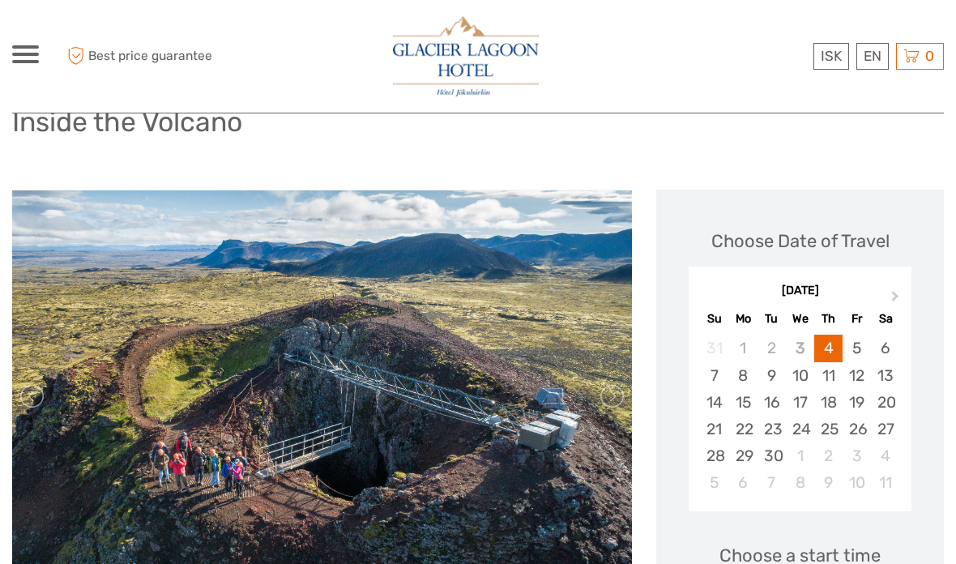
scroll to position [126, 0]
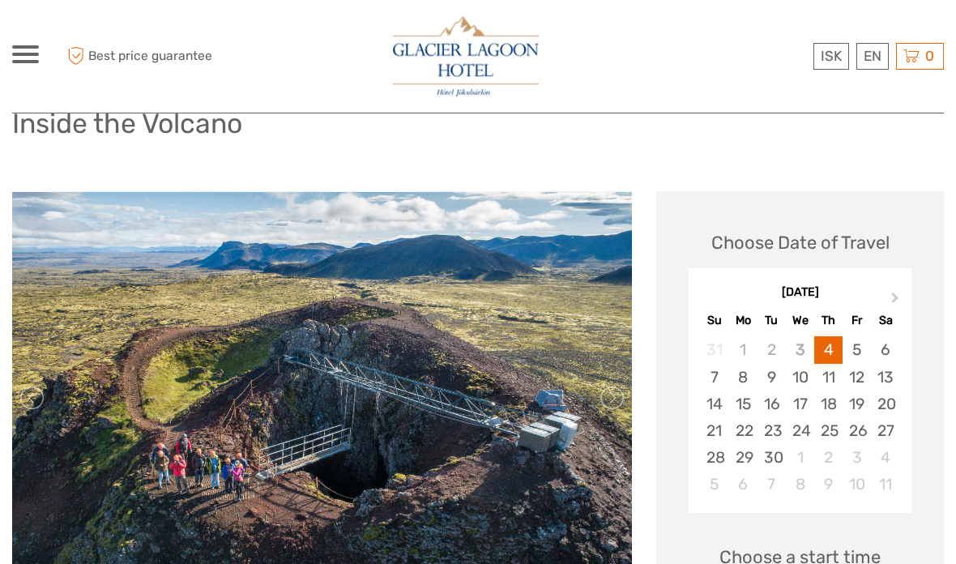
click at [616, 436] on img at bounding box center [322, 398] width 620 height 413
click at [614, 399] on link at bounding box center [611, 398] width 26 height 26
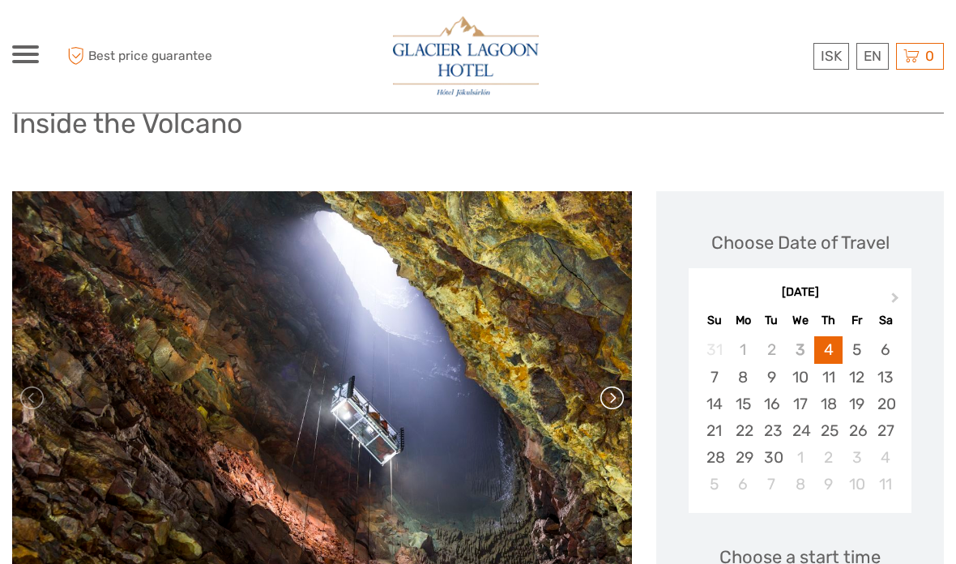
click at [613, 395] on link at bounding box center [611, 398] width 26 height 26
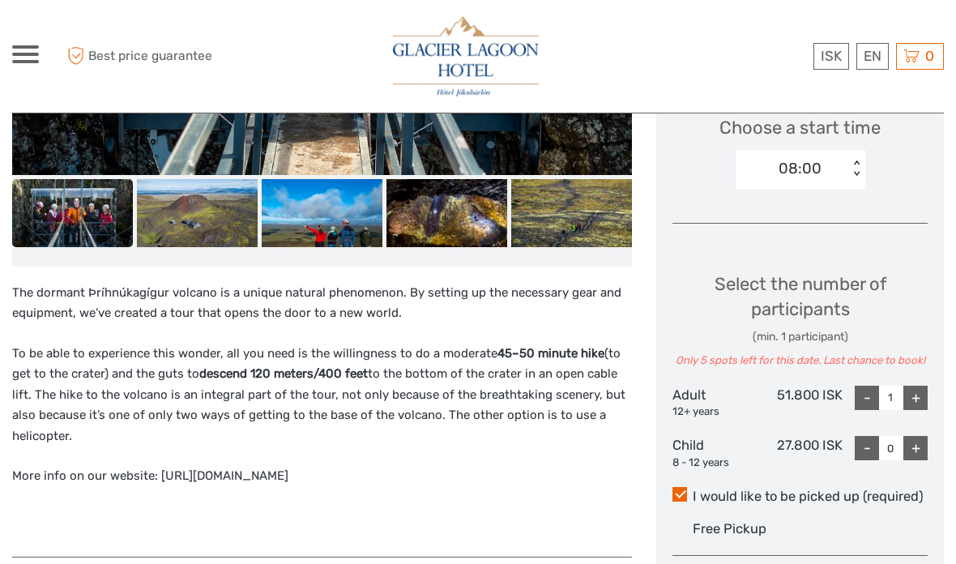
scroll to position [741, 0]
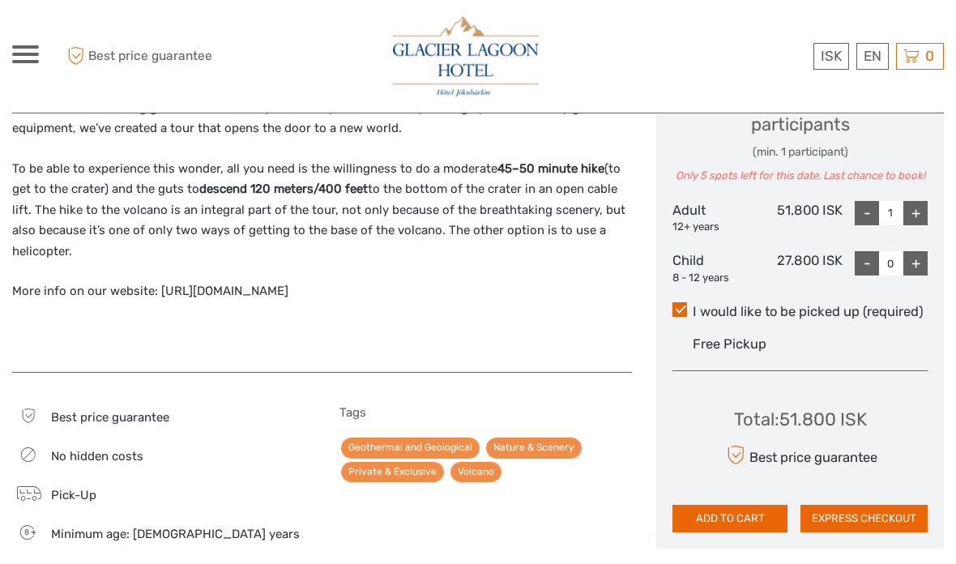
click at [924, 206] on div "+" at bounding box center [916, 213] width 24 height 24
type input "2"
click at [744, 491] on div "Total : 103.600 ISK Best price guarantee ADD TO CART EXPRESS CHECKOUT" at bounding box center [800, 458] width 255 height 148
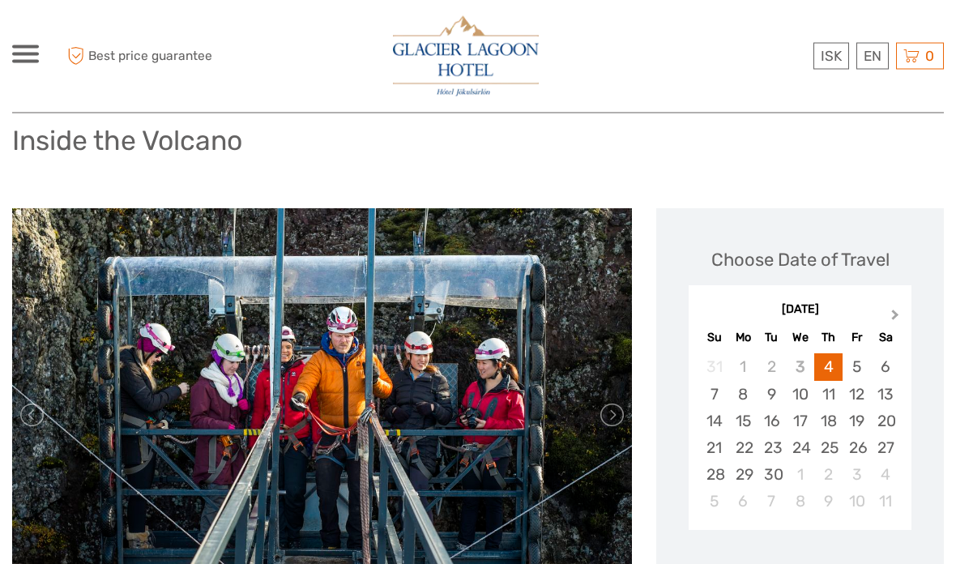
click at [892, 308] on button "Next Month" at bounding box center [897, 319] width 26 height 26
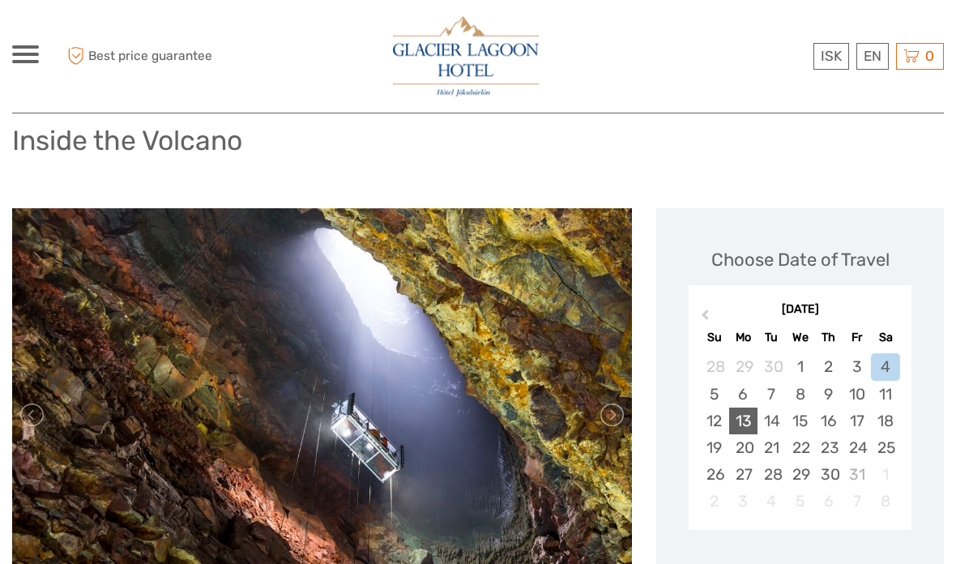
click at [737, 414] on div "13" at bounding box center [743, 421] width 28 height 27
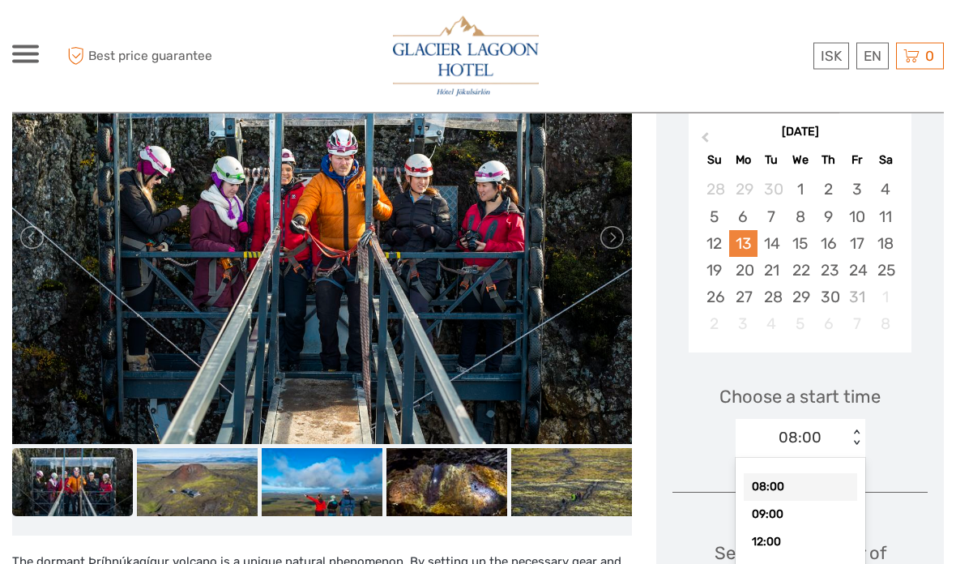
scroll to position [287, 0]
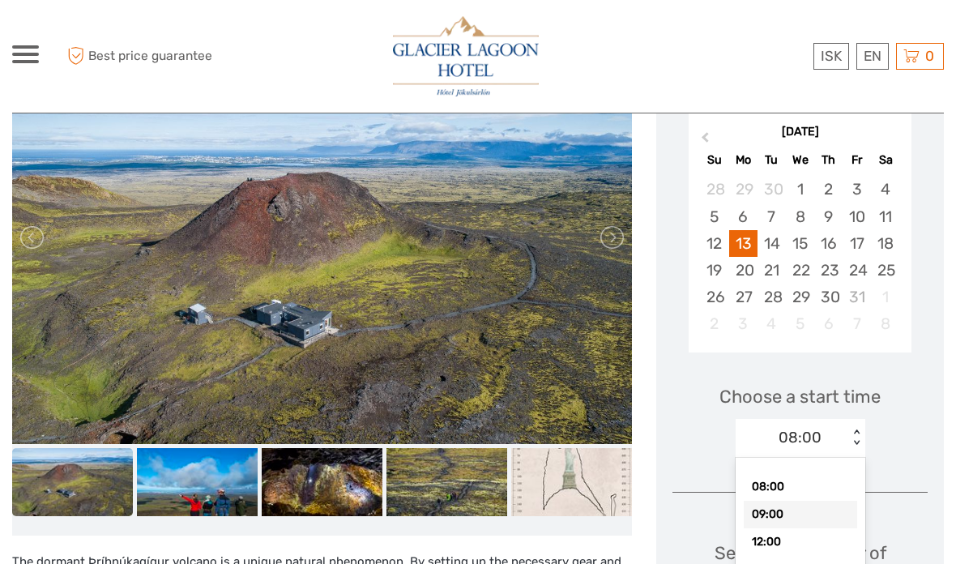
click at [818, 515] on div "09:00" at bounding box center [800, 515] width 113 height 28
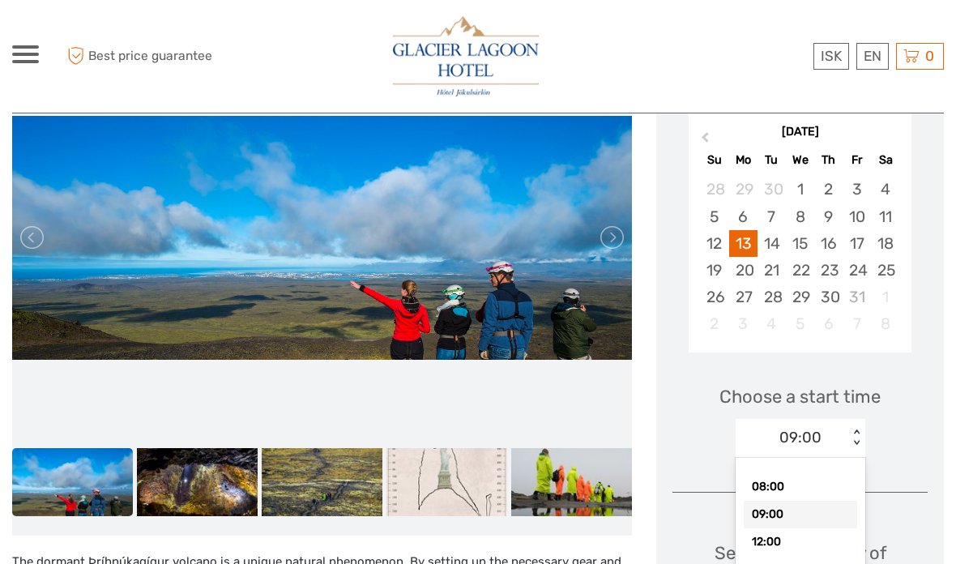
click at [830, 549] on div "12:00" at bounding box center [800, 542] width 113 height 28
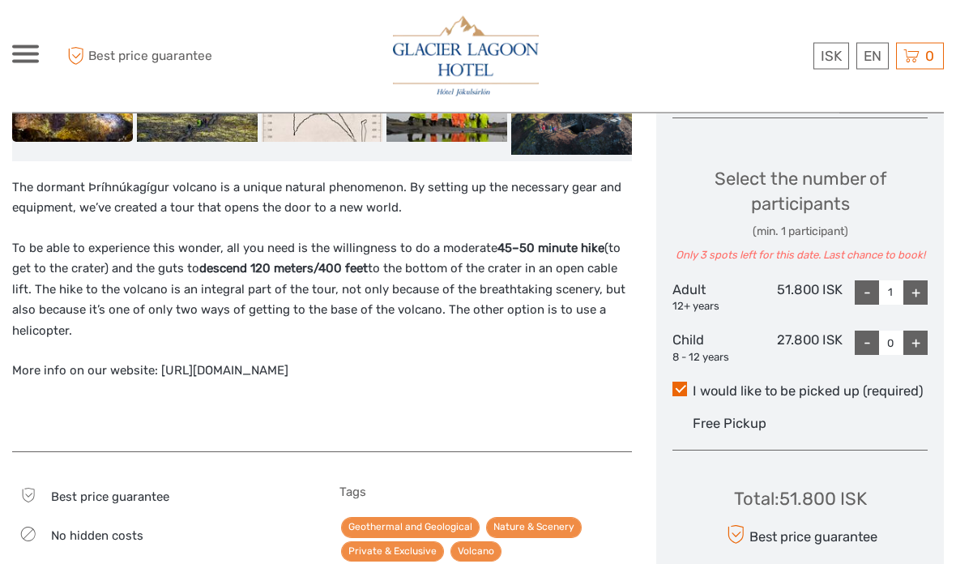
scroll to position [661, 0]
click at [941, 298] on div "Choose Date of Travel October 2025 Previous Month October 2025 Su Mo Tu We Th F…" at bounding box center [800, 142] width 288 height 972
click at [912, 291] on div "+" at bounding box center [916, 292] width 24 height 24
type input "2"
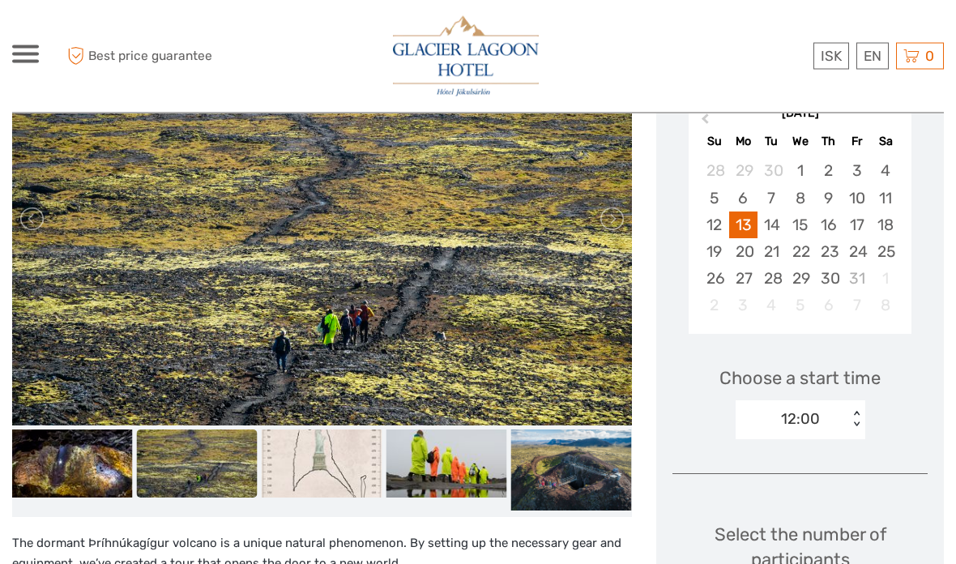
scroll to position [305, 0]
click at [723, 220] on div "12" at bounding box center [714, 224] width 28 height 27
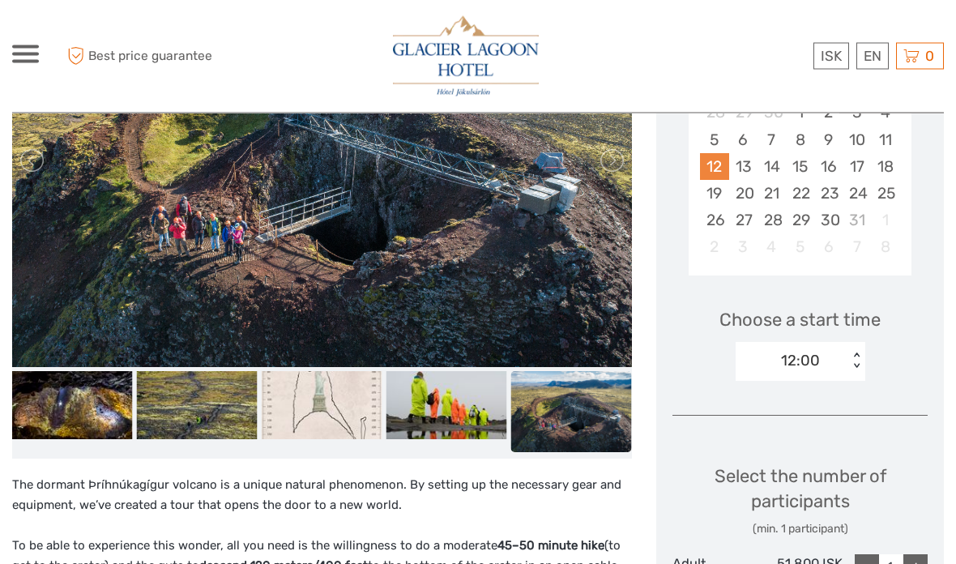
scroll to position [362, 0]
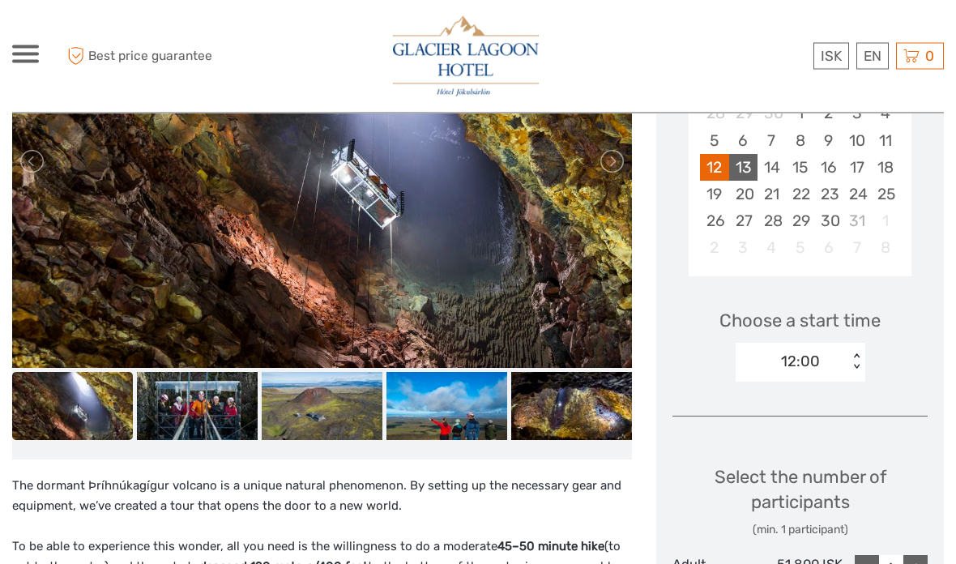
click at [751, 164] on div "13" at bounding box center [743, 168] width 28 height 27
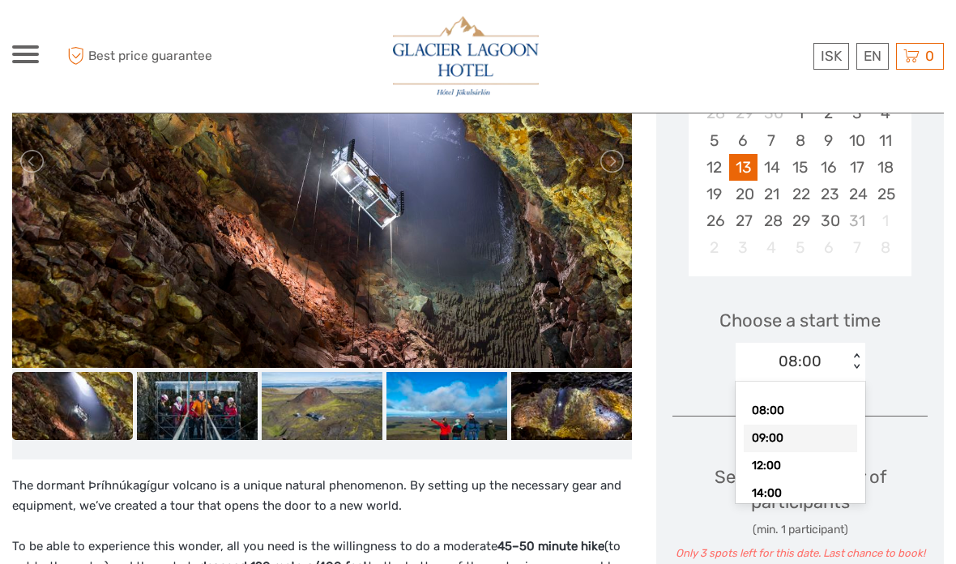
click at [818, 442] on div "09:00" at bounding box center [800, 439] width 113 height 28
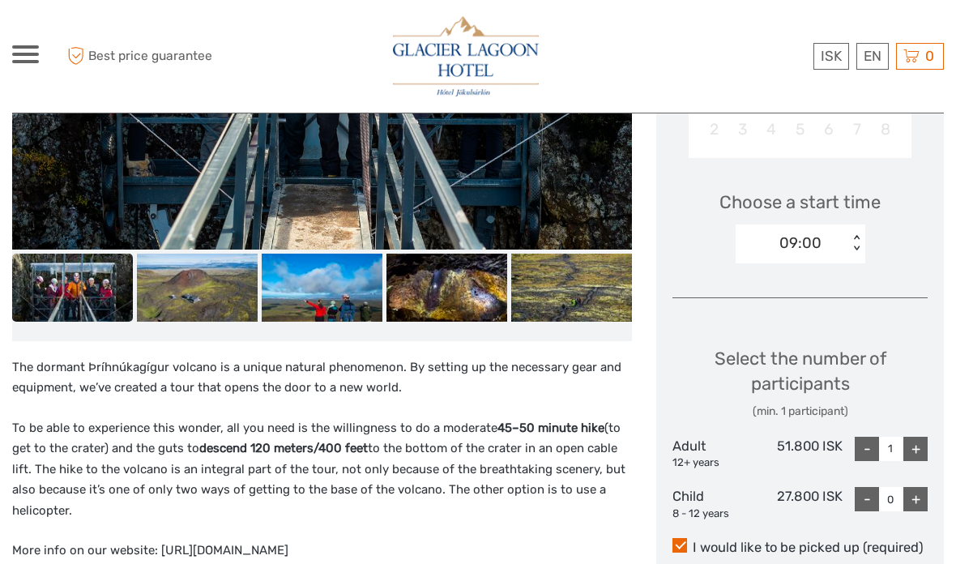
scroll to position [476, 0]
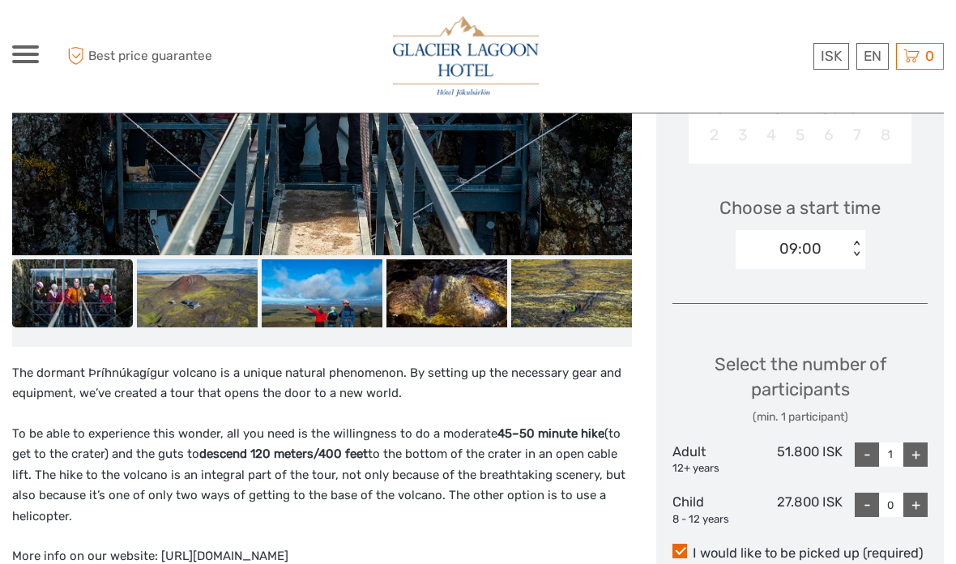
click at [931, 442] on div "Choose Date of Travel October 2025 Previous Month October 2025 Su Mo Tu We Th F…" at bounding box center [800, 316] width 288 height 948
click at [924, 455] on div "+" at bounding box center [916, 454] width 24 height 24
type input "2"
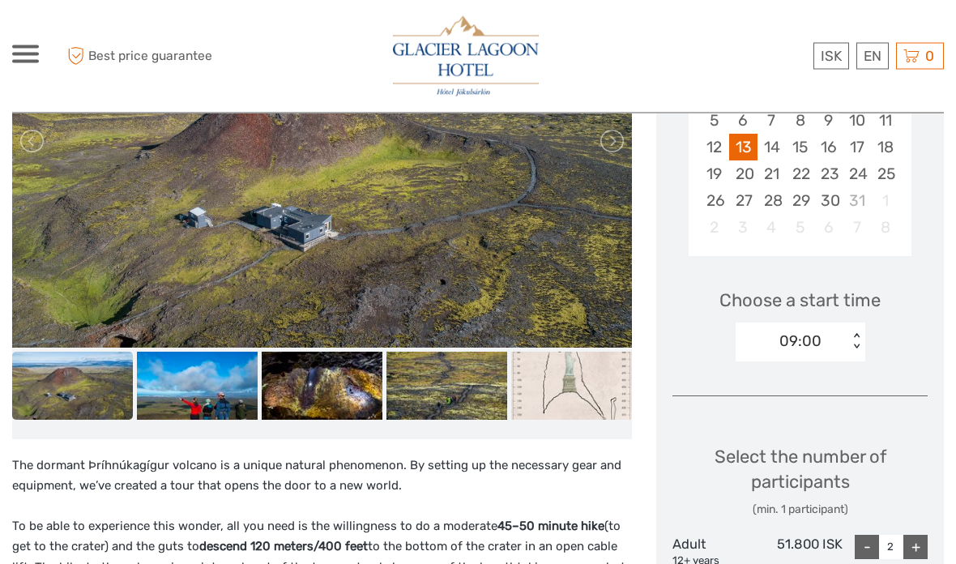
scroll to position [380, 0]
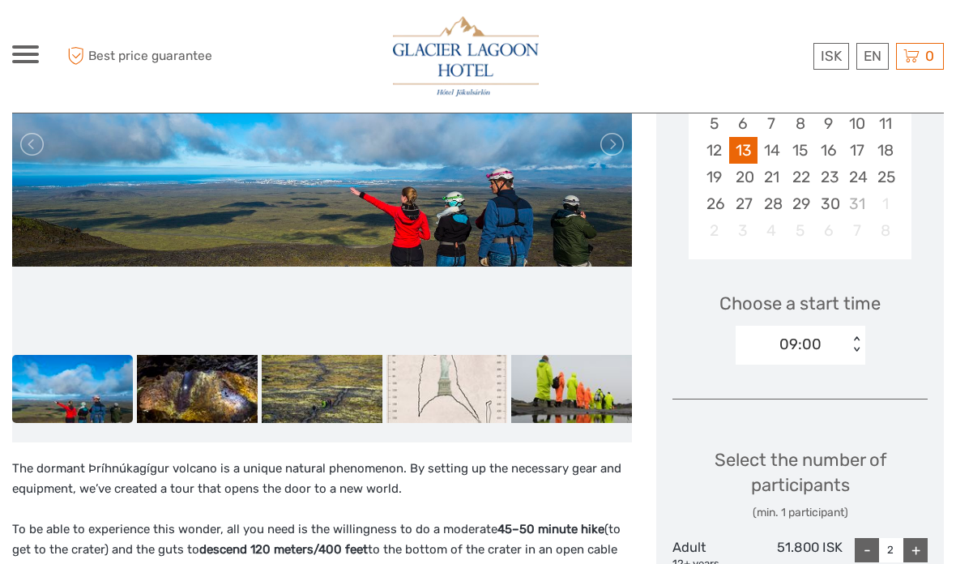
click at [870, 352] on div "Choose a start time 09:00 < >" at bounding box center [800, 321] width 255 height 104
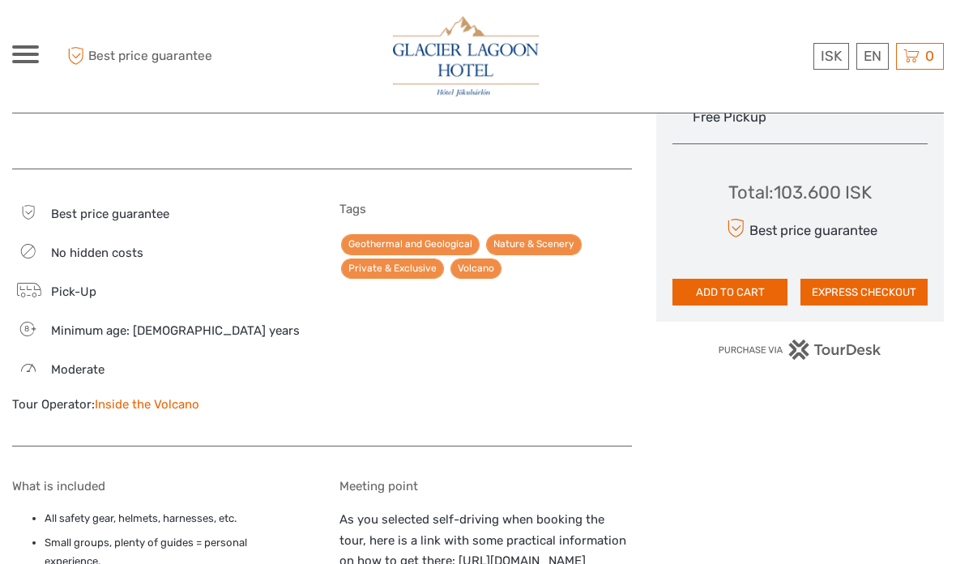
scroll to position [951, 0]
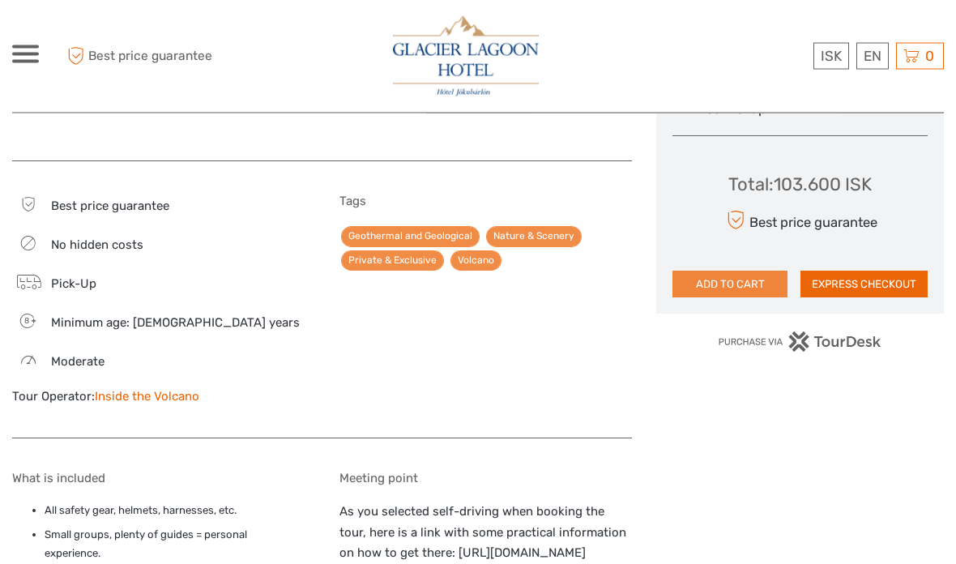
click at [741, 276] on button "ADD TO CART" at bounding box center [730, 285] width 115 height 28
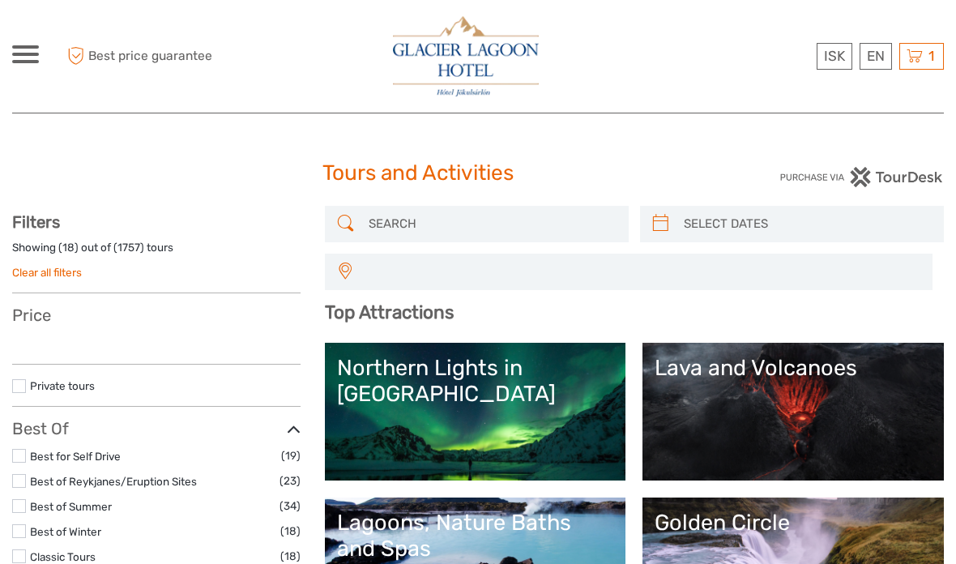
select select
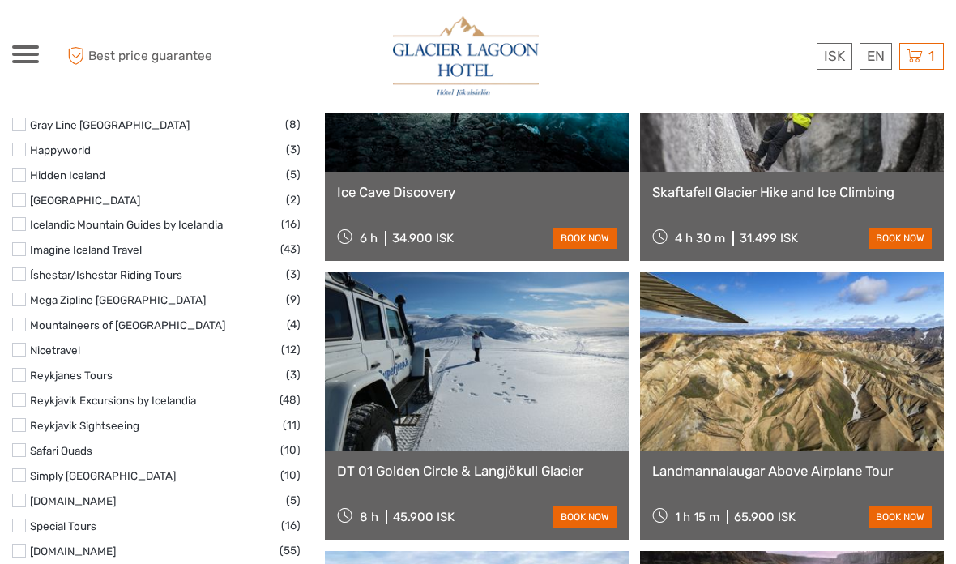
scroll to position [2374, 0]
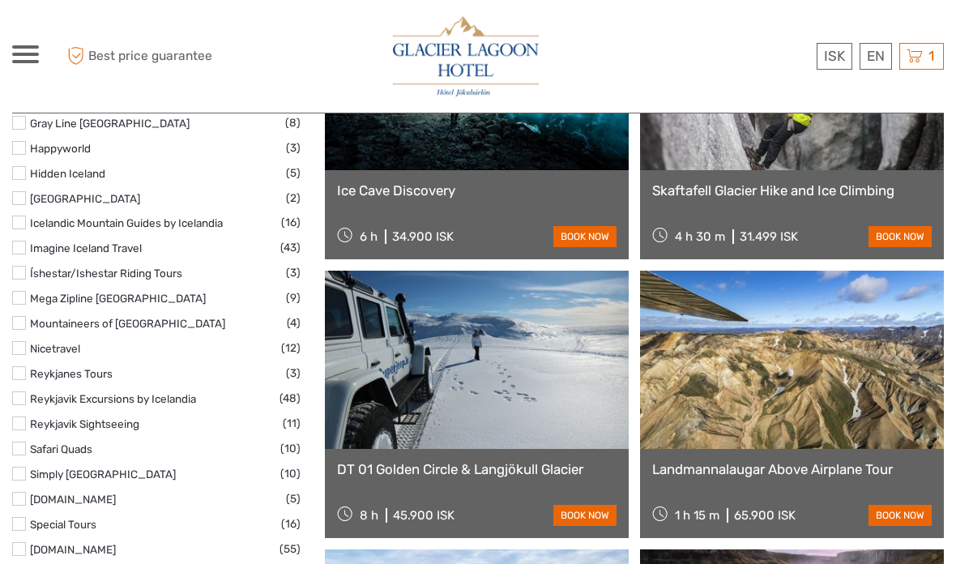
click at [889, 389] on link at bounding box center [792, 360] width 304 height 178
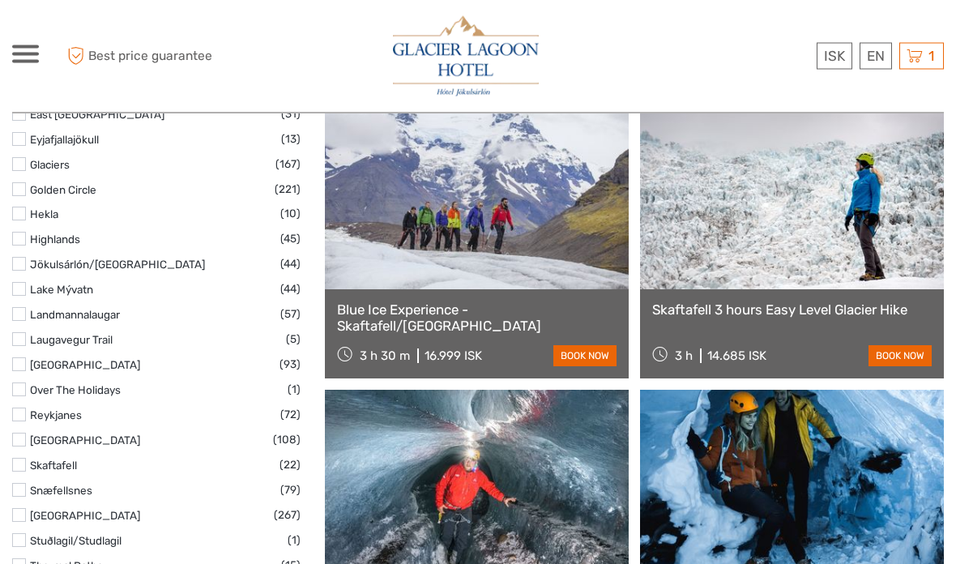
scroll to position [1037, 0]
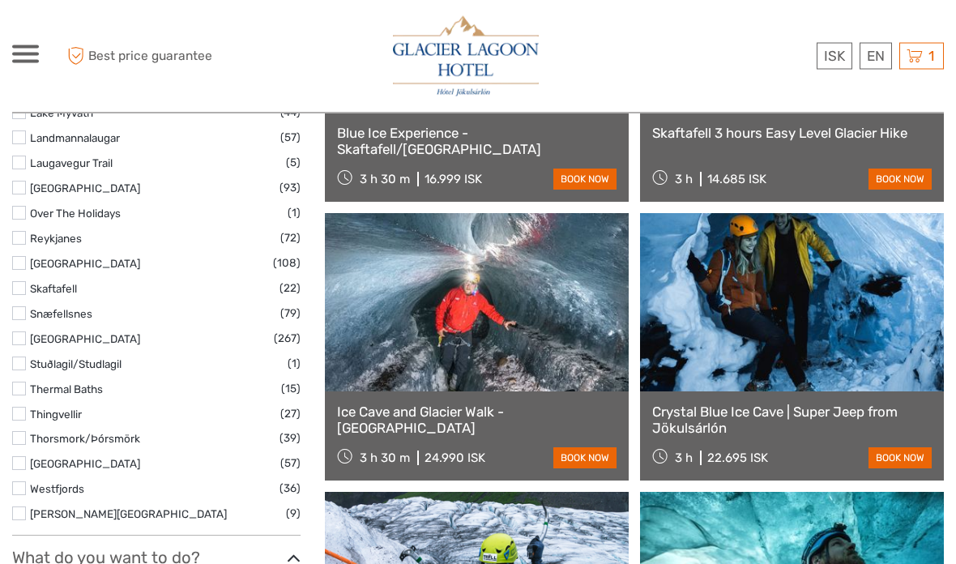
click at [861, 357] on link at bounding box center [792, 303] width 304 height 178
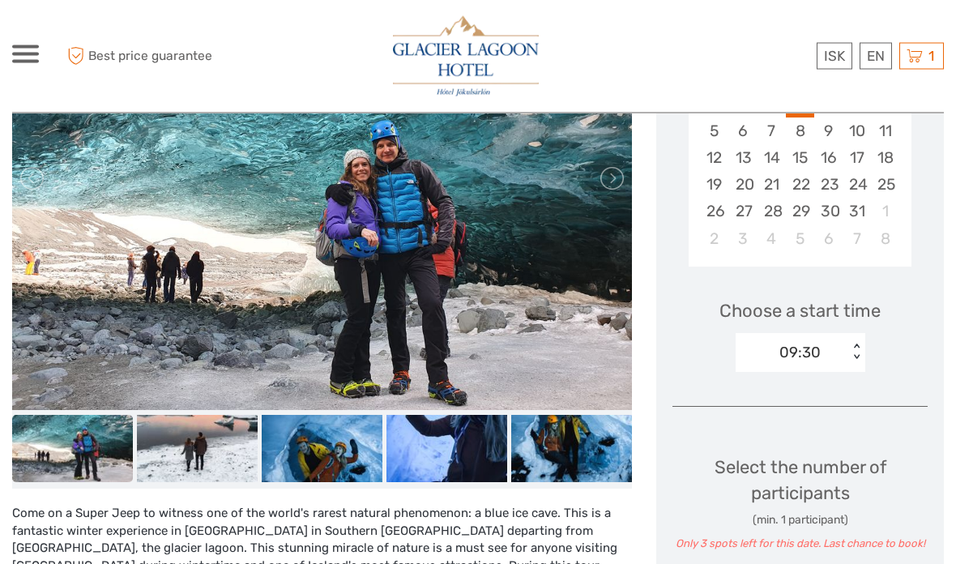
scroll to position [359, 0]
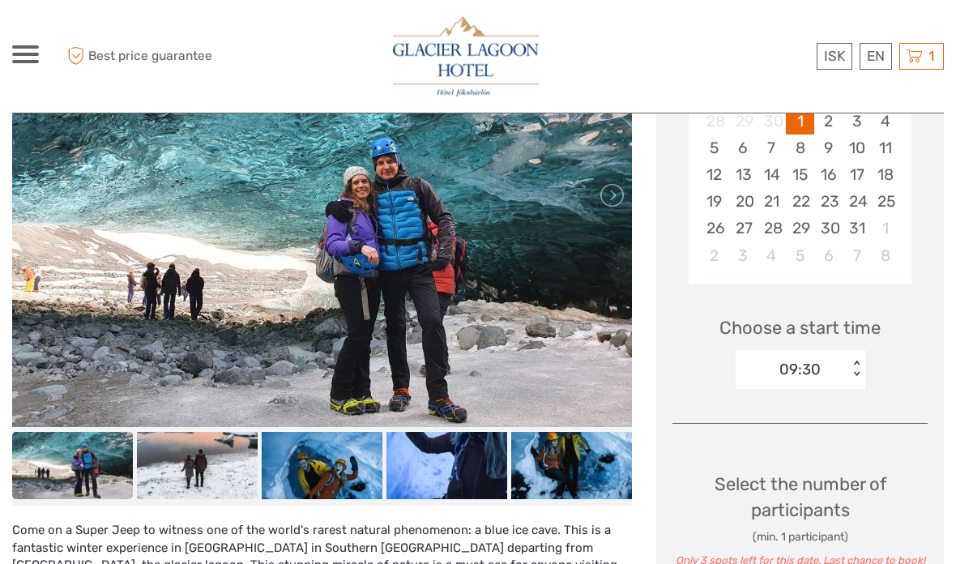
click at [599, 212] on img at bounding box center [322, 195] width 620 height 465
click at [610, 190] on link at bounding box center [611, 195] width 26 height 26
